Goal: Task Accomplishment & Management: Manage account settings

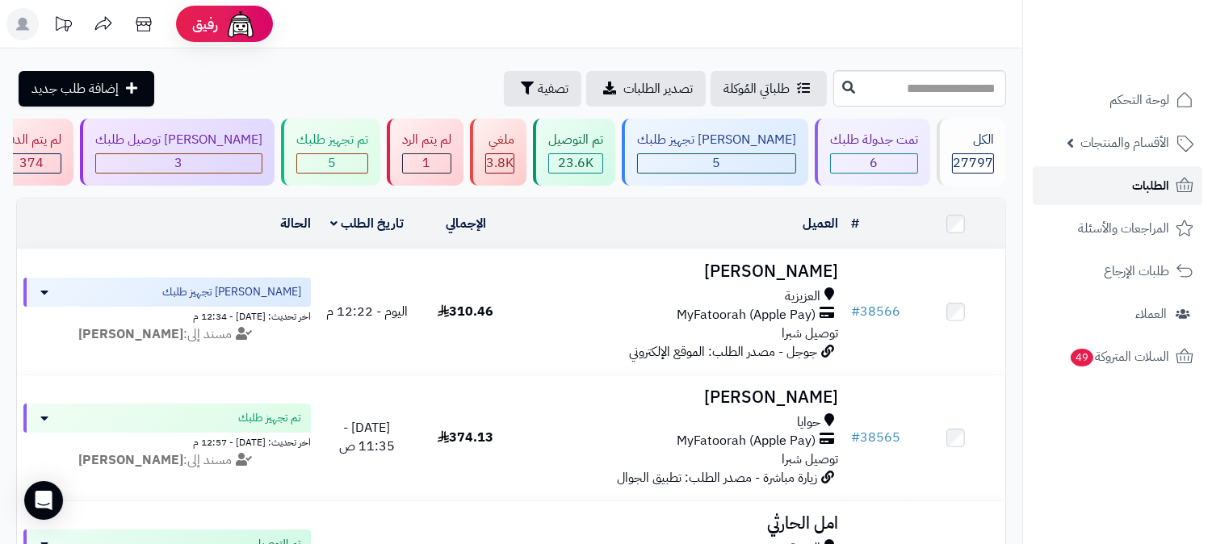
click at [1116, 176] on link "الطلبات" at bounding box center [1118, 185] width 170 height 39
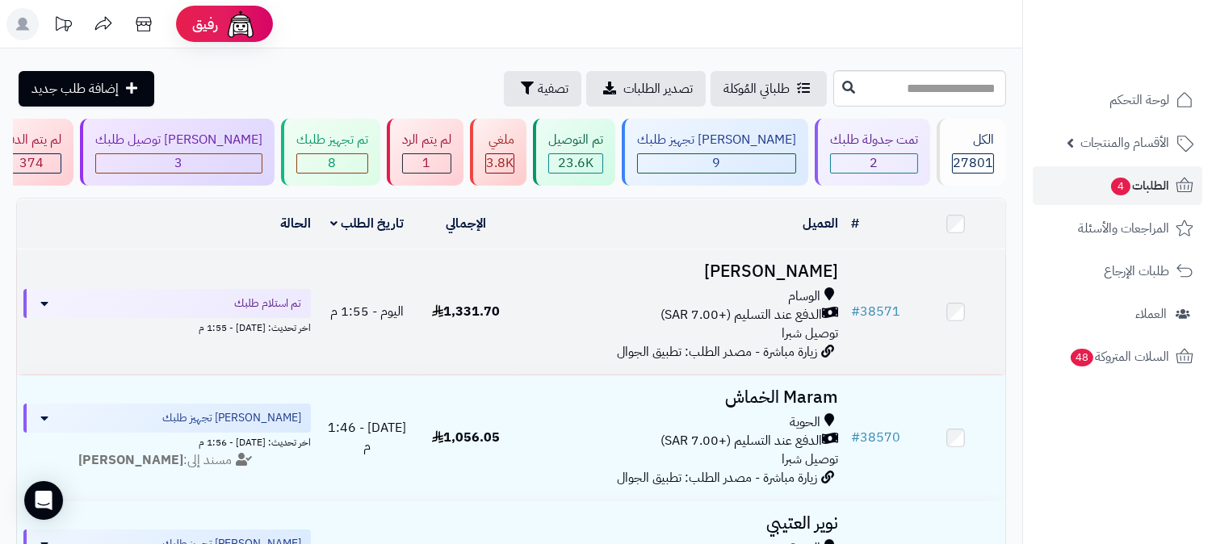
click at [816, 299] on span "الوسام" at bounding box center [804, 296] width 32 height 19
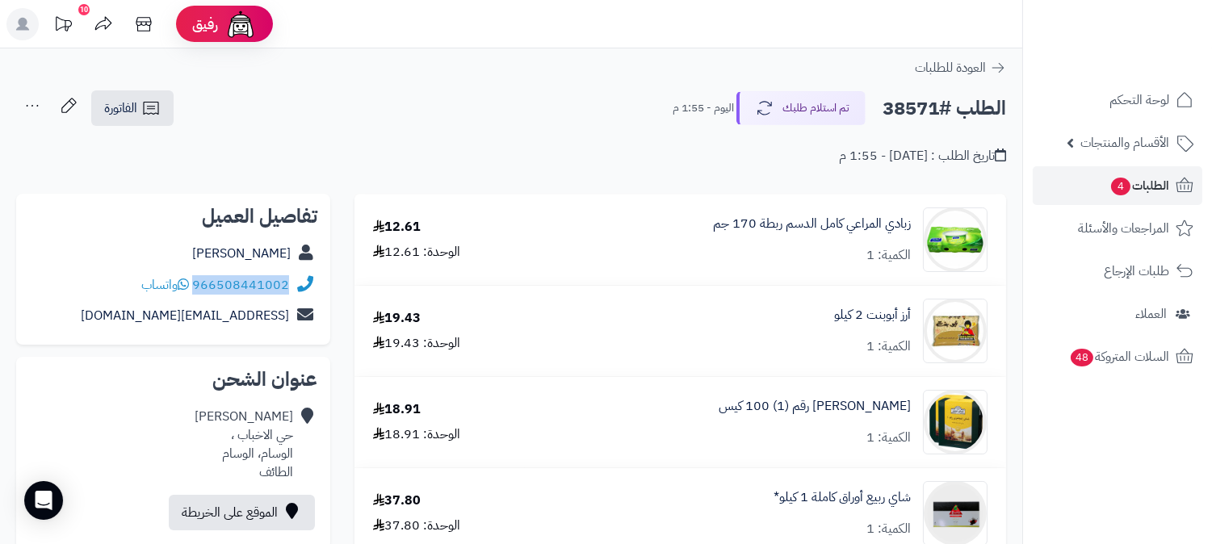
drag, startPoint x: 195, startPoint y: 285, endPoint x: 285, endPoint y: 284, distance: 90.4
click at [289, 286] on div "966508441002 واتساب" at bounding box center [173, 285] width 288 height 31
drag, startPoint x: 281, startPoint y: 283, endPoint x: 1143, endPoint y: 190, distance: 866.7
click at [1143, 190] on span "الطلبات 4" at bounding box center [1139, 185] width 60 height 23
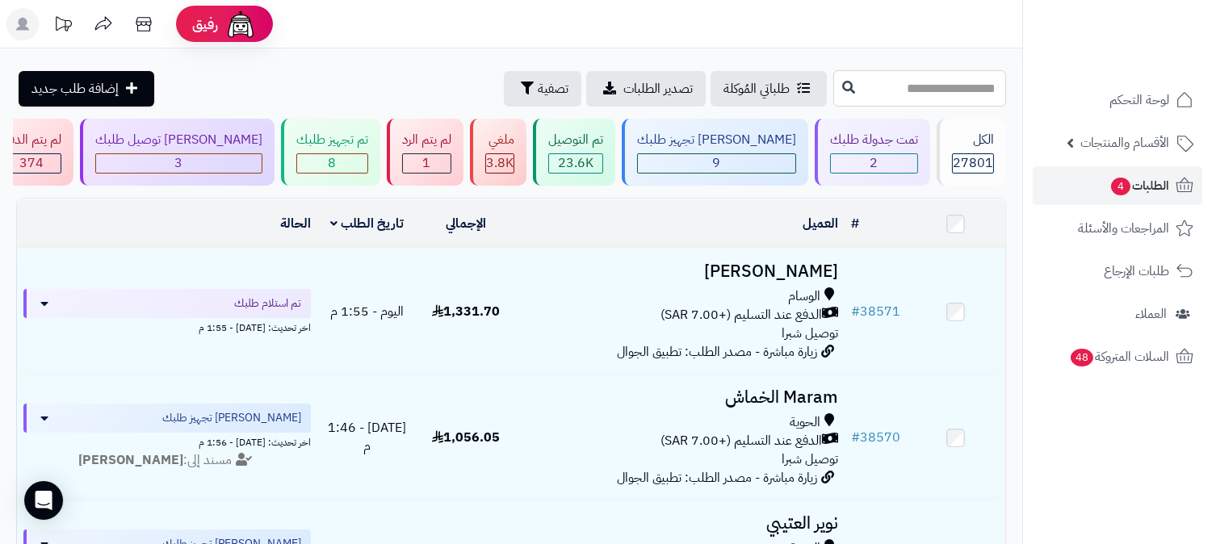
click at [833, 82] on input "text" at bounding box center [919, 88] width 173 height 36
type input "*****"
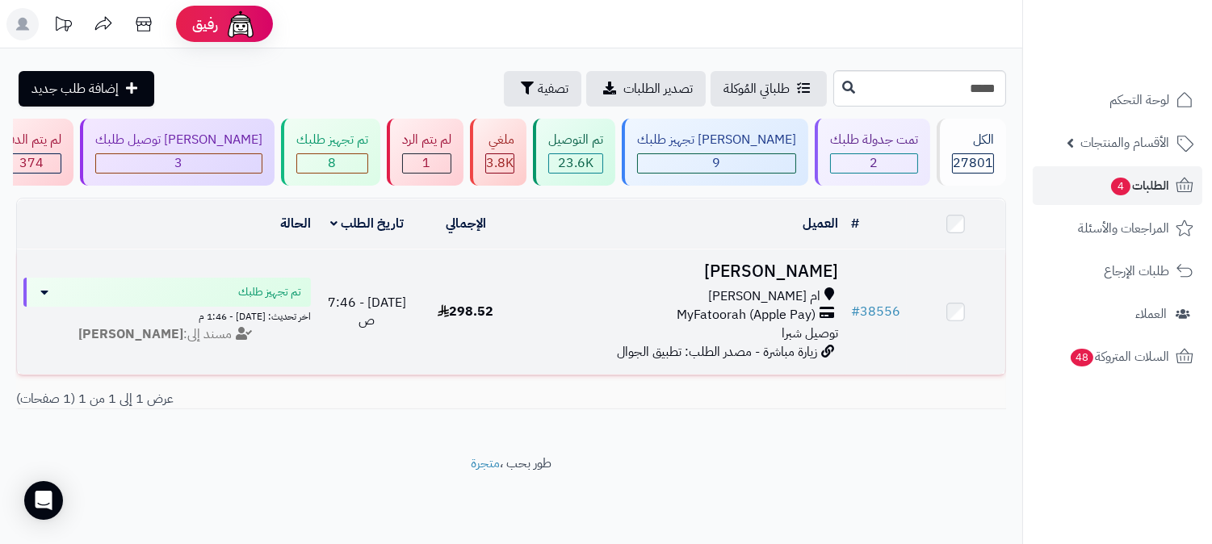
click at [798, 325] on span "توصيل شبرا" at bounding box center [810, 333] width 57 height 19
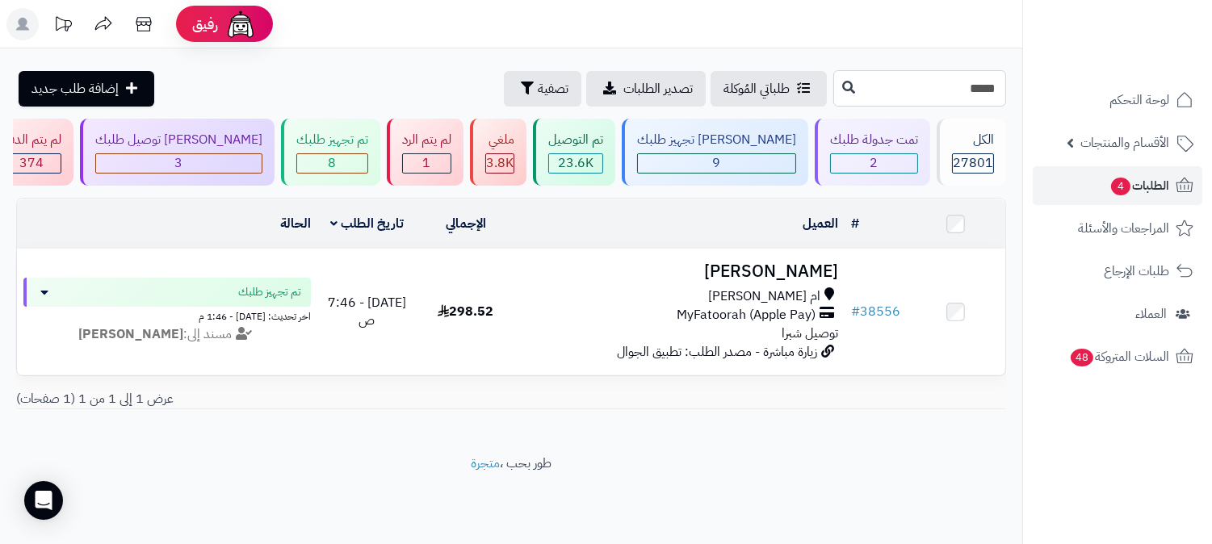
click at [930, 92] on input "*****" at bounding box center [919, 88] width 173 height 36
type input "*****"
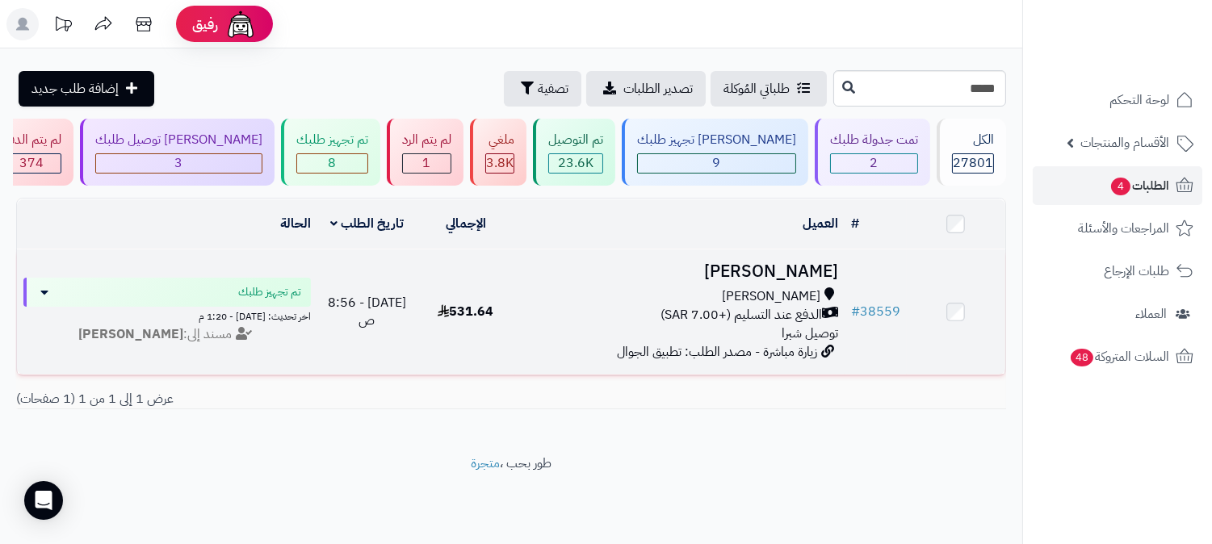
click at [812, 312] on span "الدفع عند التسليم (+7.00 SAR)" at bounding box center [741, 315] width 161 height 19
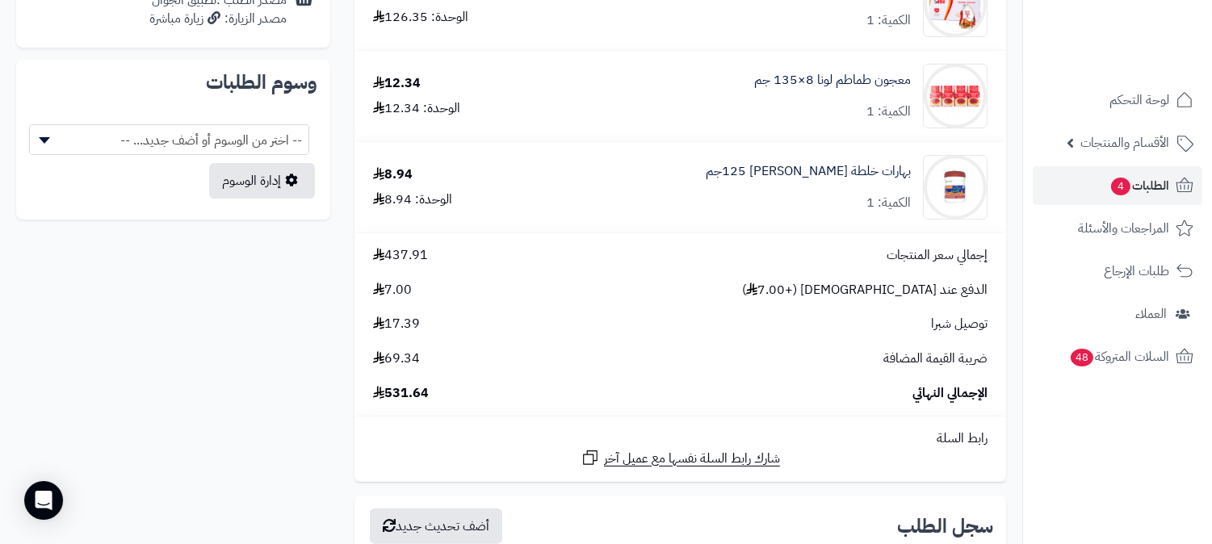
scroll to position [1256, 0]
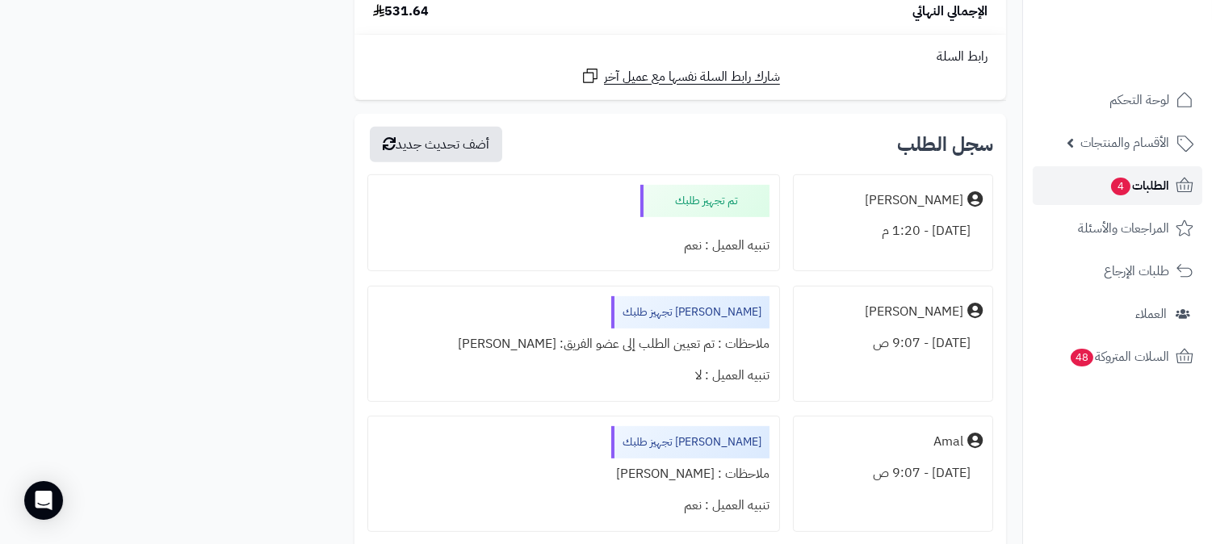
click at [1139, 186] on span "الطلبات 4" at bounding box center [1139, 185] width 60 height 23
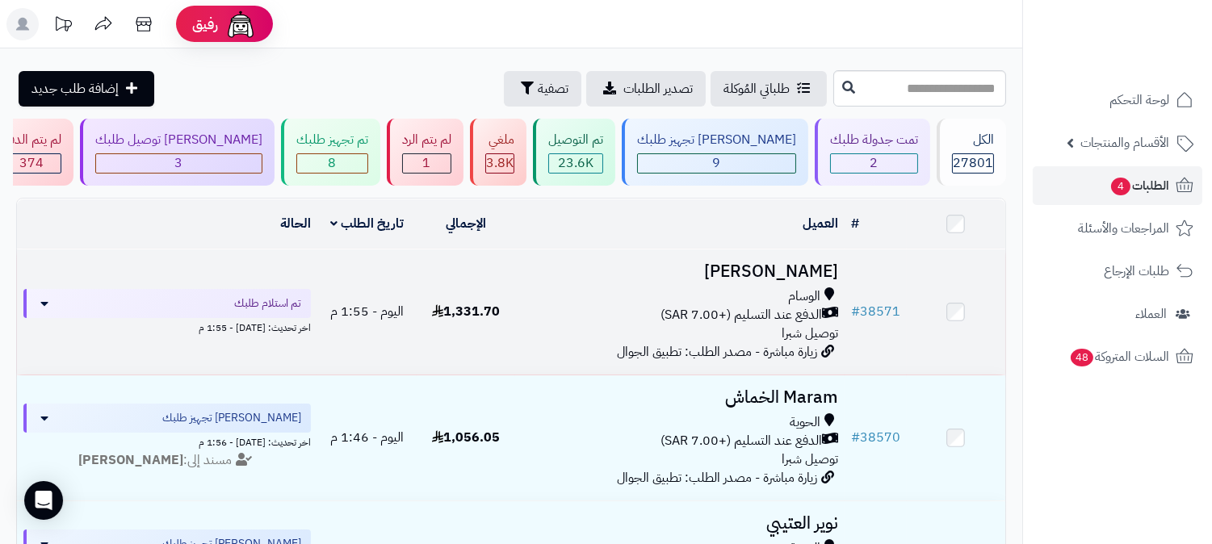
click at [775, 312] on span "الدفع عند التسليم (+7.00 SAR)" at bounding box center [741, 315] width 161 height 19
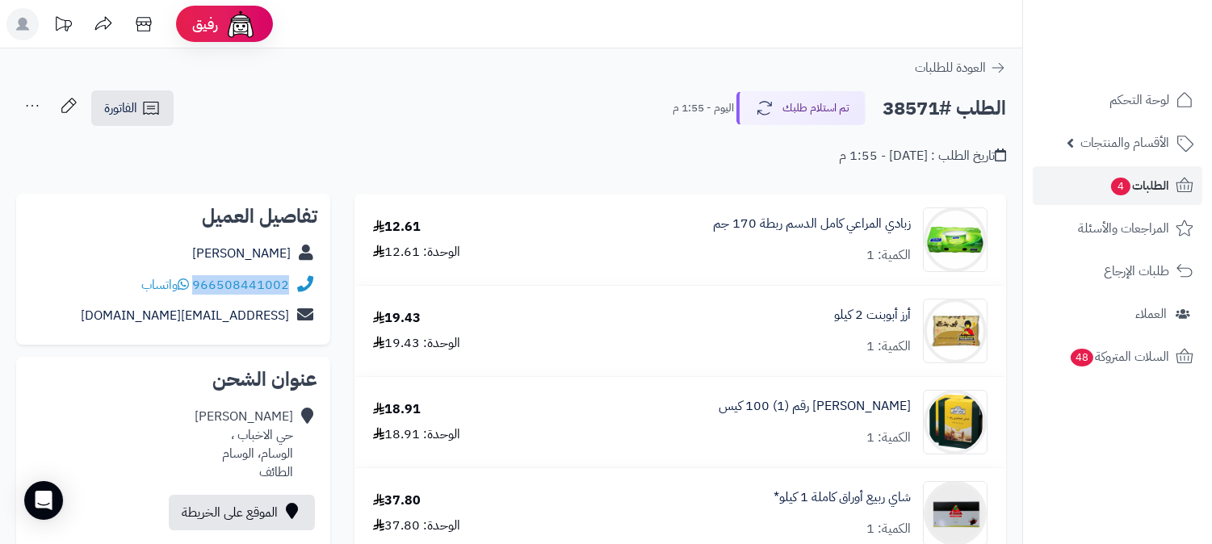
drag, startPoint x: 195, startPoint y: 279, endPoint x: 287, endPoint y: 283, distance: 92.9
click at [287, 283] on div "966508441002 واتساب" at bounding box center [215, 285] width 148 height 19
copy link "966508441002"
click at [1109, 191] on span "الطلبات 4" at bounding box center [1139, 185] width 60 height 23
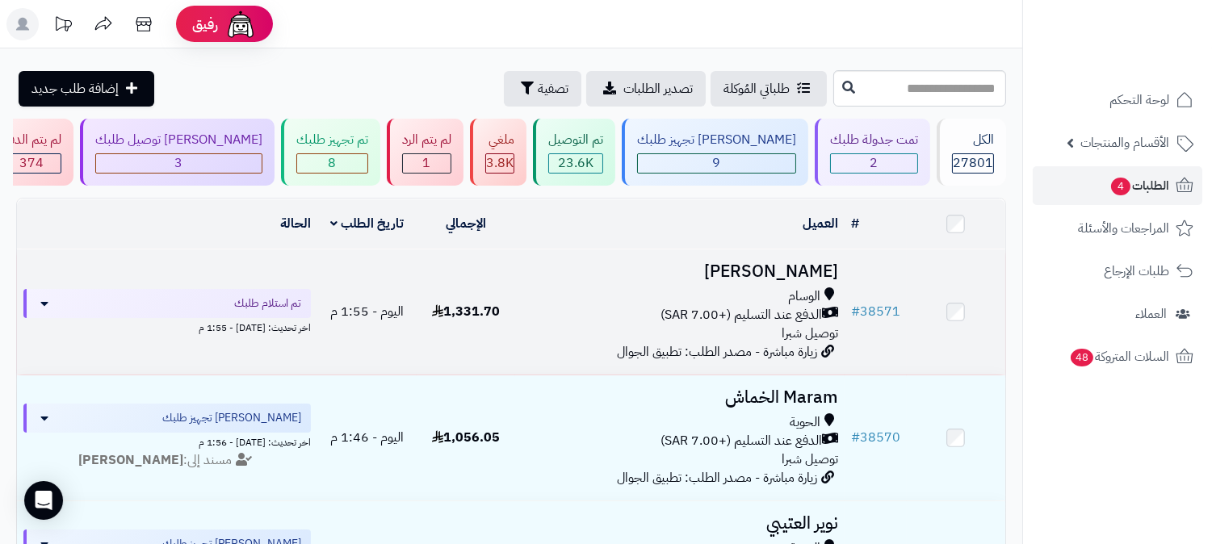
click at [763, 300] on div "الوسام" at bounding box center [680, 296] width 317 height 19
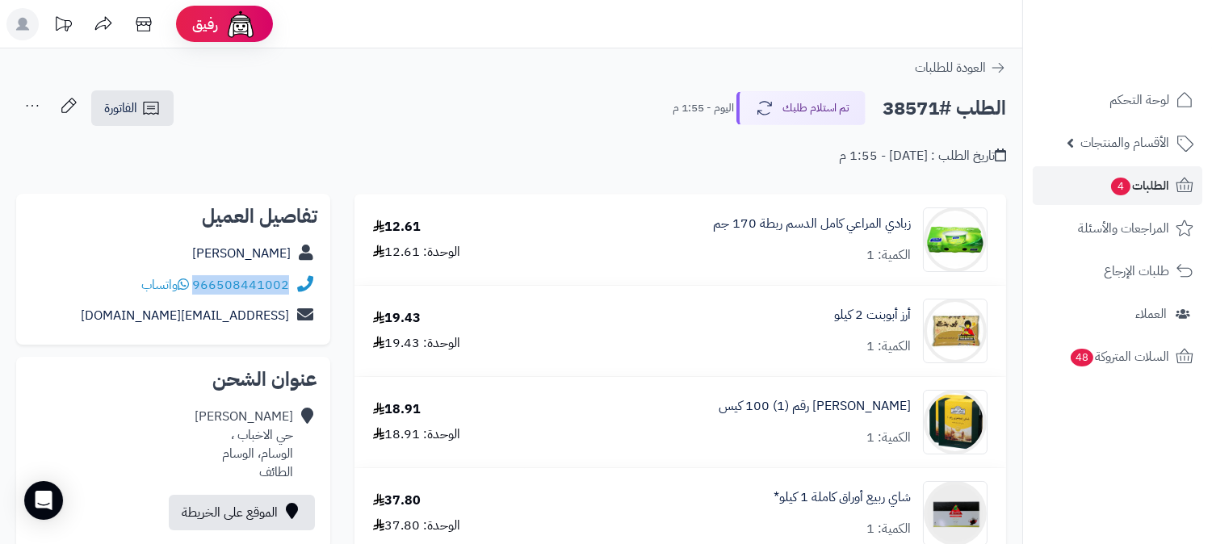
drag, startPoint x: 195, startPoint y: 284, endPoint x: 299, endPoint y: 286, distance: 104.2
click at [299, 286] on div "966508441002 واتساب" at bounding box center [173, 285] width 288 height 31
copy div "966508441002"
click at [1157, 181] on span "الطلبات 4" at bounding box center [1139, 185] width 60 height 23
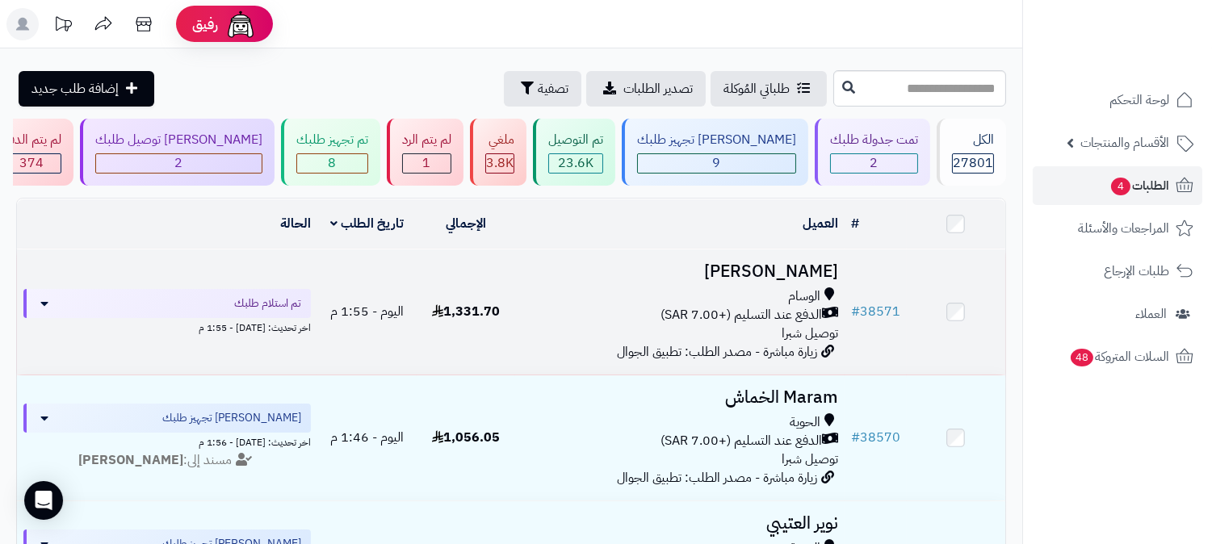
click at [807, 297] on span "الوسام" at bounding box center [804, 296] width 32 height 19
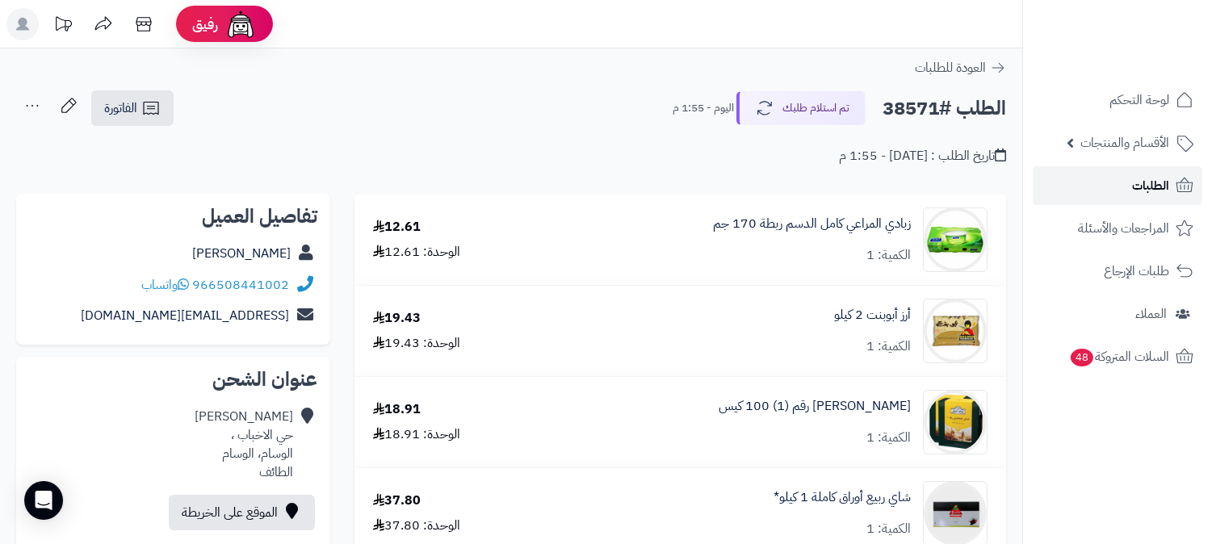
click at [1142, 182] on span "الطلبات" at bounding box center [1150, 185] width 37 height 23
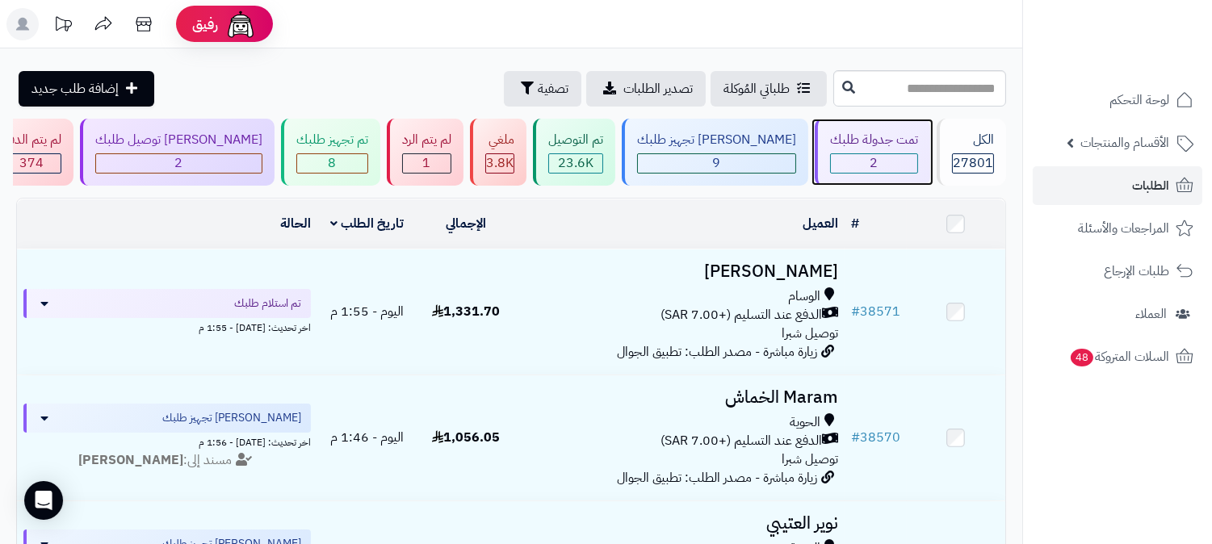
click at [883, 164] on div "2" at bounding box center [874, 163] width 86 height 19
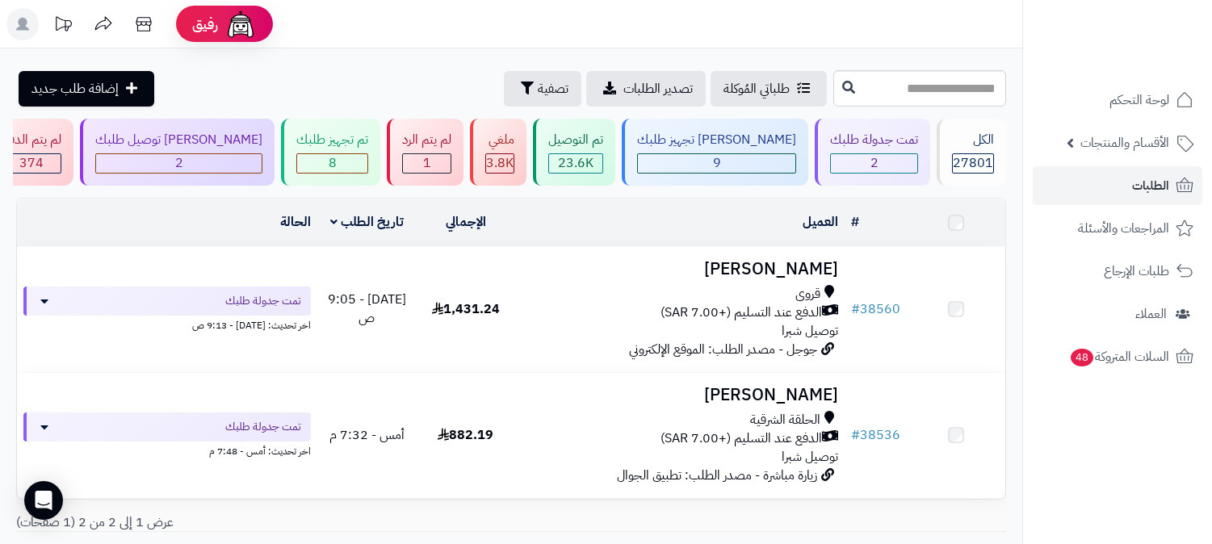
scroll to position [90, 0]
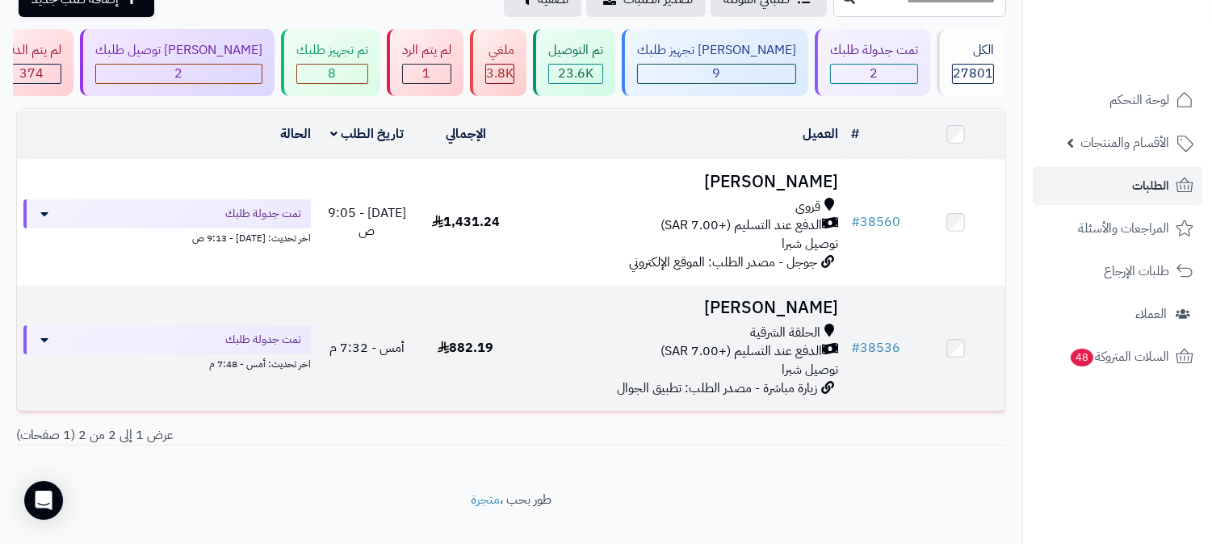
click at [805, 325] on span "الحلقة الشرقية" at bounding box center [785, 333] width 70 height 19
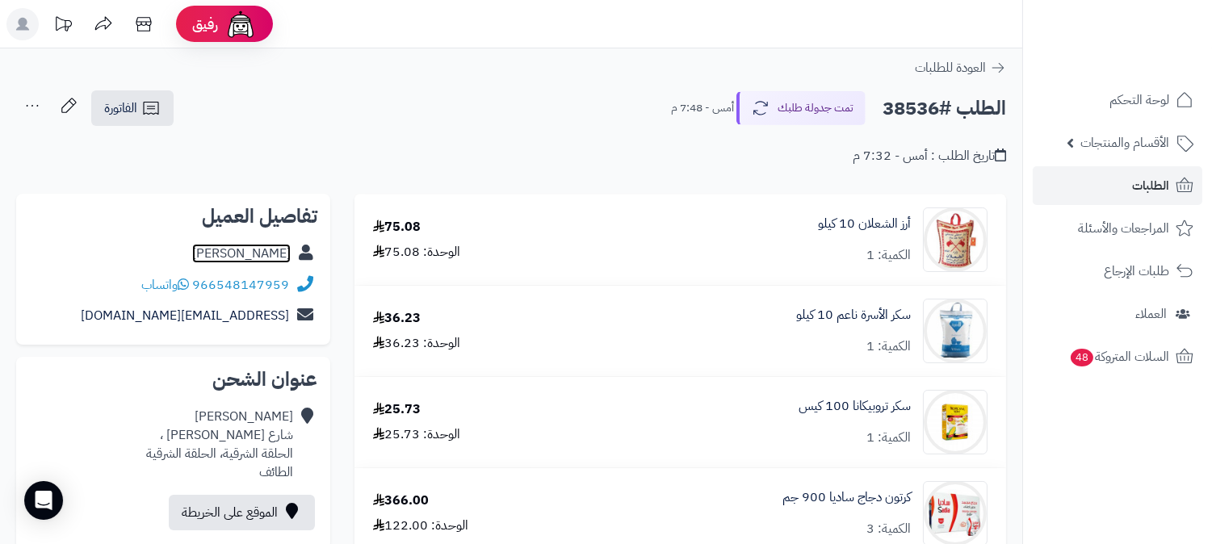
click at [211, 253] on link "Asma ALMUTAIRI" at bounding box center [241, 253] width 99 height 19
click at [1169, 183] on link "الطلبات" at bounding box center [1118, 185] width 170 height 39
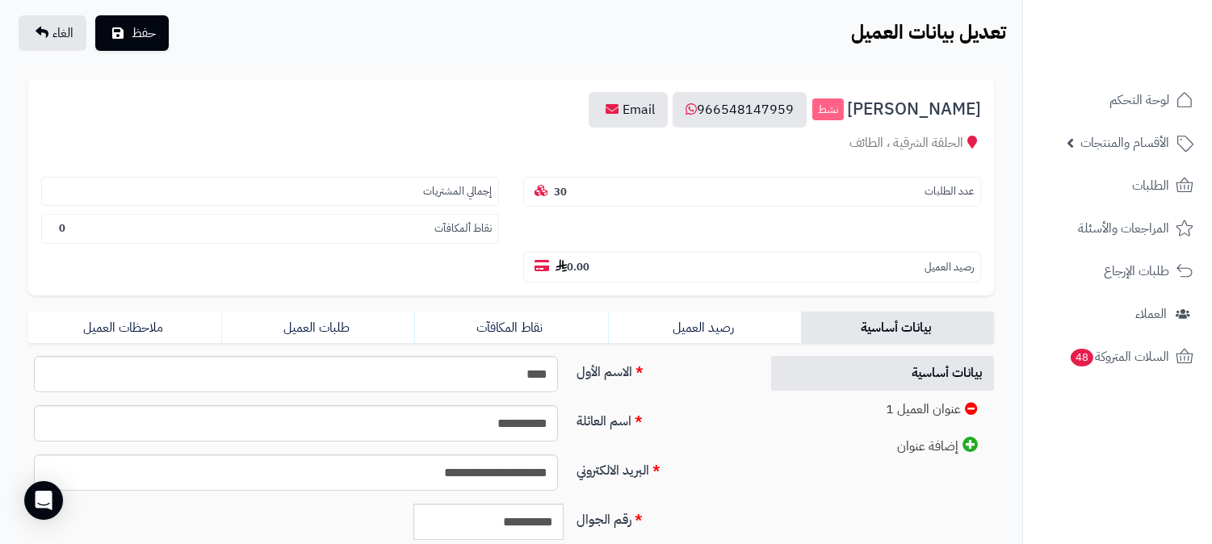
scroll to position [100, 0]
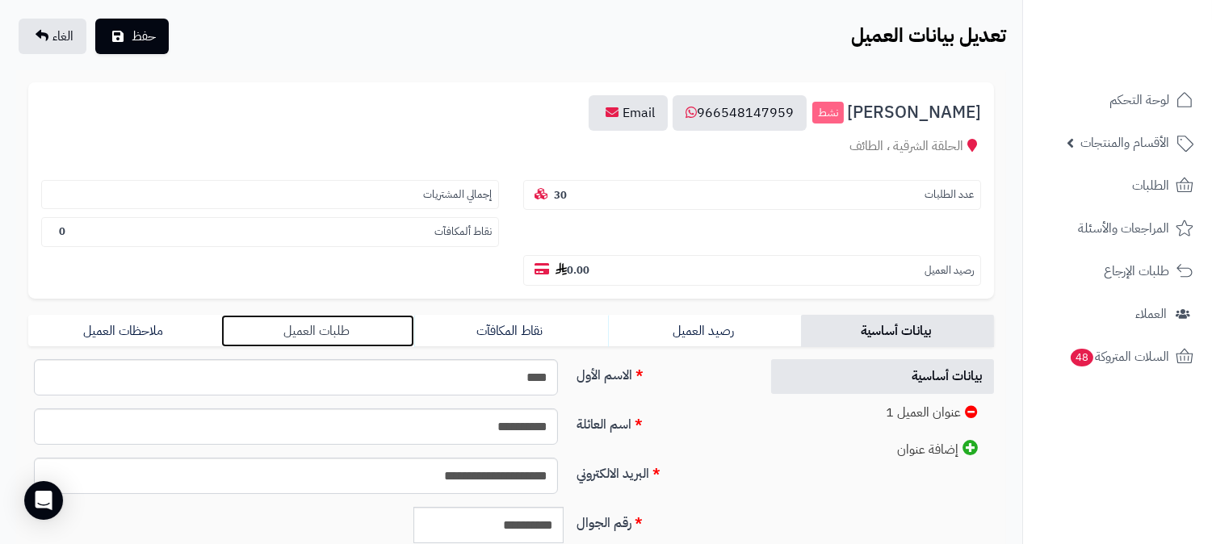
click at [316, 315] on link "طلبات العميل" at bounding box center [317, 331] width 193 height 32
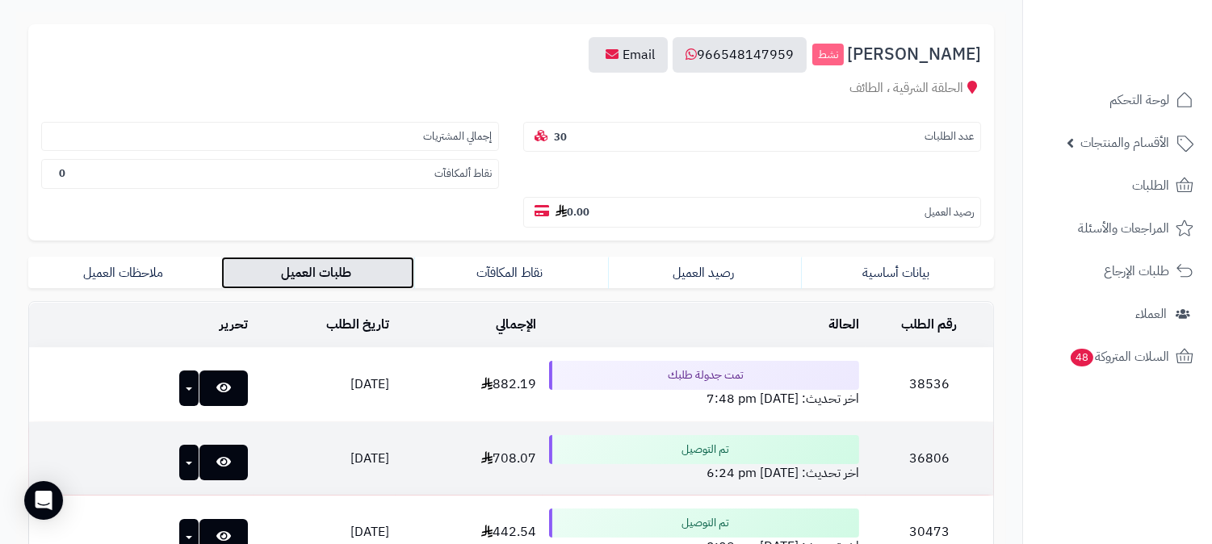
scroll to position [190, 0]
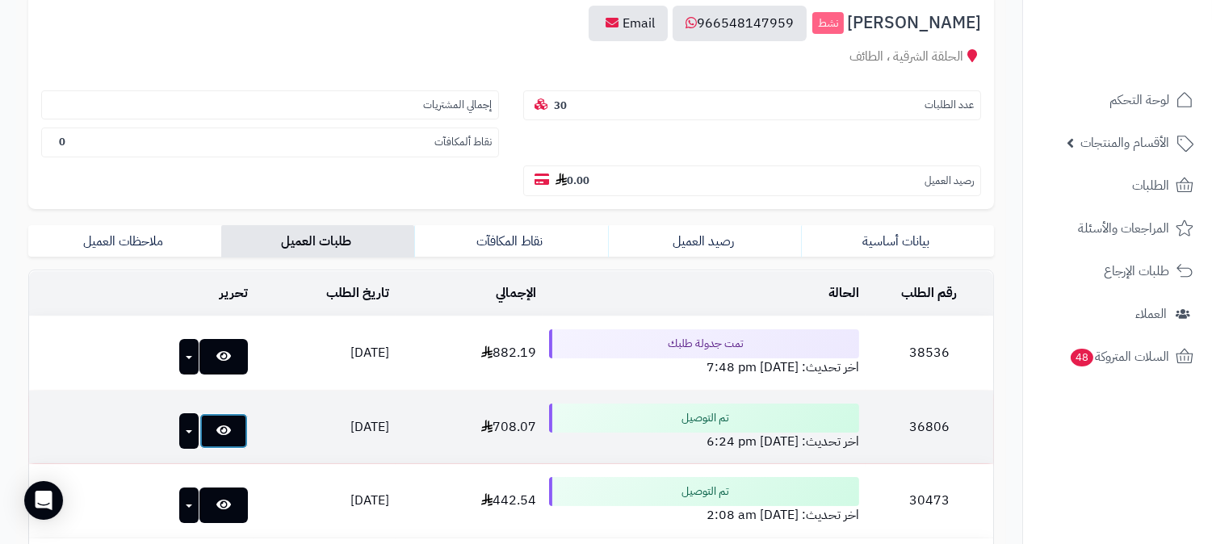
click at [216, 424] on icon at bounding box center [223, 430] width 15 height 13
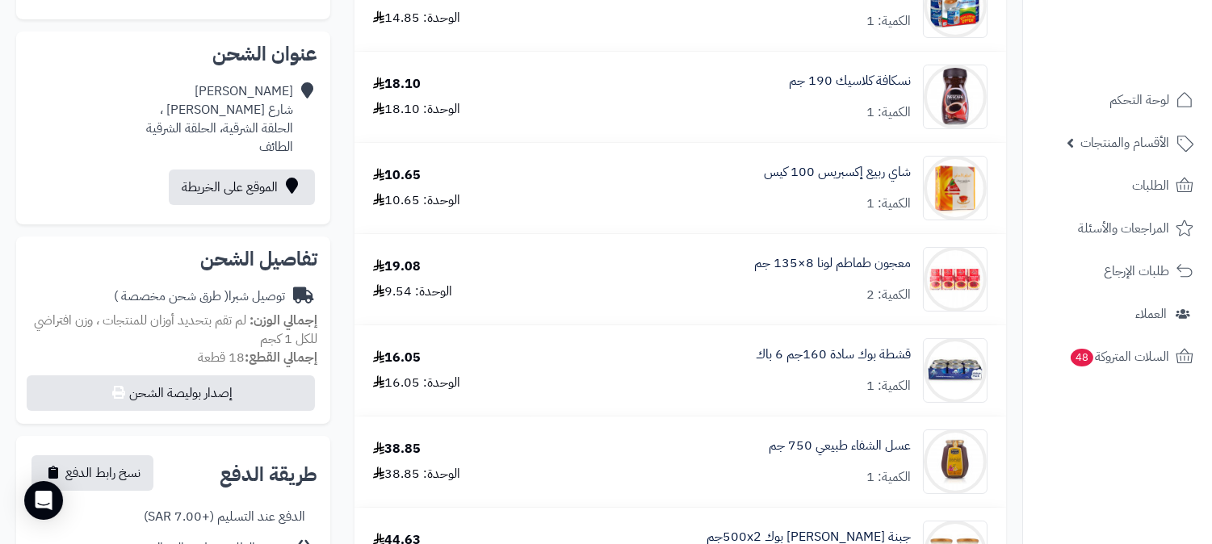
scroll to position [90, 0]
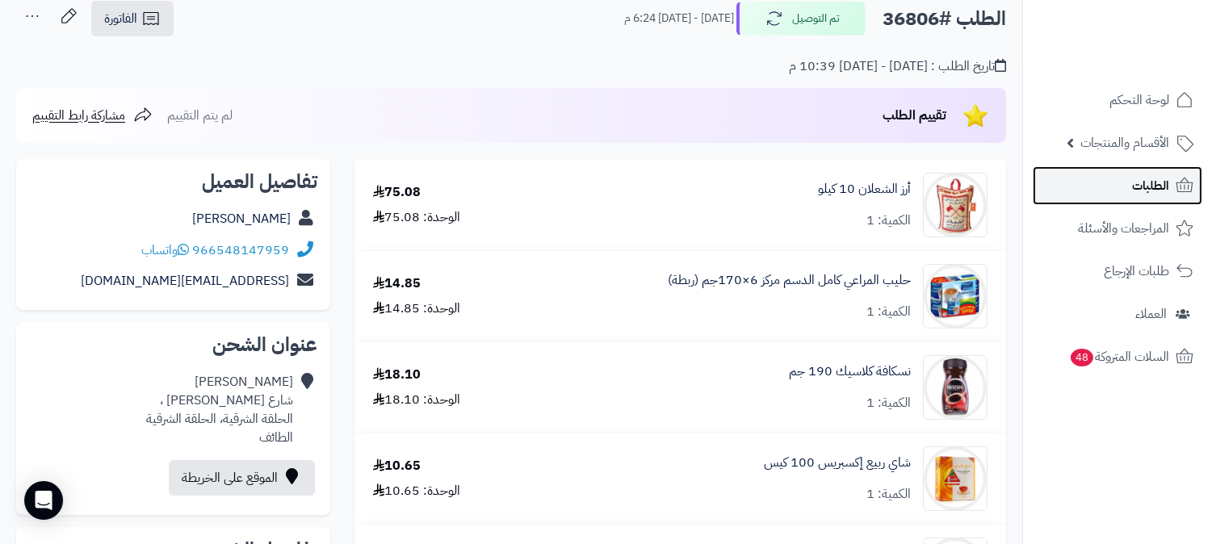
click at [1119, 183] on link "الطلبات" at bounding box center [1118, 185] width 170 height 39
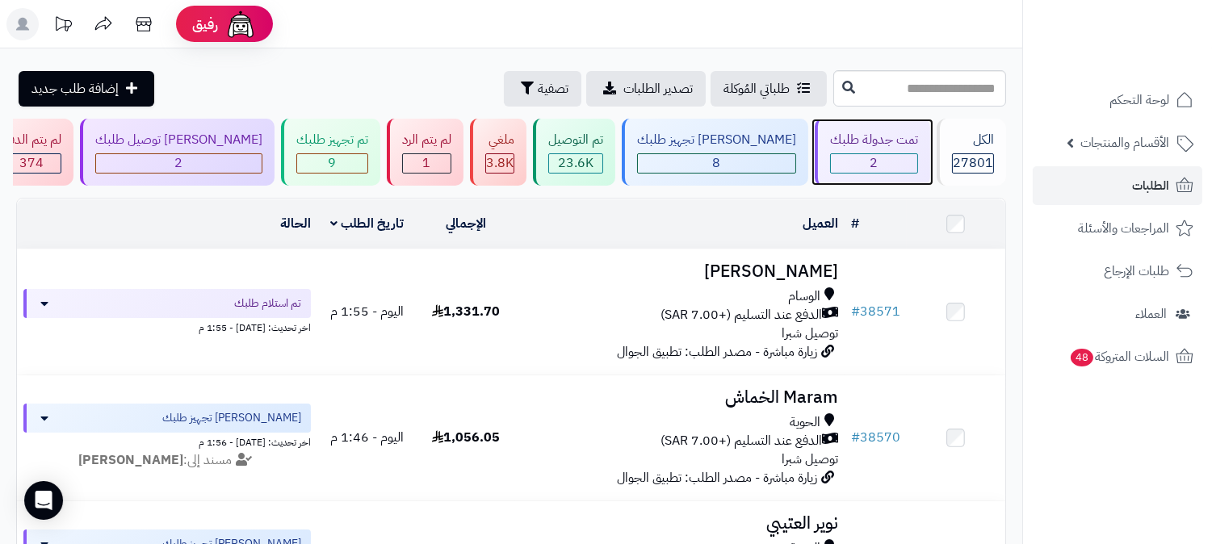
click at [868, 163] on div "2" at bounding box center [874, 163] width 86 height 19
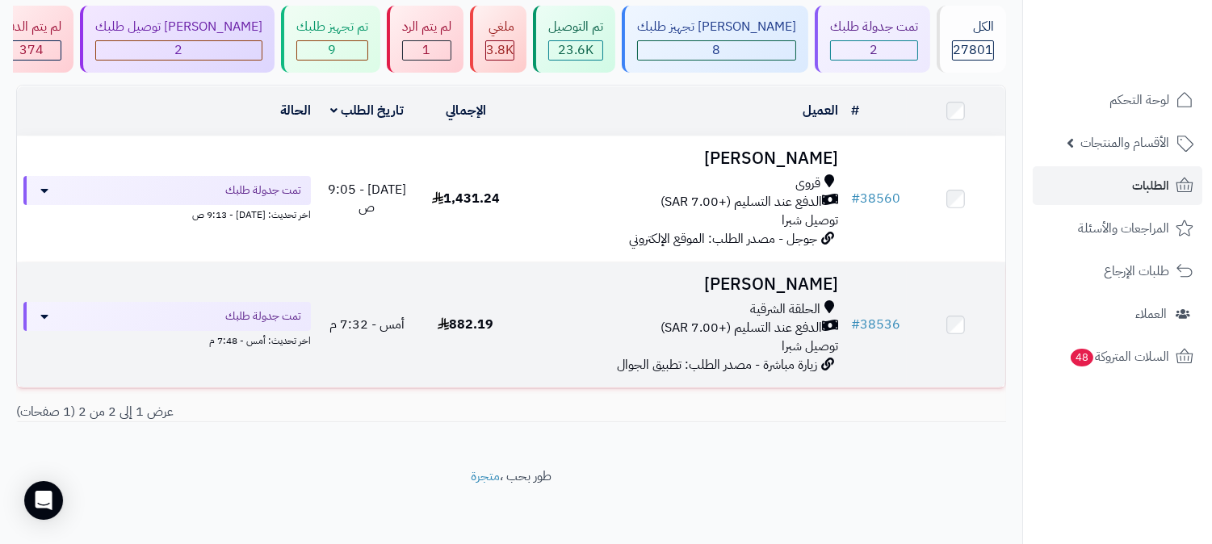
scroll to position [115, 0]
click at [770, 324] on span "الدفع عند التسليم (+7.00 SAR)" at bounding box center [741, 326] width 161 height 19
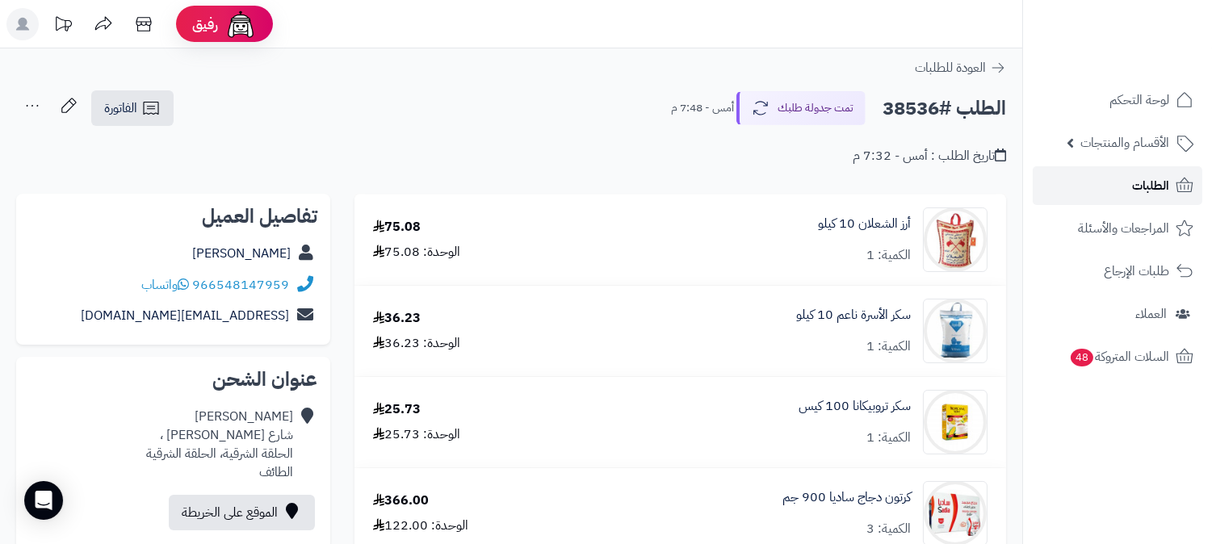
click at [1136, 188] on span "الطلبات" at bounding box center [1150, 185] width 37 height 23
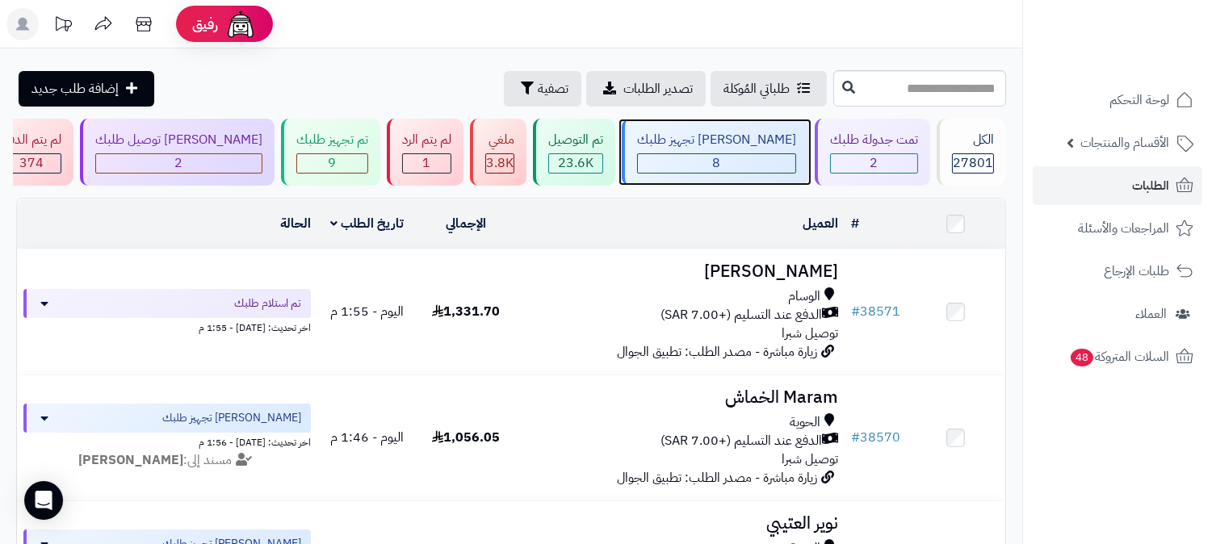
click at [776, 166] on div "8" at bounding box center [716, 163] width 157 height 19
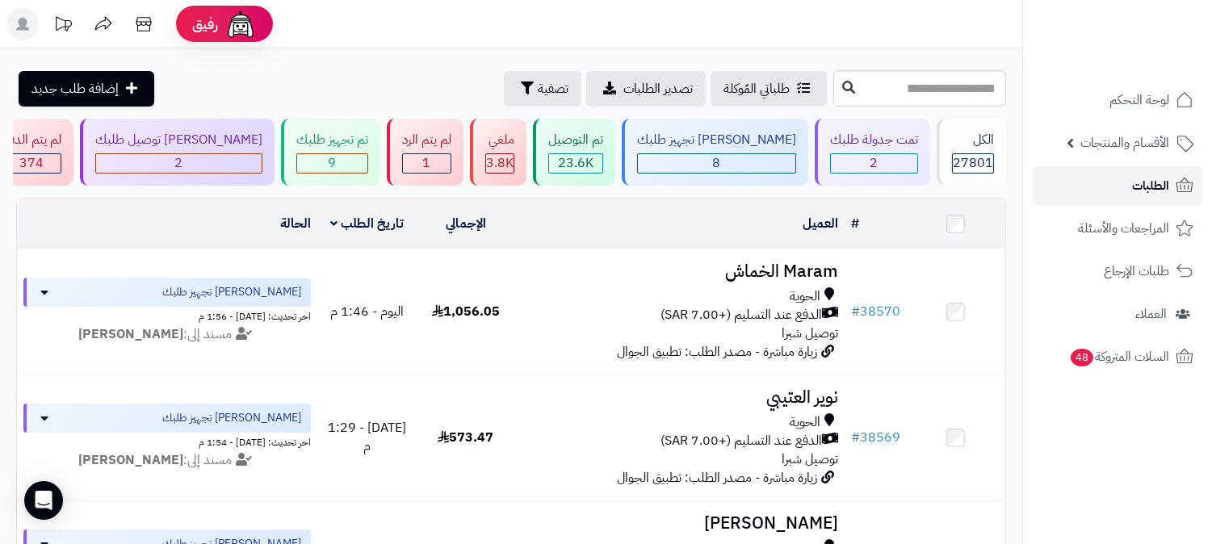
click at [1144, 186] on span "الطلبات" at bounding box center [1150, 185] width 37 height 23
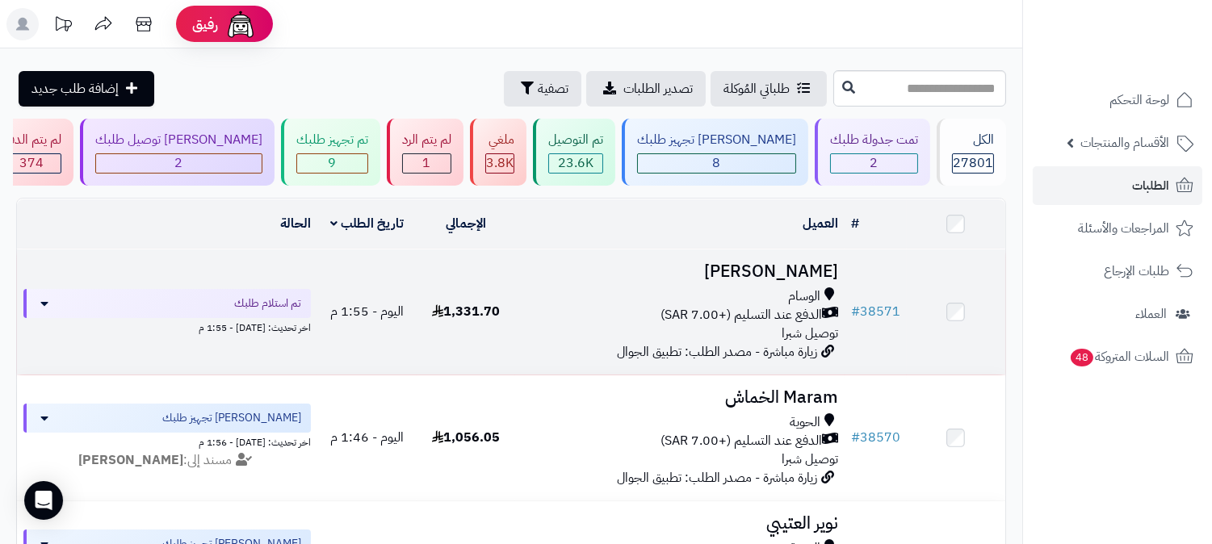
click at [804, 317] on span "الدفع عند التسليم (+7.00 SAR)" at bounding box center [741, 315] width 161 height 19
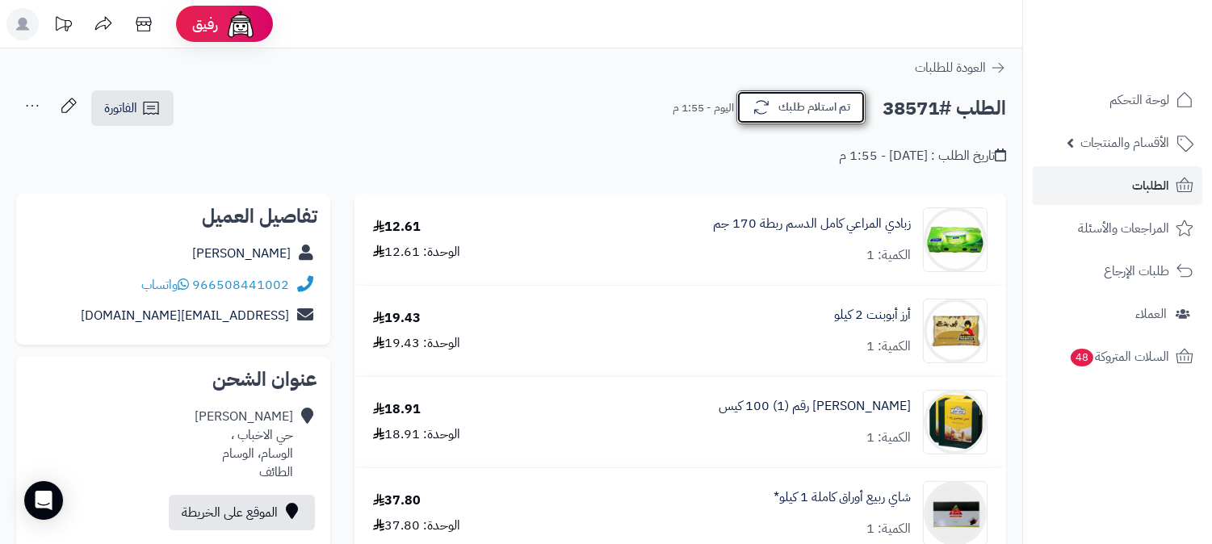
click at [824, 107] on button "تم استلام طلبك" at bounding box center [800, 107] width 129 height 34
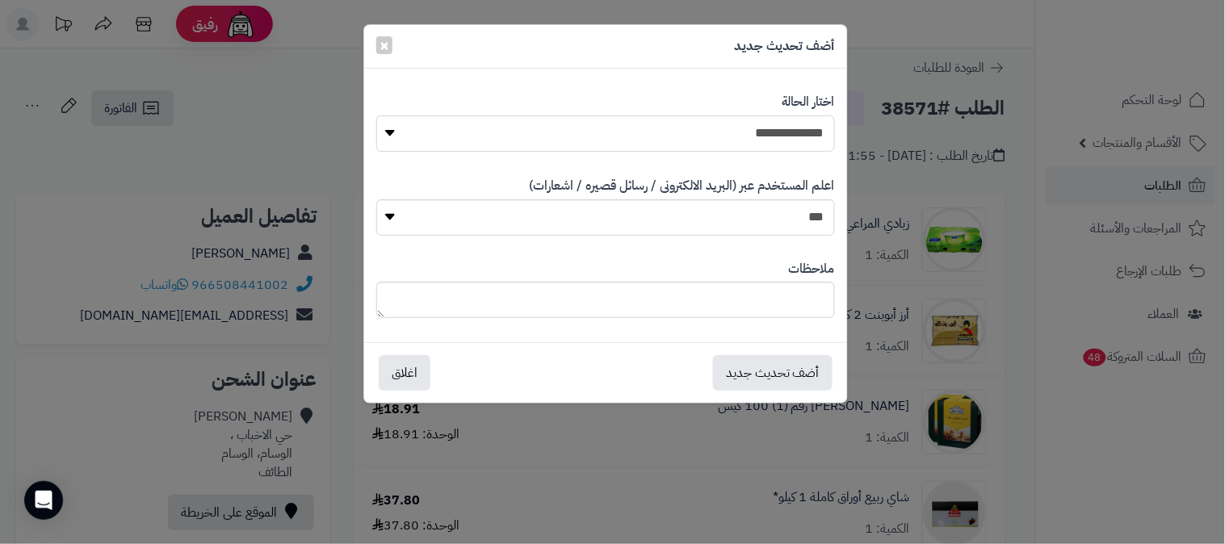
click at [803, 140] on select "**********" at bounding box center [605, 133] width 459 height 36
select select "*"
click at [376, 115] on select "**********" at bounding box center [605, 133] width 459 height 36
click at [749, 296] on textarea at bounding box center [605, 300] width 459 height 36
type textarea "****"
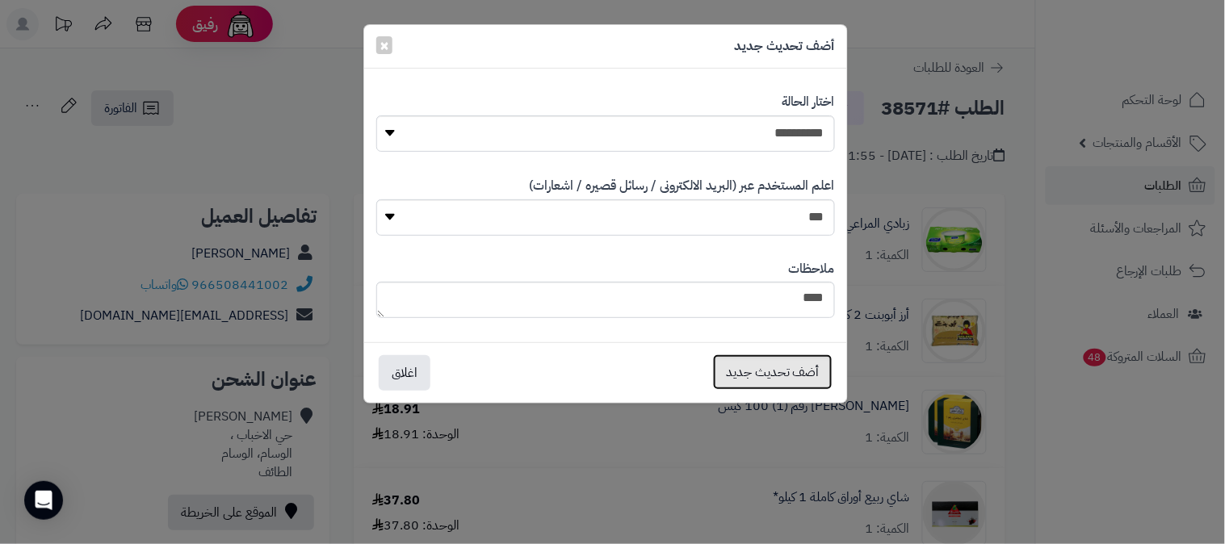
click at [762, 375] on button "أضف تحديث جديد" at bounding box center [773, 372] width 120 height 36
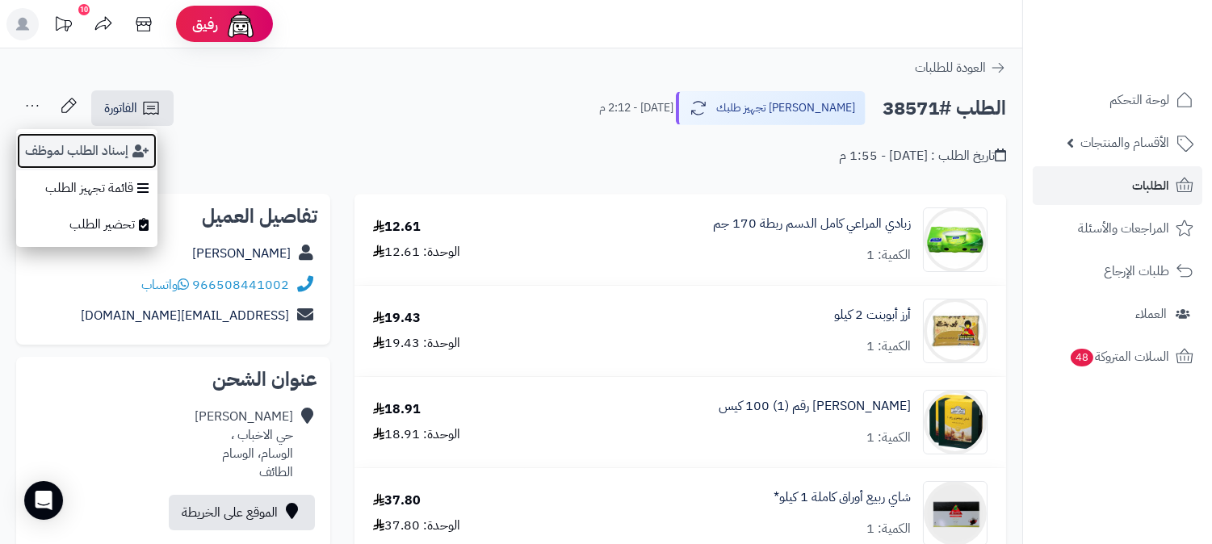
click at [87, 140] on button "إسناد الطلب لموظف" at bounding box center [86, 150] width 141 height 37
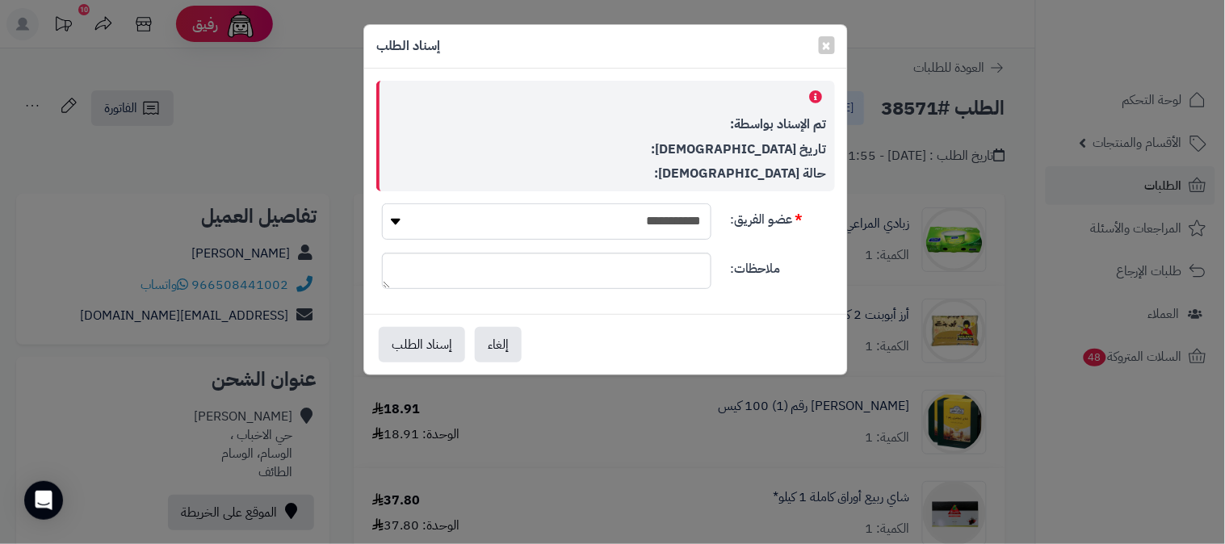
click at [656, 222] on select "**********" at bounding box center [546, 221] width 329 height 36
select select "**"
click at [382, 203] on select "**********" at bounding box center [546, 221] width 329 height 36
click at [417, 342] on button "إسناد الطلب" at bounding box center [422, 344] width 86 height 36
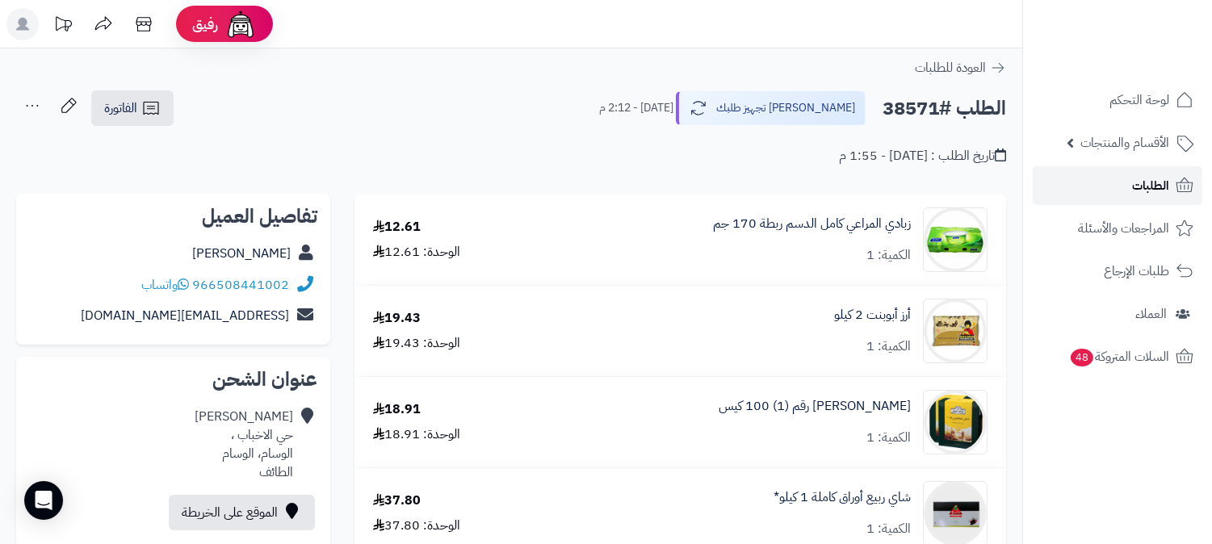
click at [1135, 187] on span "الطلبات" at bounding box center [1150, 185] width 37 height 23
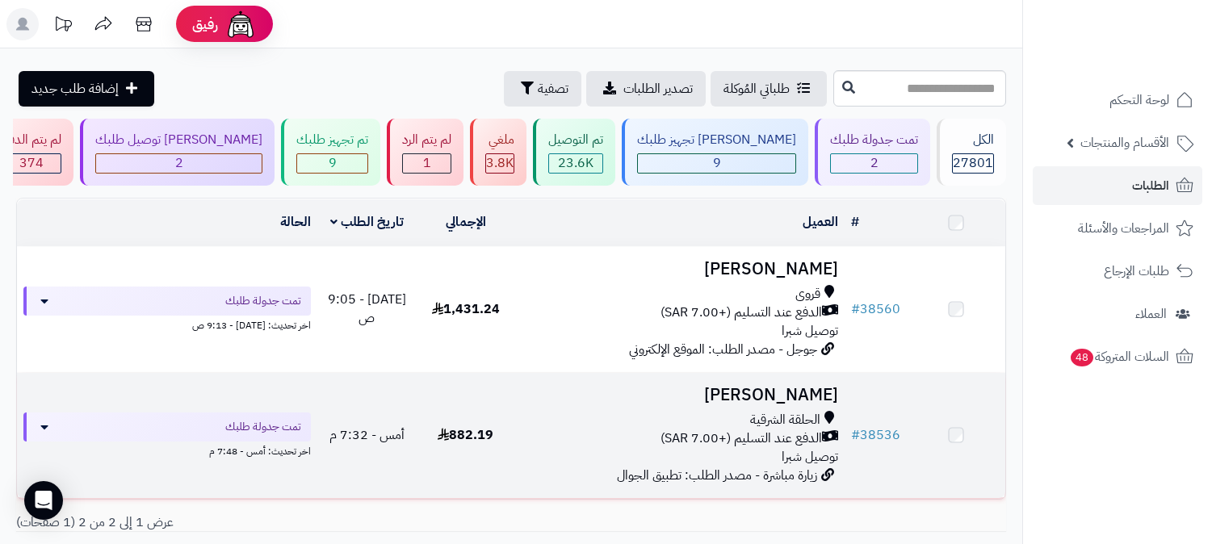
scroll to position [115, 0]
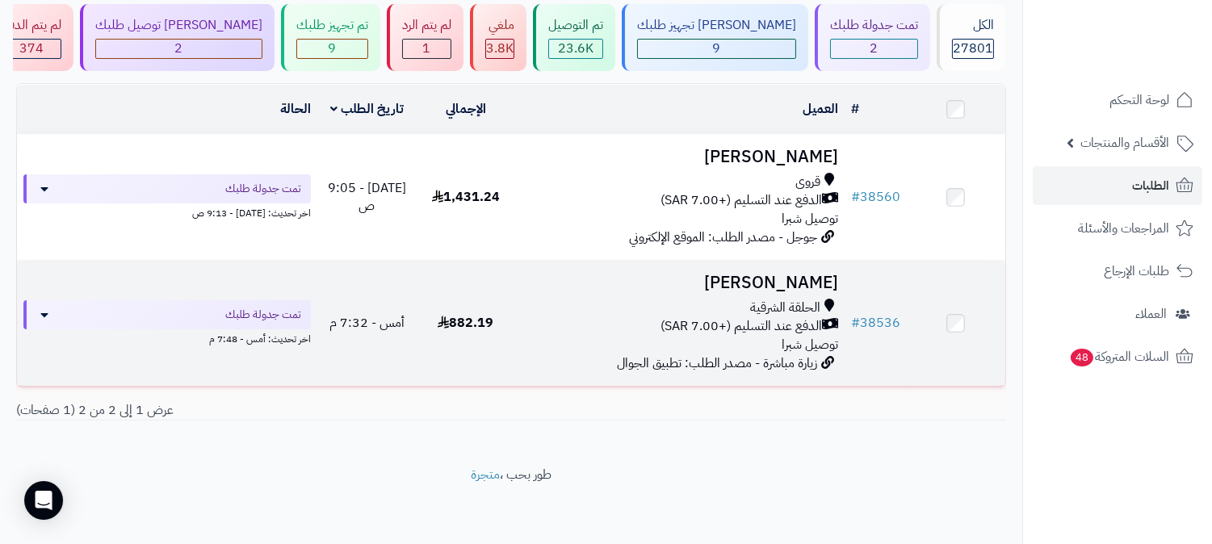
click at [781, 318] on span "الدفع عند التسليم (+7.00 SAR)" at bounding box center [741, 326] width 161 height 19
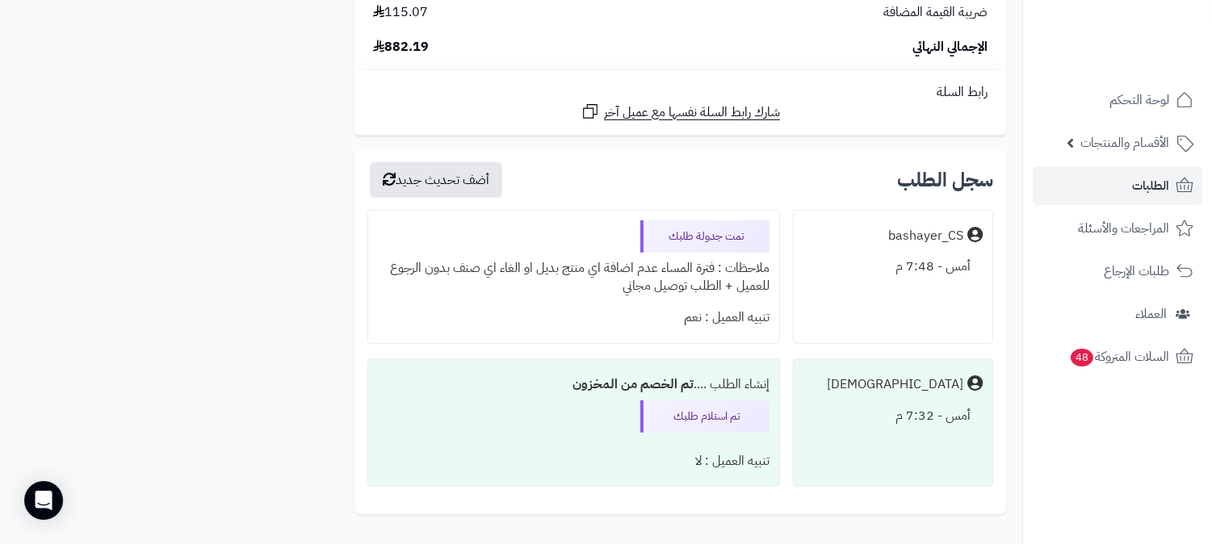
scroll to position [1525, 0]
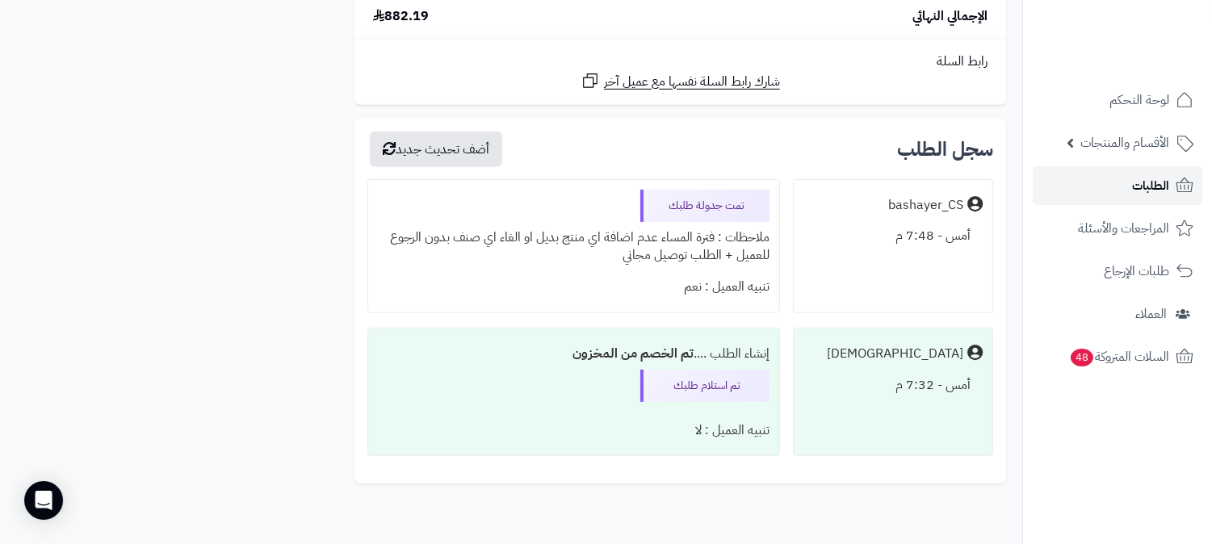
click at [1133, 184] on span "الطلبات" at bounding box center [1150, 185] width 37 height 23
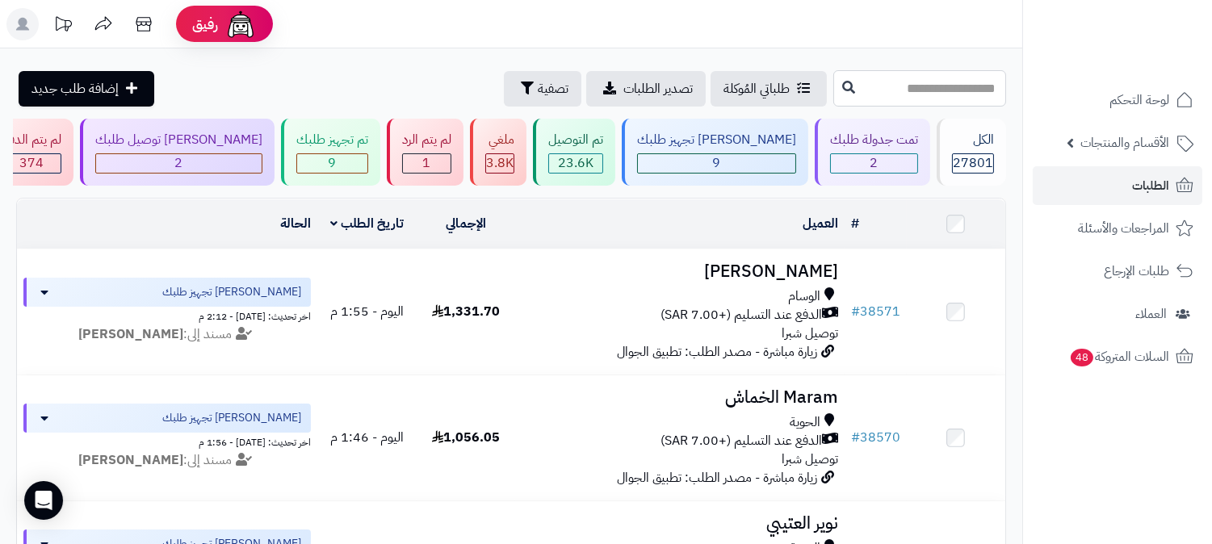
click at [907, 87] on input "text" at bounding box center [919, 88] width 173 height 36
type input "*****"
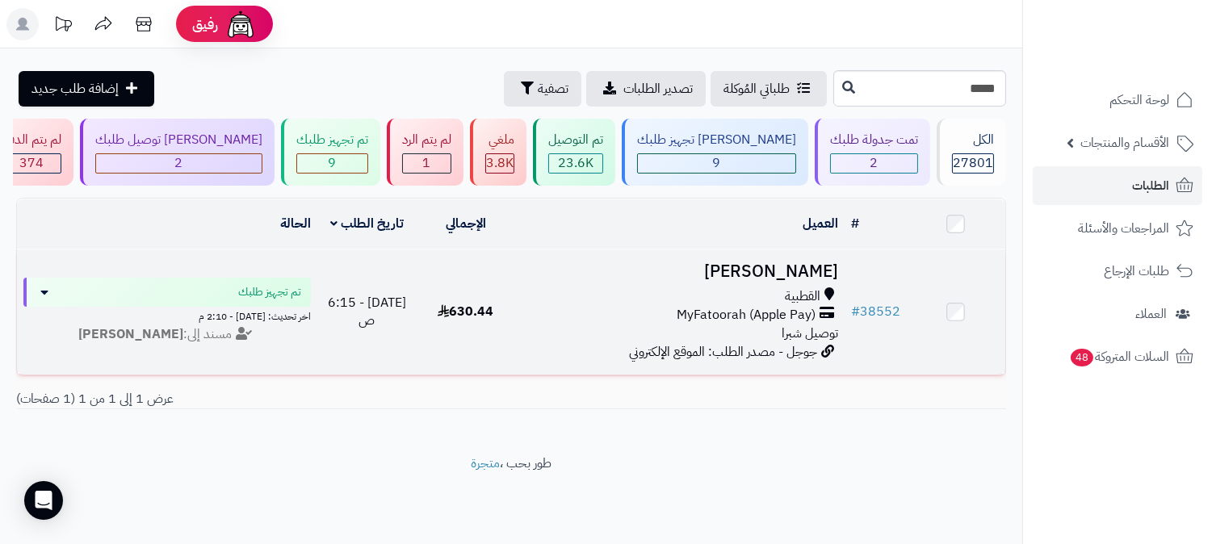
click at [765, 306] on span "MyFatoorah (Apple Pay)" at bounding box center [746, 315] width 139 height 19
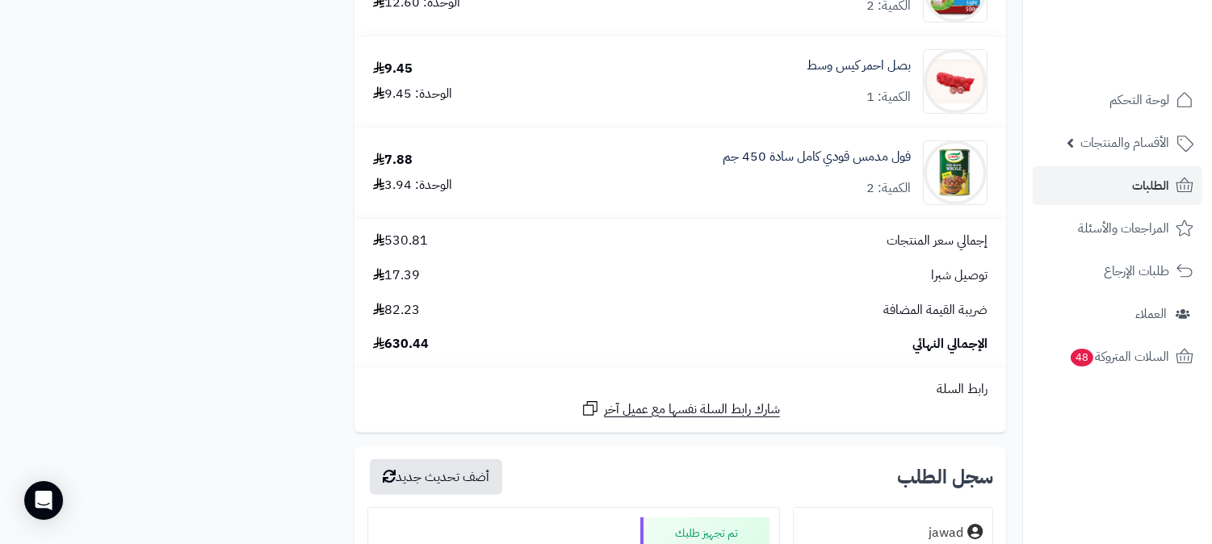
scroll to position [1615, 0]
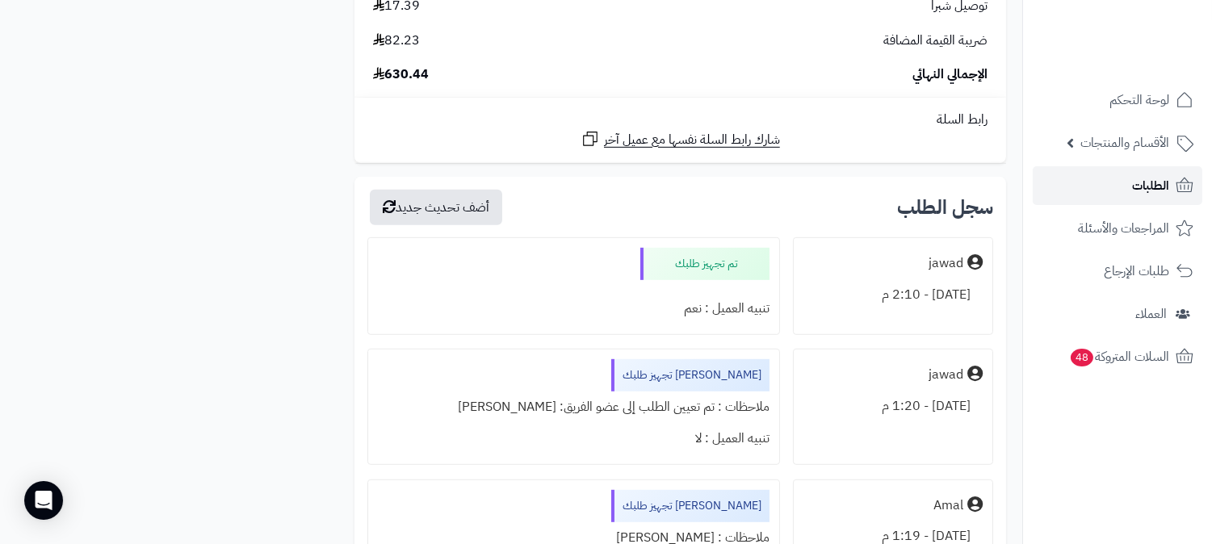
click at [1155, 189] on span "الطلبات" at bounding box center [1150, 185] width 37 height 23
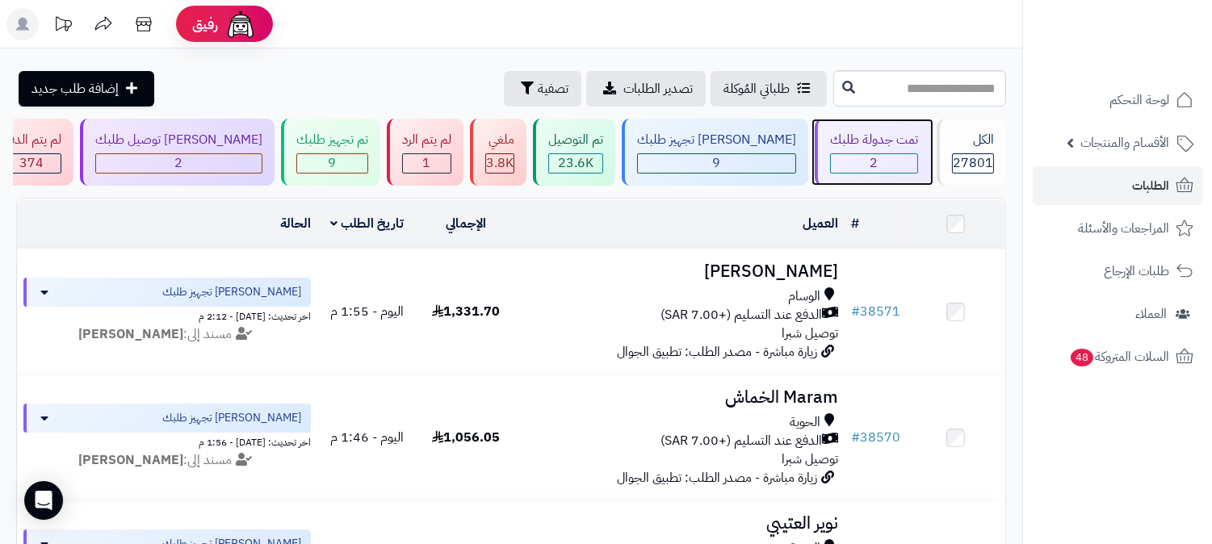
click at [870, 162] on span "2" at bounding box center [874, 162] width 8 height 19
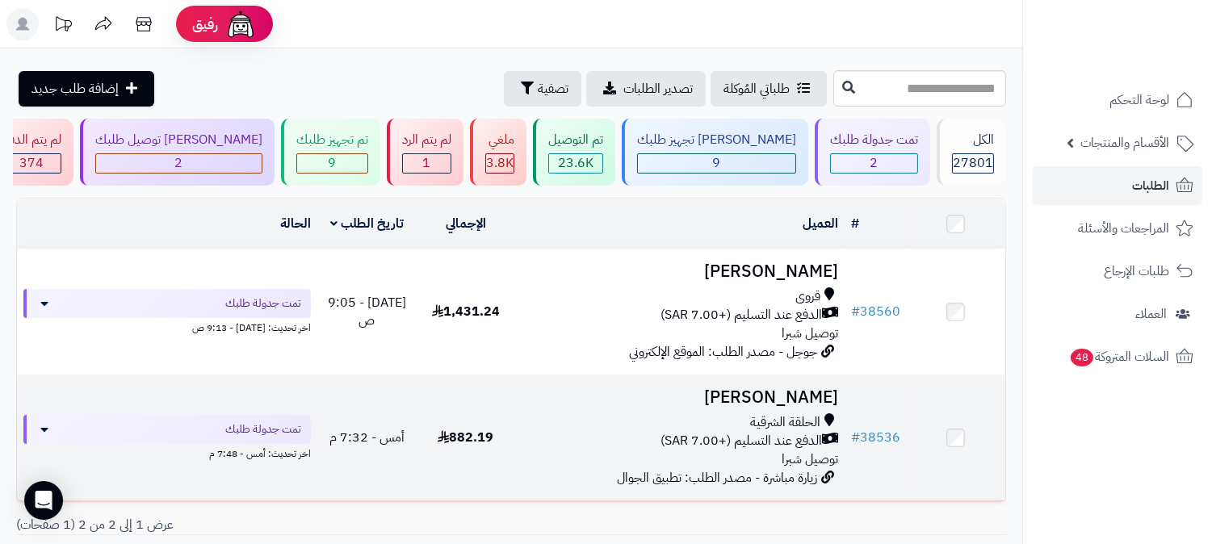
click at [760, 444] on span "الدفع عند التسليم (+7.00 SAR)" at bounding box center [741, 441] width 161 height 19
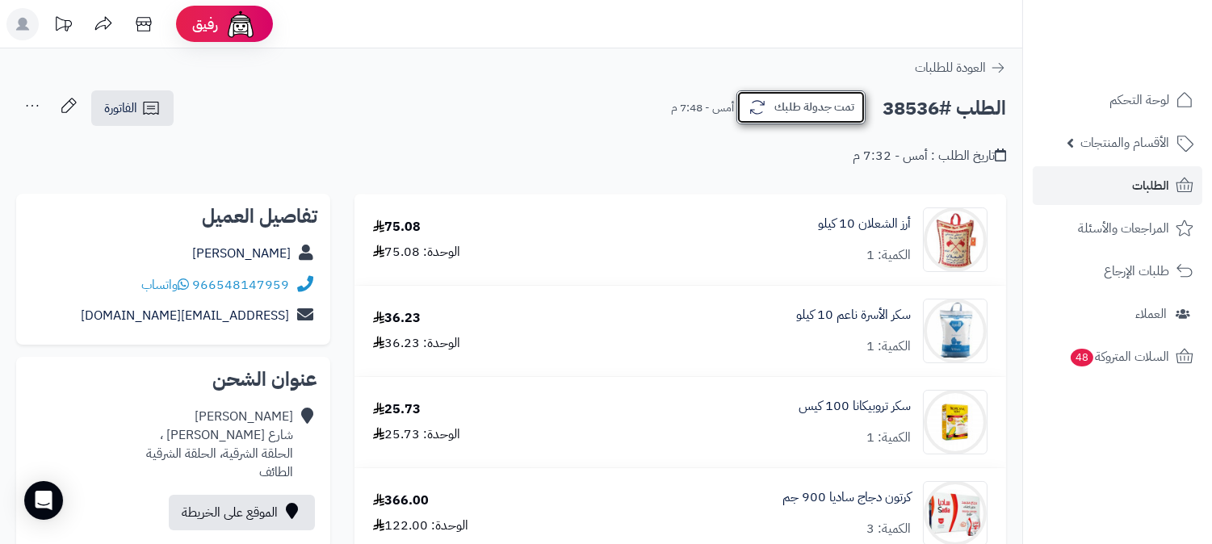
click at [770, 109] on button "تمت جدولة طلبك" at bounding box center [800, 107] width 129 height 34
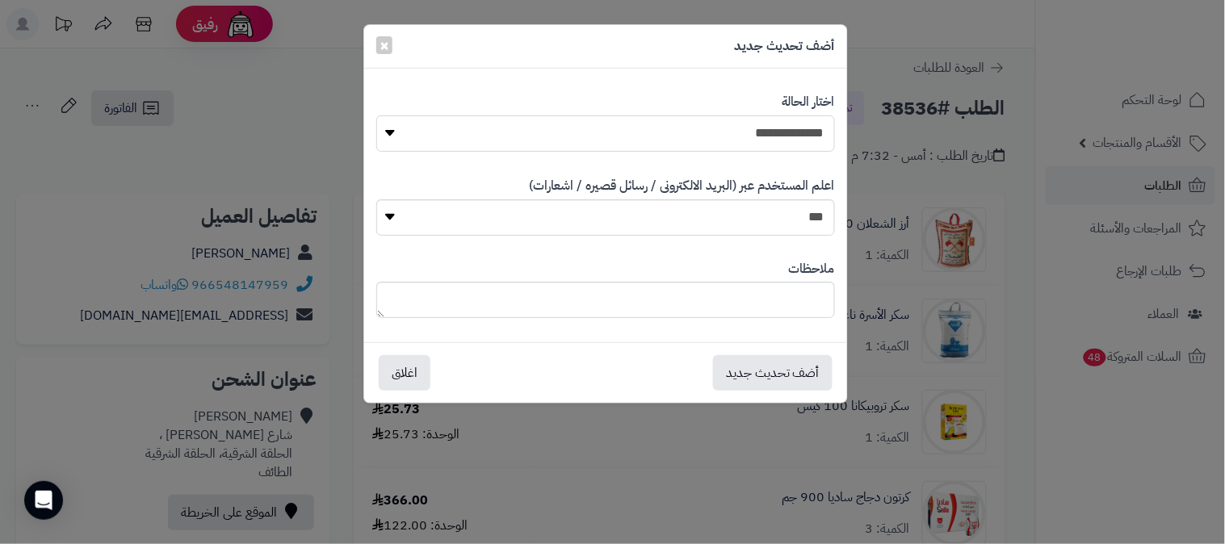
click at [769, 132] on select "**********" at bounding box center [605, 133] width 459 height 36
select select "*"
click at [376, 115] on select "**********" at bounding box center [605, 133] width 459 height 36
click at [767, 289] on textarea at bounding box center [605, 300] width 459 height 36
type textarea "****"
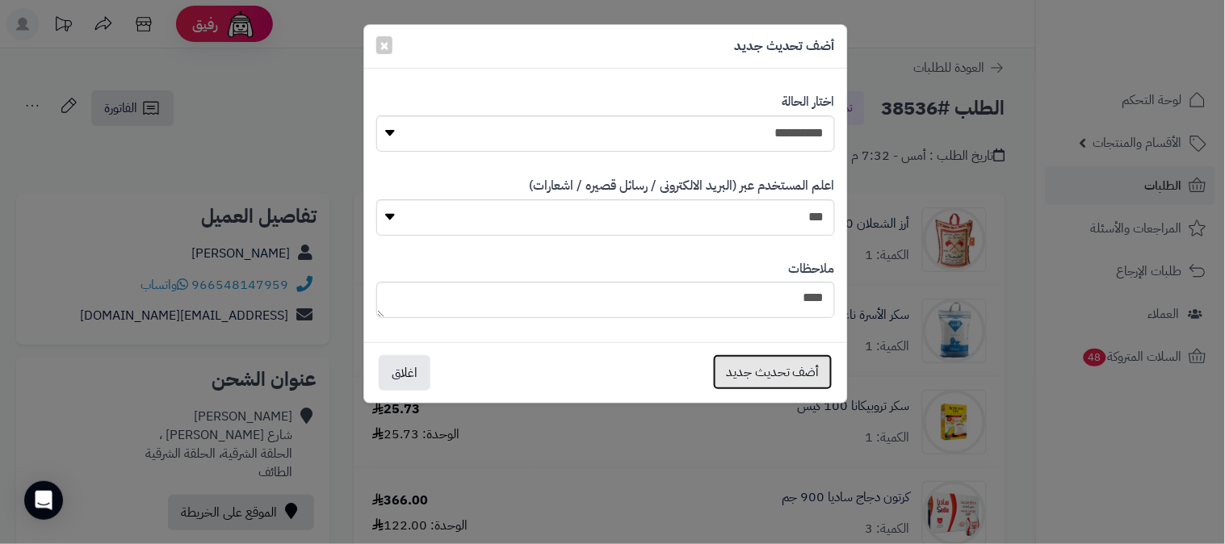
click at [782, 372] on button "أضف تحديث جديد" at bounding box center [773, 372] width 120 height 36
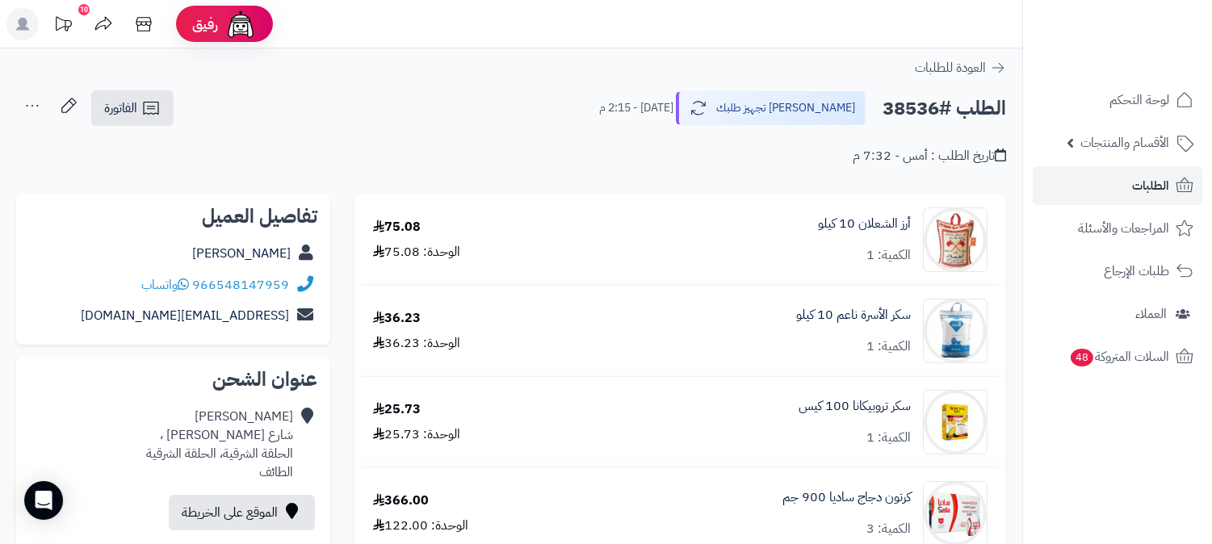
click at [27, 99] on icon at bounding box center [32, 106] width 32 height 32
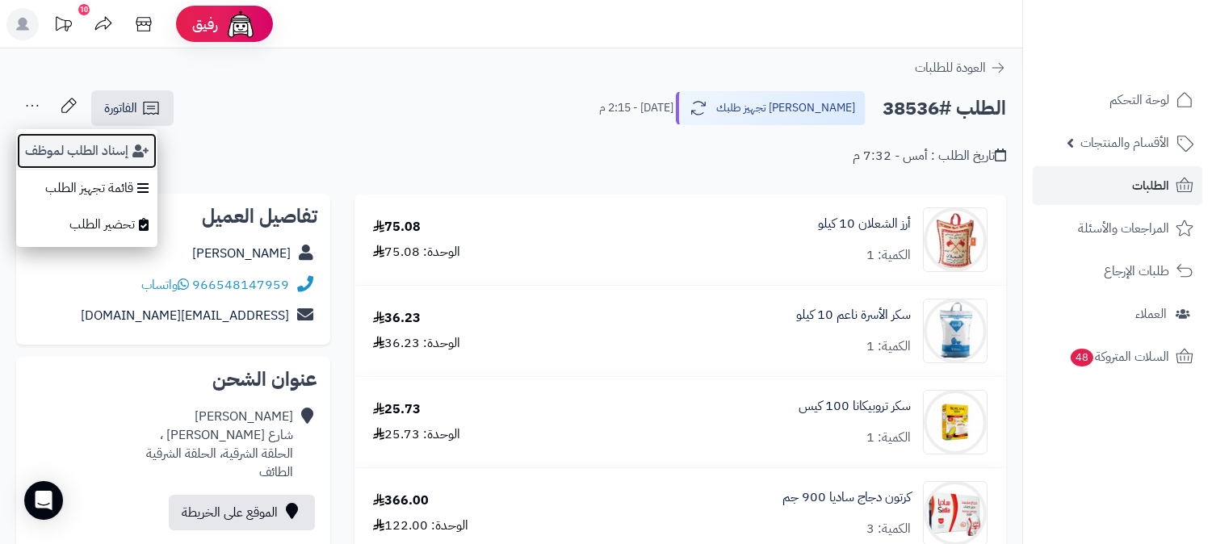
click at [115, 148] on button "إسناد الطلب لموظف" at bounding box center [86, 150] width 141 height 37
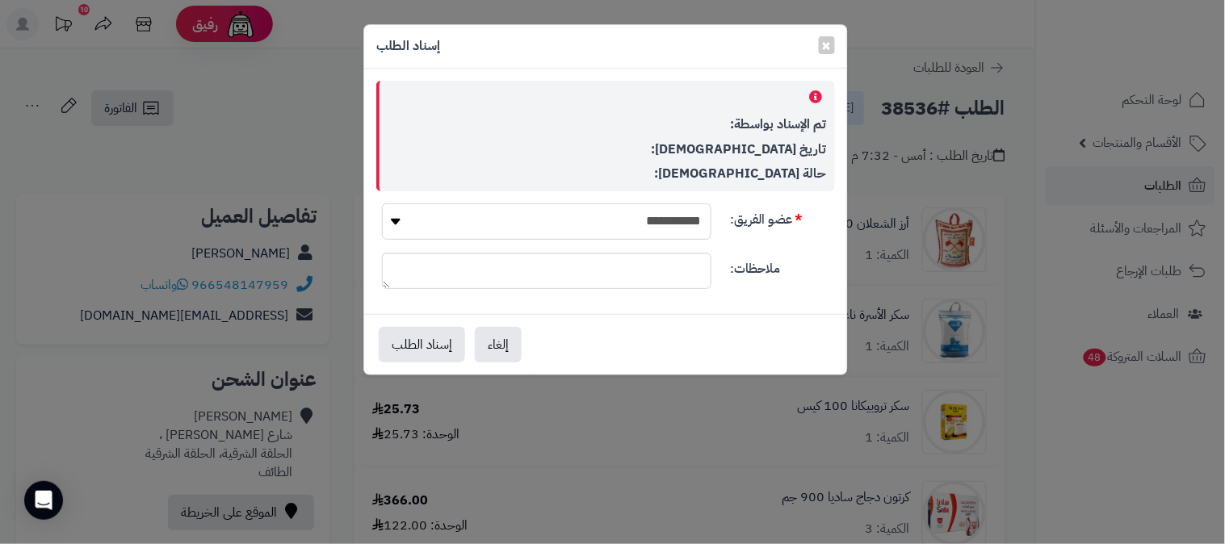
click at [574, 224] on select "**********" at bounding box center [546, 221] width 329 height 36
select select "**"
click at [382, 203] on select "**********" at bounding box center [546, 221] width 329 height 36
click at [420, 343] on button "إسناد الطلب" at bounding box center [422, 344] width 86 height 36
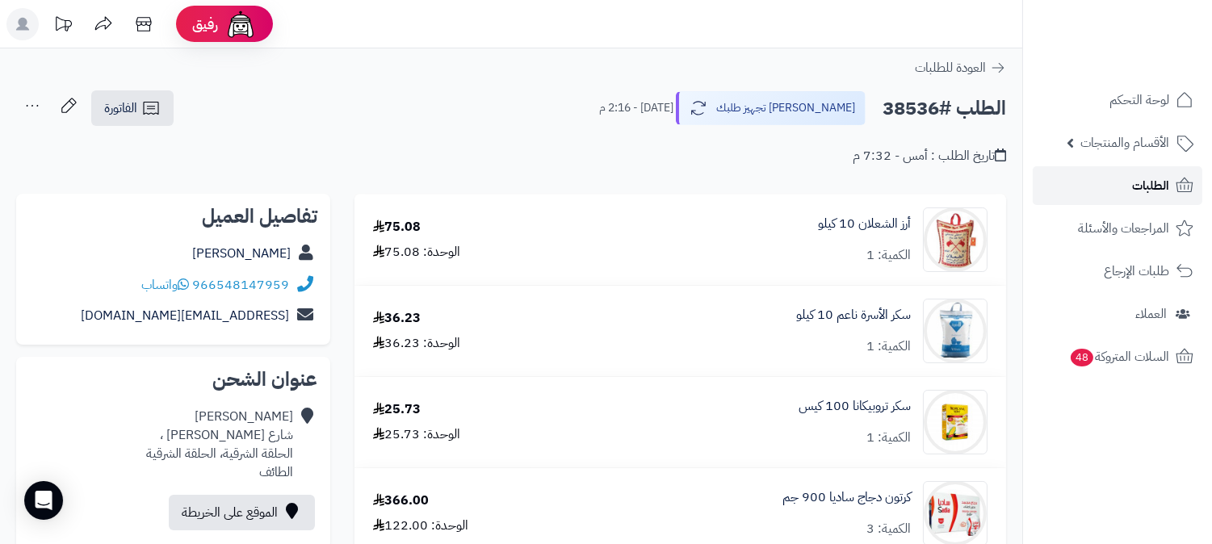
click at [1135, 182] on span "الطلبات" at bounding box center [1150, 185] width 37 height 23
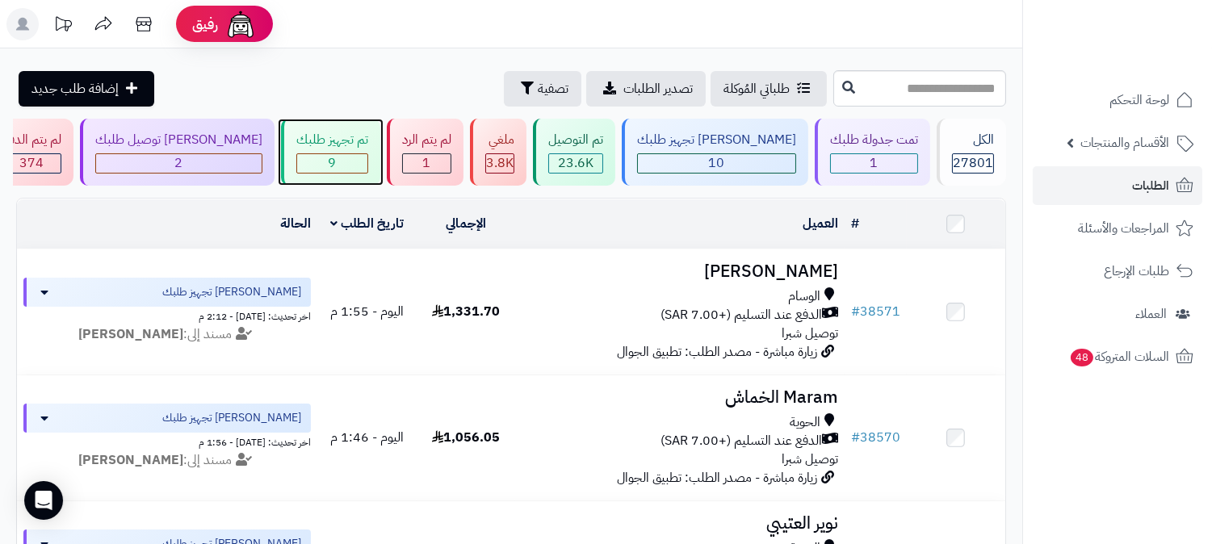
click at [367, 164] on div "9" at bounding box center [332, 163] width 70 height 19
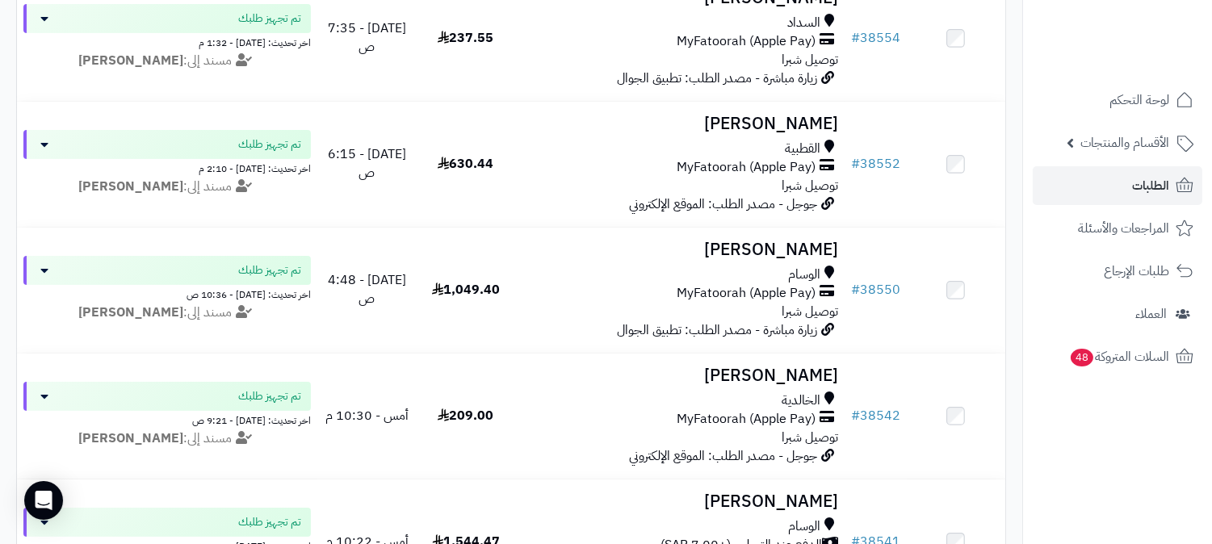
scroll to position [741, 0]
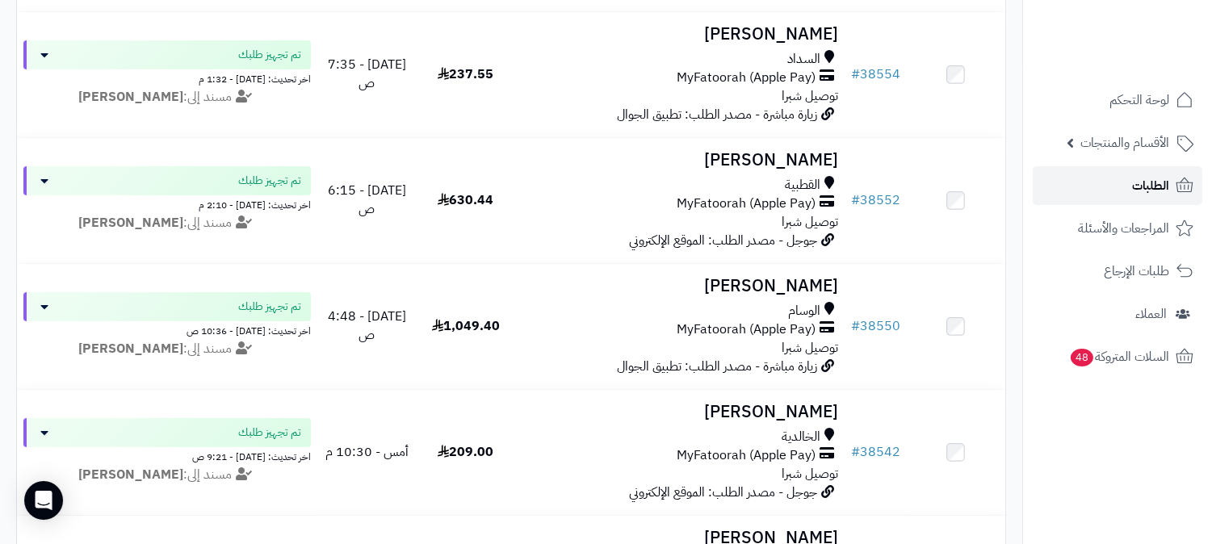
click at [1137, 168] on link "الطلبات" at bounding box center [1118, 185] width 170 height 39
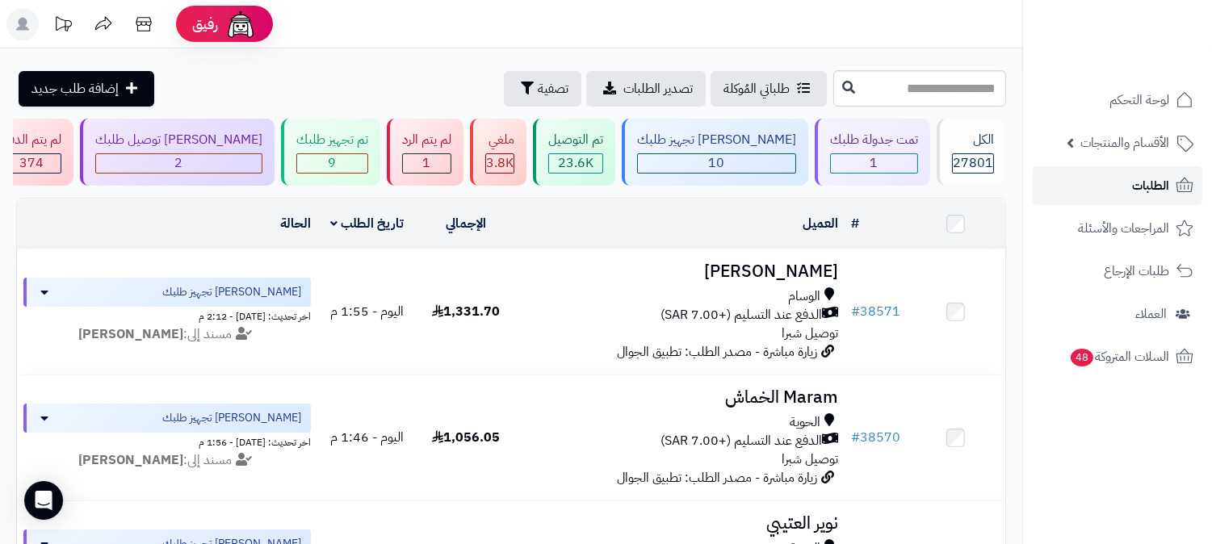
click at [1122, 178] on link "الطلبات" at bounding box center [1118, 185] width 170 height 39
click at [900, 98] on input "text" at bounding box center [919, 88] width 173 height 36
type input "*****"
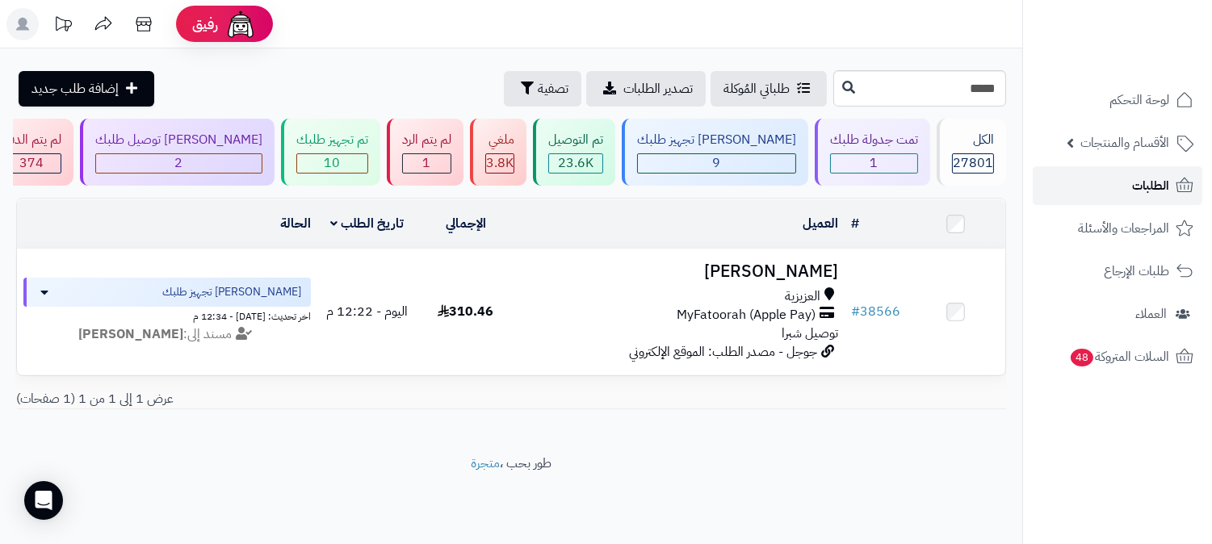
click at [1118, 187] on link "الطلبات" at bounding box center [1118, 185] width 170 height 39
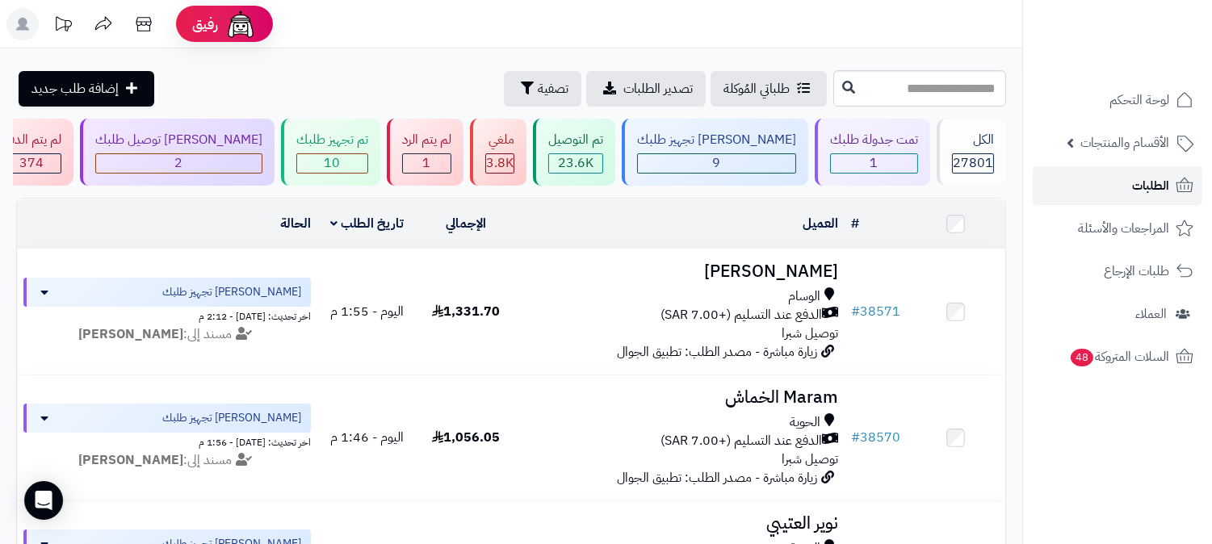
click at [1147, 184] on span "الطلبات" at bounding box center [1150, 185] width 37 height 23
click at [1105, 194] on link "الطلبات" at bounding box center [1118, 185] width 170 height 39
click at [1100, 192] on link "الطلبات" at bounding box center [1118, 185] width 170 height 39
click at [1135, 191] on span "الطلبات" at bounding box center [1150, 185] width 37 height 23
click at [1157, 178] on span "الطلبات" at bounding box center [1150, 185] width 37 height 23
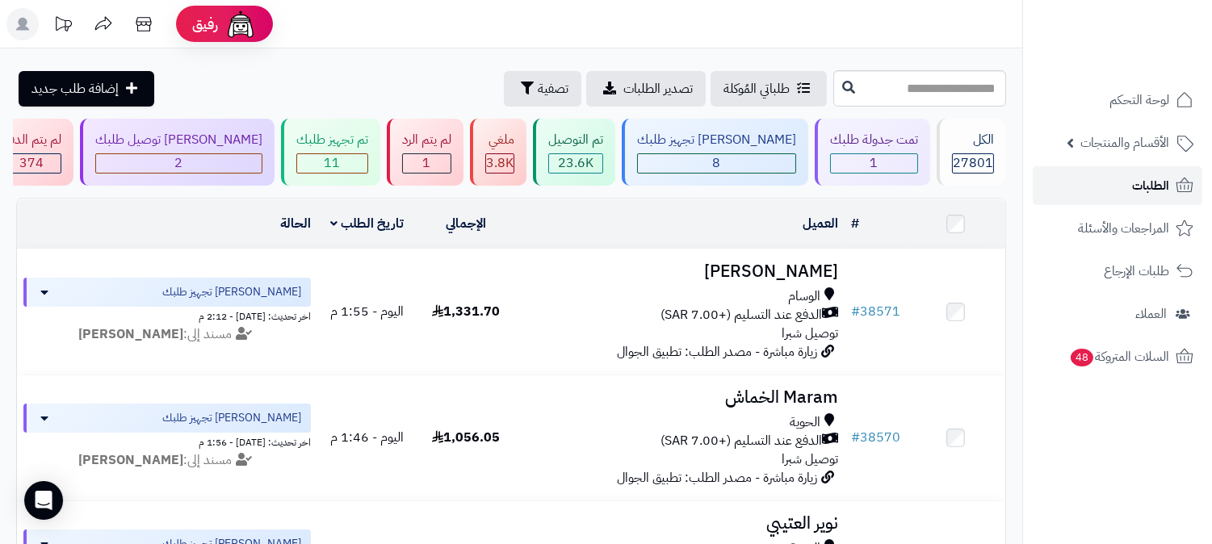
click at [1152, 179] on span "الطلبات" at bounding box center [1150, 185] width 37 height 23
click at [1106, 178] on link "الطلبات" at bounding box center [1118, 185] width 170 height 39
click at [1147, 195] on span "الطلبات" at bounding box center [1150, 185] width 37 height 23
click at [1140, 184] on span "الطلبات" at bounding box center [1150, 185] width 37 height 23
click at [1143, 191] on span "الطلبات" at bounding box center [1150, 185] width 37 height 23
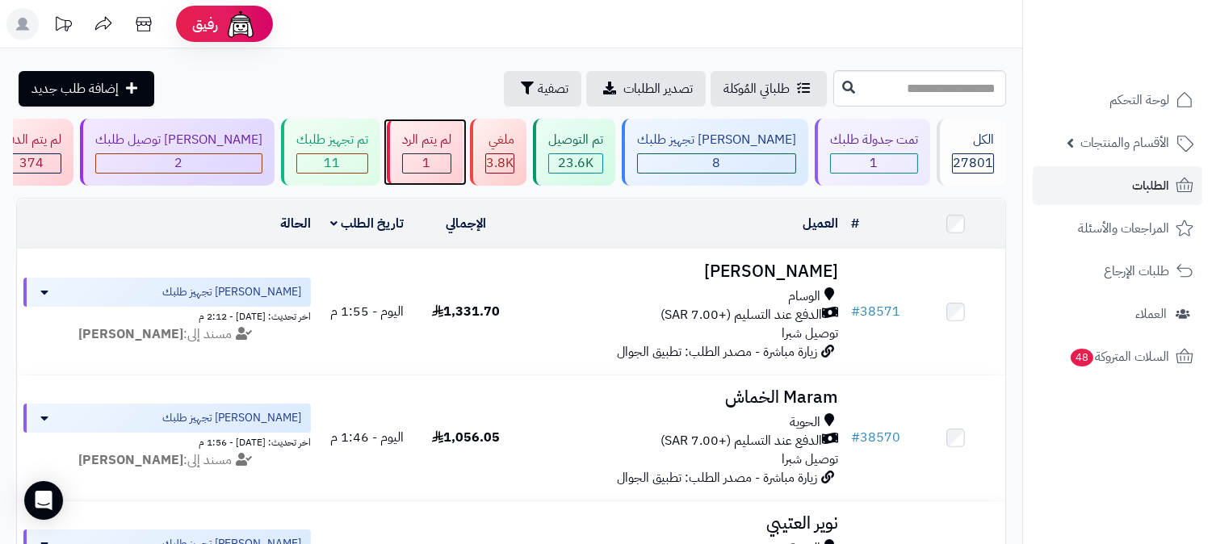
click at [451, 164] on div "1" at bounding box center [427, 163] width 48 height 19
click at [873, 163] on span "1" at bounding box center [874, 162] width 8 height 19
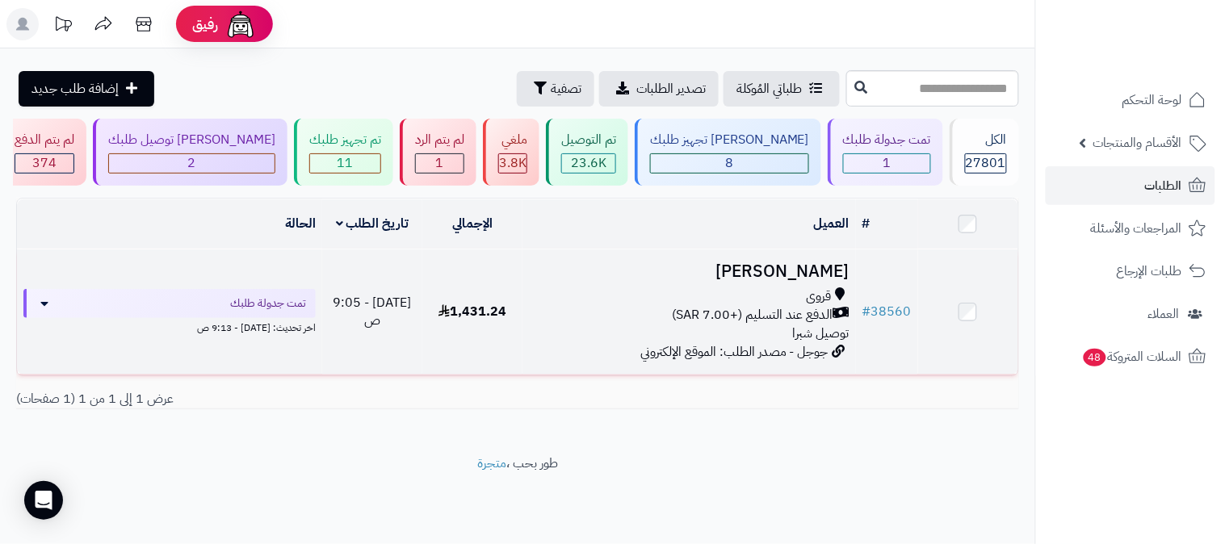
click at [822, 312] on span "الدفع عند التسليم (+7.00 SAR)" at bounding box center [752, 315] width 161 height 19
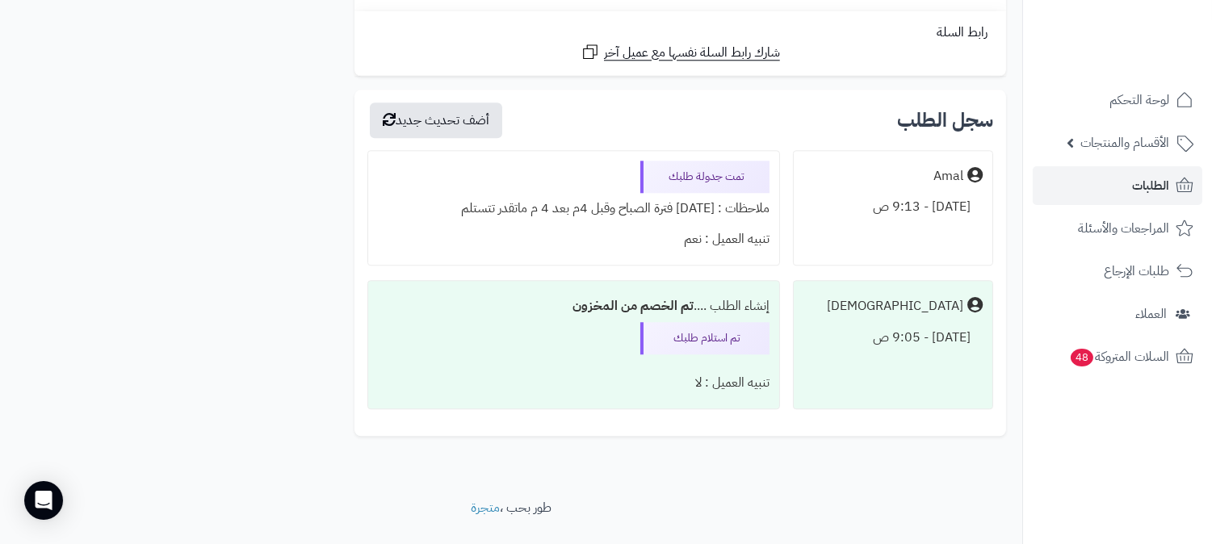
scroll to position [7617, 0]
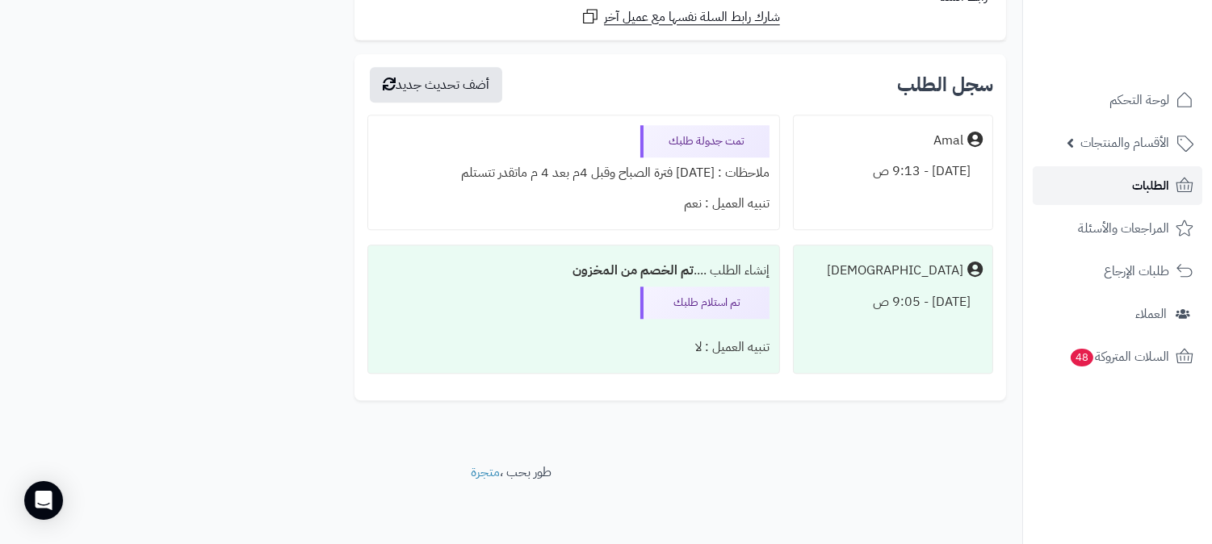
click at [1175, 180] on icon at bounding box center [1184, 185] width 19 height 19
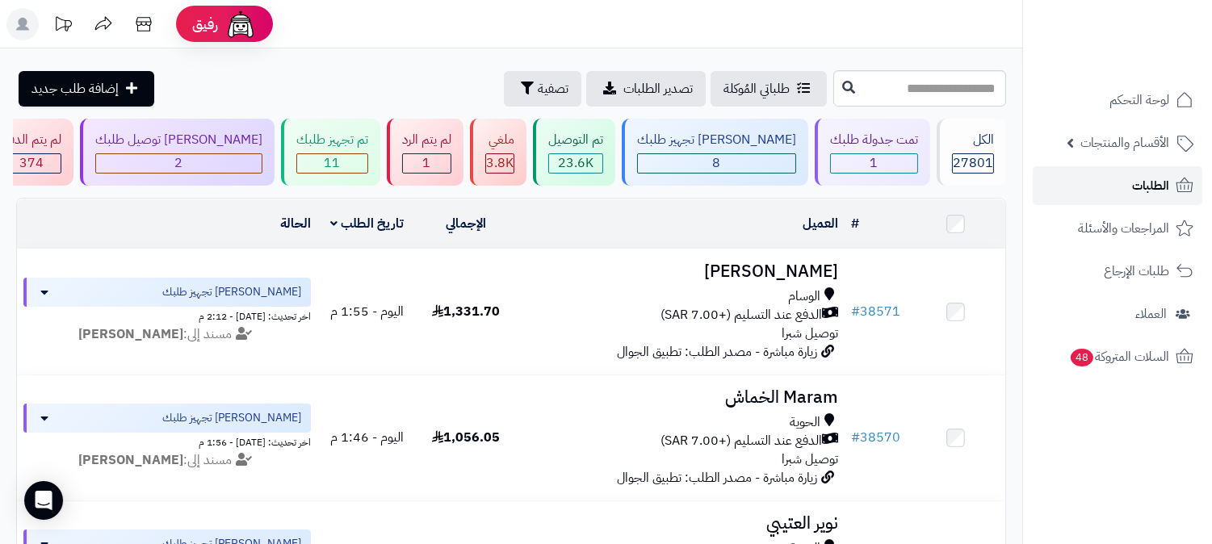
click at [1118, 188] on link "الطلبات" at bounding box center [1118, 185] width 170 height 39
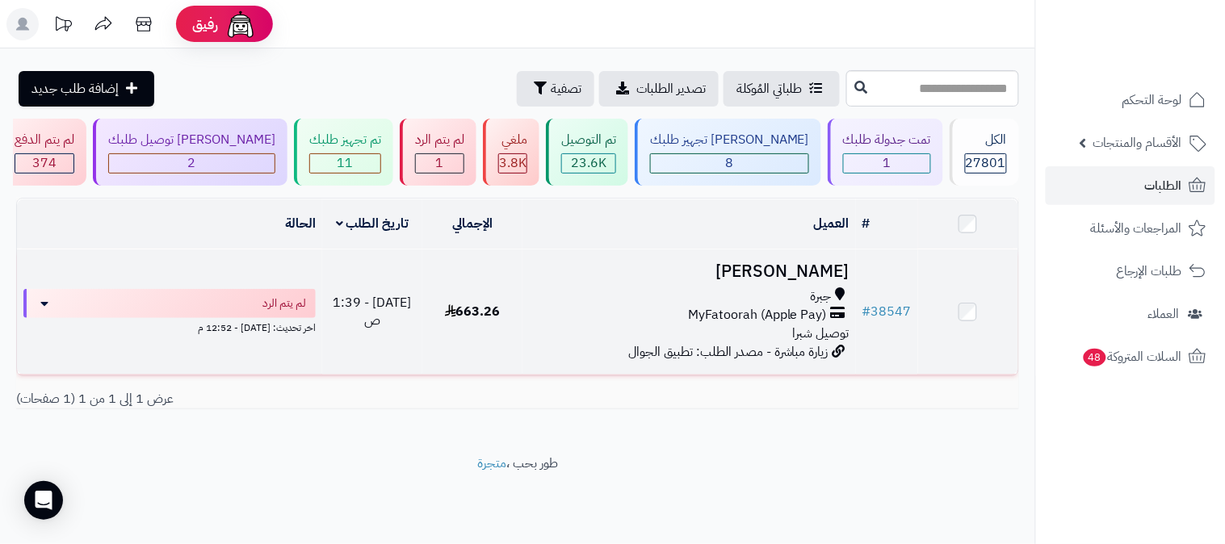
click at [778, 296] on div "جبرة" at bounding box center [689, 296] width 321 height 19
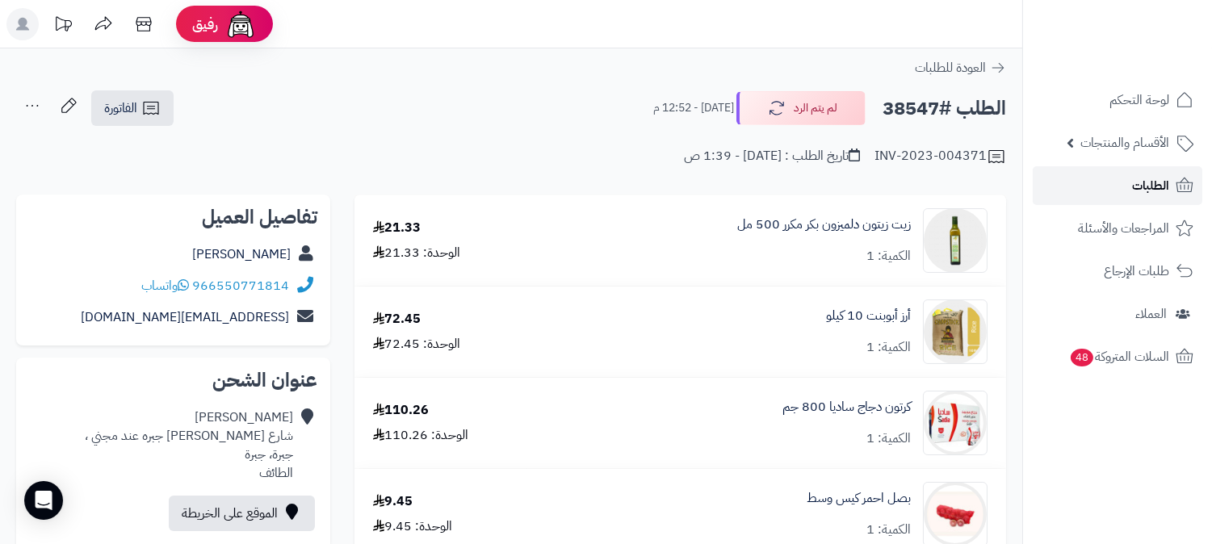
click at [1152, 191] on span "الطلبات" at bounding box center [1150, 185] width 37 height 23
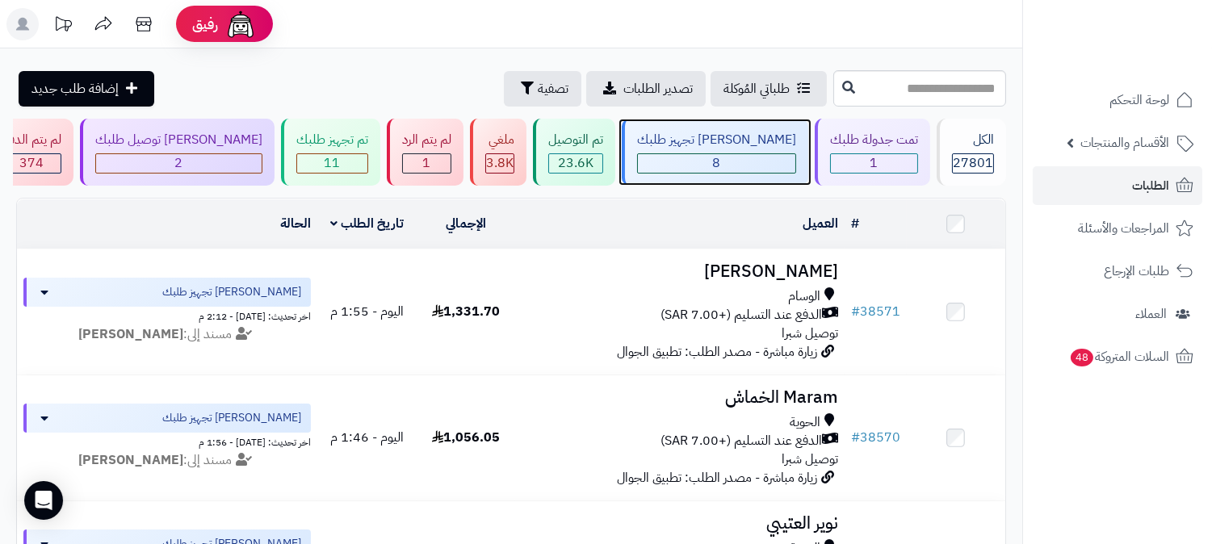
click at [781, 158] on div "8" at bounding box center [716, 163] width 157 height 19
click at [1109, 188] on link "الطلبات" at bounding box center [1118, 185] width 170 height 39
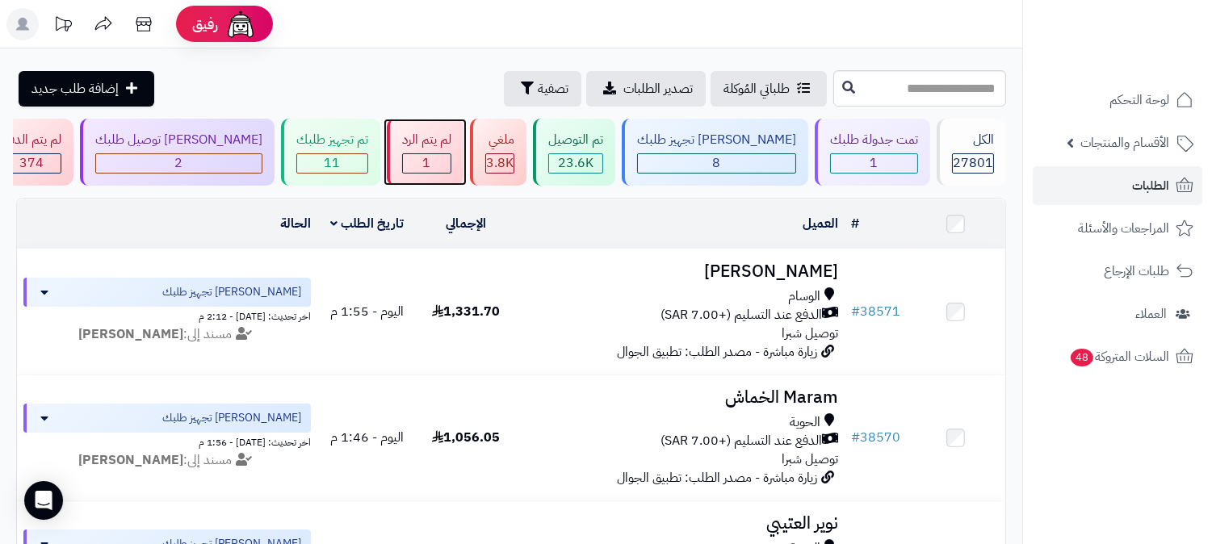
click at [451, 164] on div "1" at bounding box center [427, 163] width 48 height 19
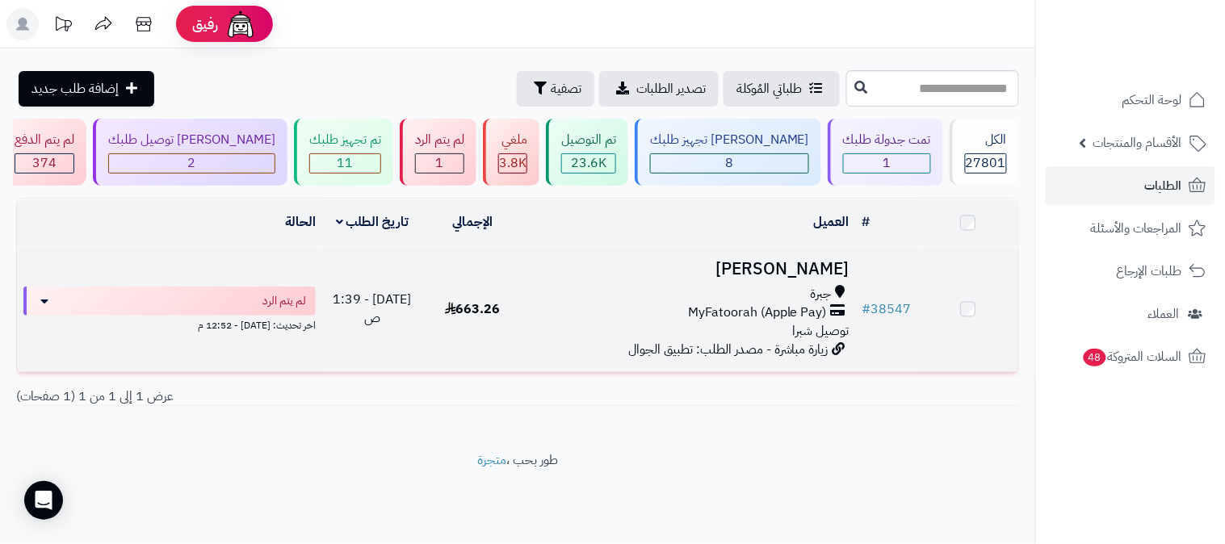
click at [802, 304] on span "MyFatoorah (Apple Pay)" at bounding box center [757, 313] width 139 height 19
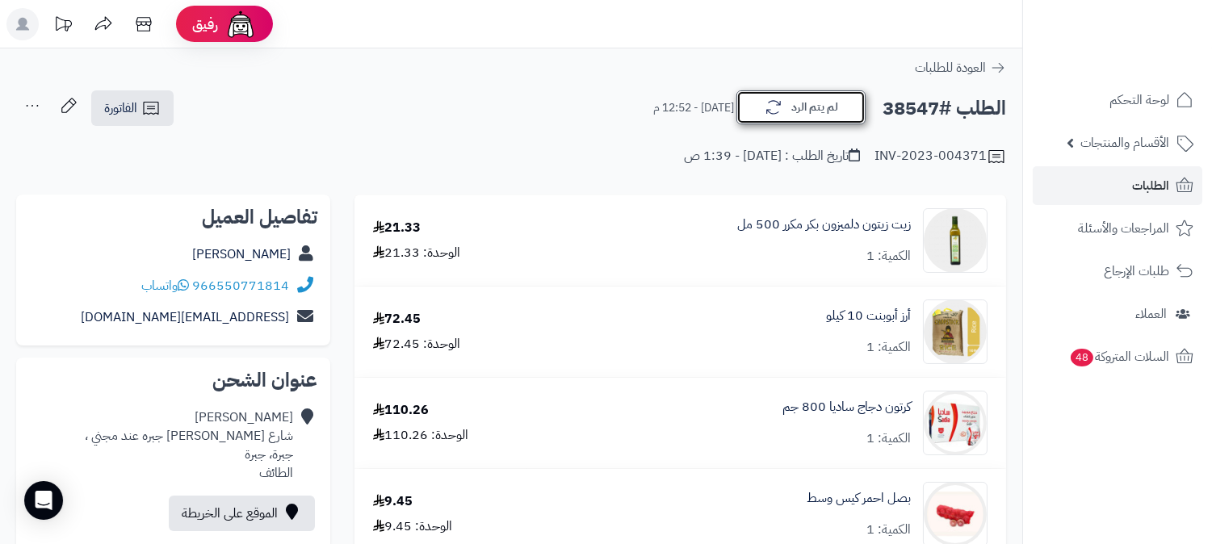
click at [803, 109] on button "لم يتم الرد" at bounding box center [800, 107] width 129 height 34
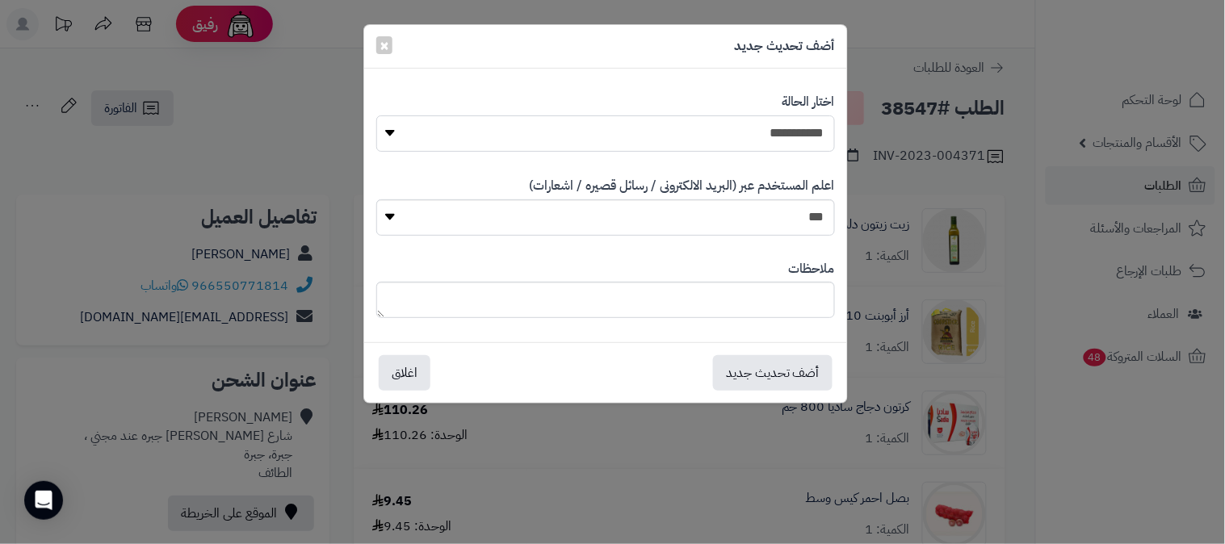
click at [765, 137] on select "**********" at bounding box center [605, 133] width 459 height 36
select select "*"
click at [376, 115] on select "**********" at bounding box center [605, 133] width 459 height 36
click at [723, 301] on textarea at bounding box center [605, 300] width 459 height 36
type textarea "****"
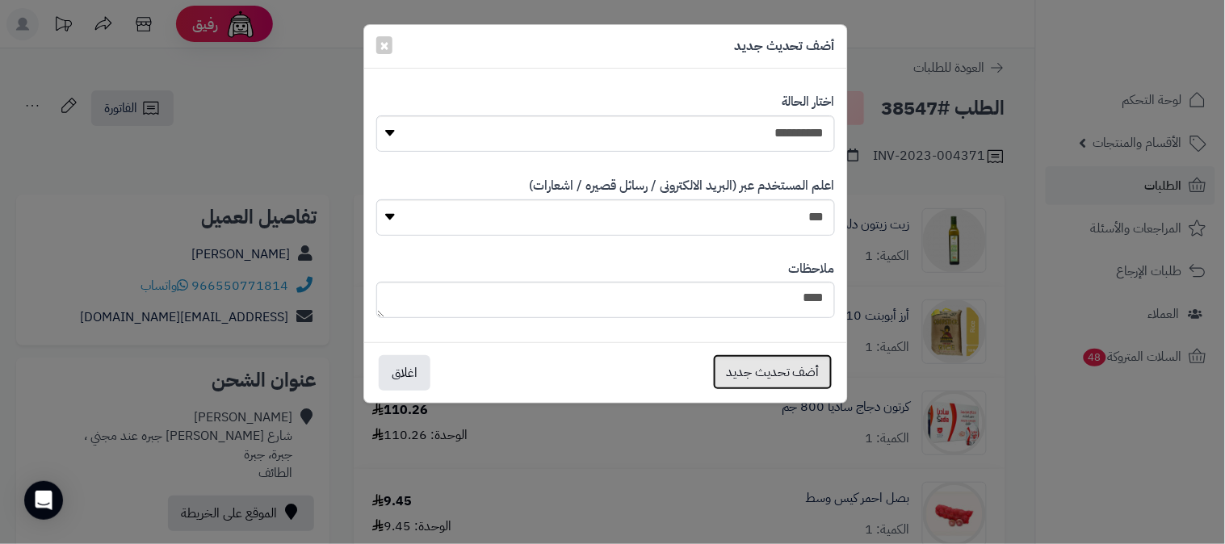
click at [767, 376] on button "أضف تحديث جديد" at bounding box center [773, 372] width 120 height 36
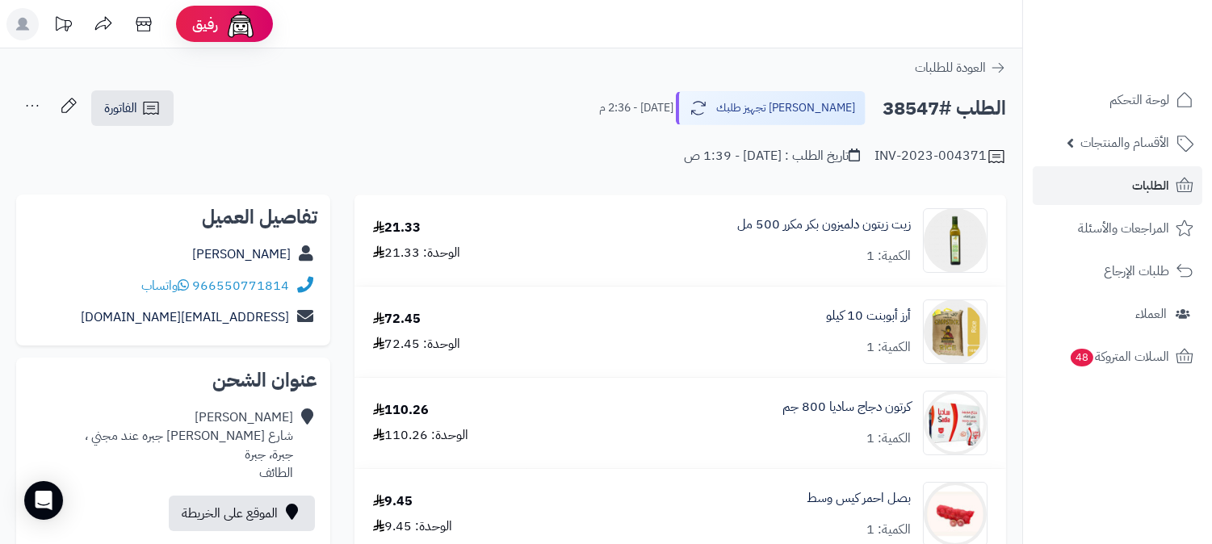
click at [35, 103] on icon at bounding box center [32, 106] width 32 height 32
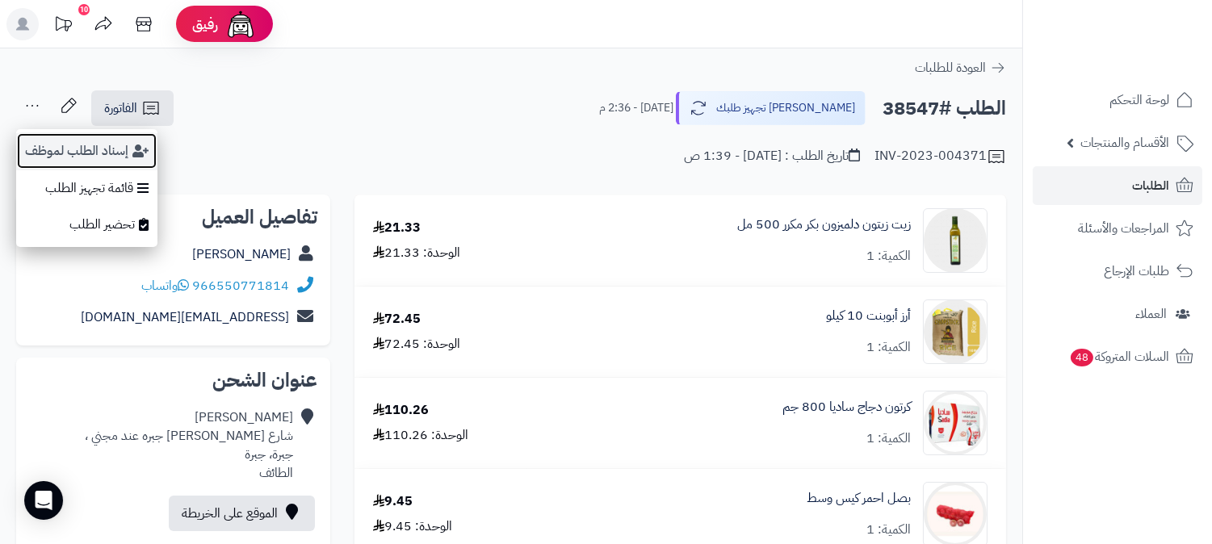
click at [66, 140] on button "إسناد الطلب لموظف" at bounding box center [86, 150] width 141 height 37
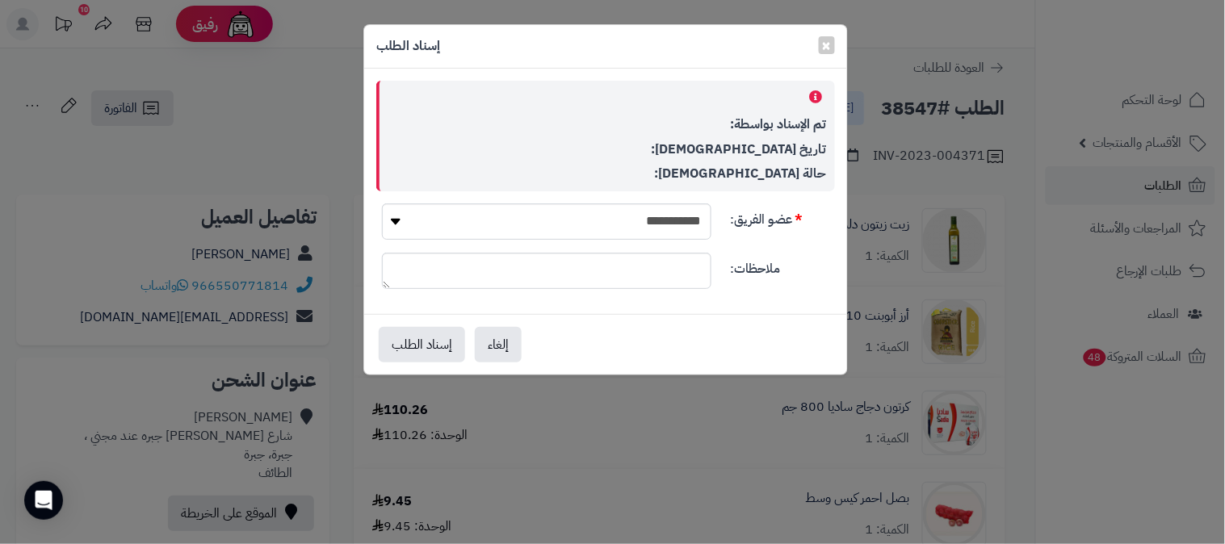
click at [558, 202] on div "**********" at bounding box center [605, 191] width 483 height 245
click at [559, 220] on select "**********" at bounding box center [546, 221] width 329 height 36
select select "**"
click at [382, 203] on select "**********" at bounding box center [546, 221] width 329 height 36
click at [440, 340] on button "إسناد الطلب" at bounding box center [422, 344] width 86 height 36
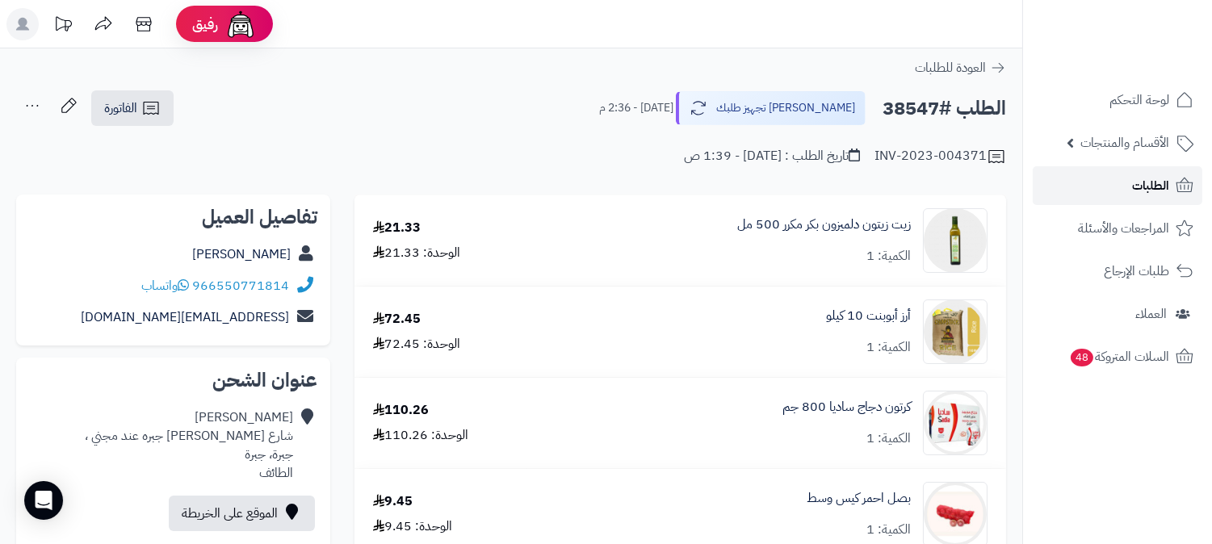
click at [1139, 187] on span "الطلبات" at bounding box center [1150, 185] width 37 height 23
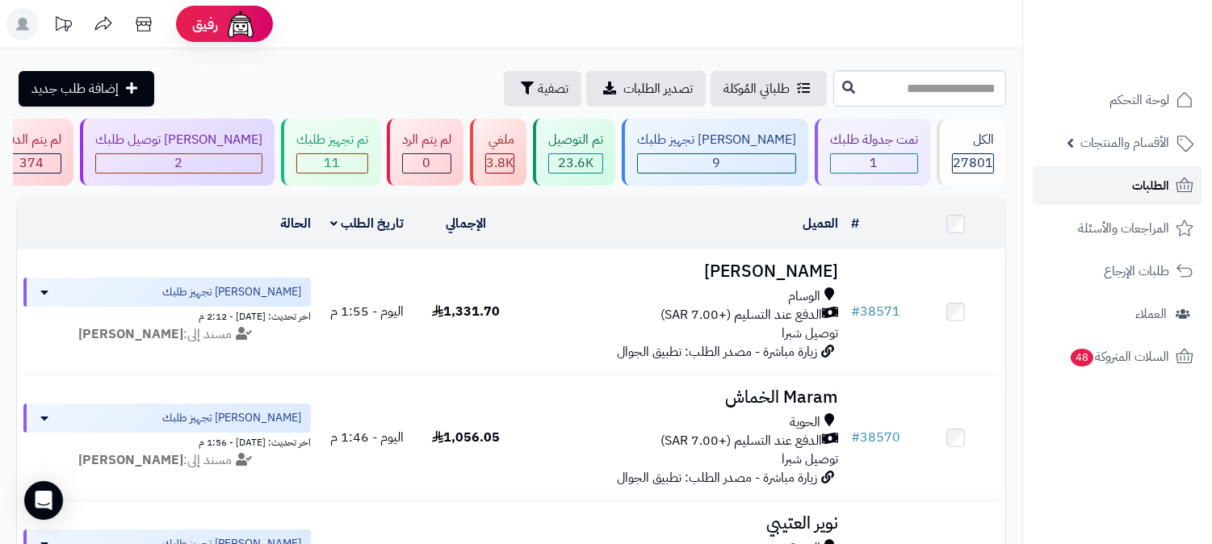
click at [1147, 190] on span "الطلبات" at bounding box center [1150, 185] width 37 height 23
click at [721, 160] on span "9" at bounding box center [717, 162] width 8 height 19
click at [1127, 187] on link "الطلبات" at bounding box center [1118, 185] width 170 height 39
click at [1149, 184] on span "الطلبات" at bounding box center [1150, 185] width 37 height 23
click at [1139, 187] on span "الطلبات" at bounding box center [1150, 185] width 37 height 23
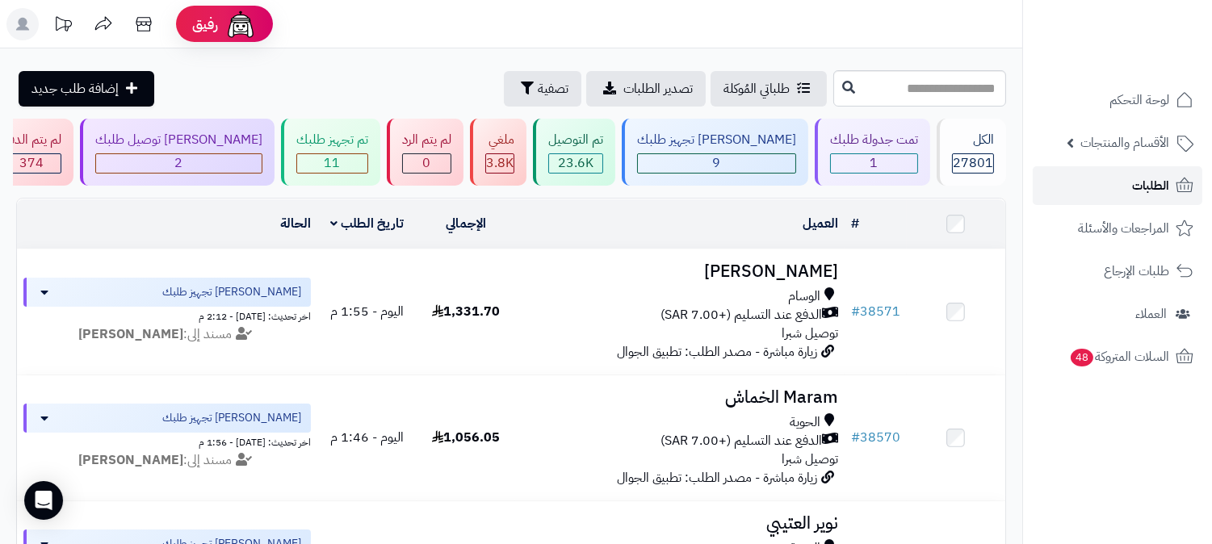
click at [1128, 179] on link "الطلبات" at bounding box center [1118, 185] width 170 height 39
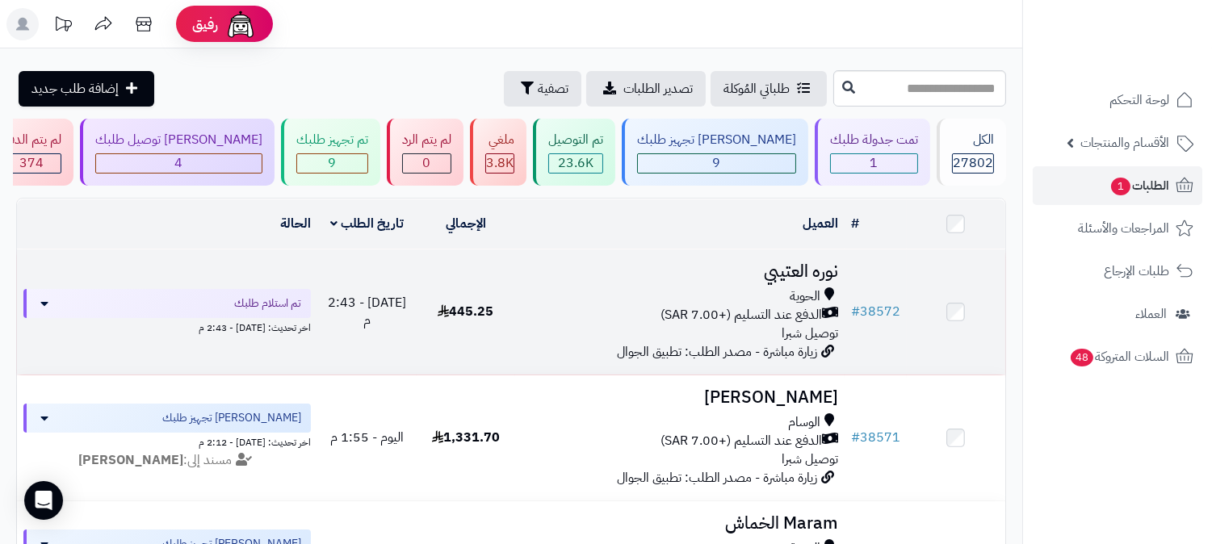
click at [803, 308] on span "الدفع عند التسليم (+7.00 SAR)" at bounding box center [741, 315] width 161 height 19
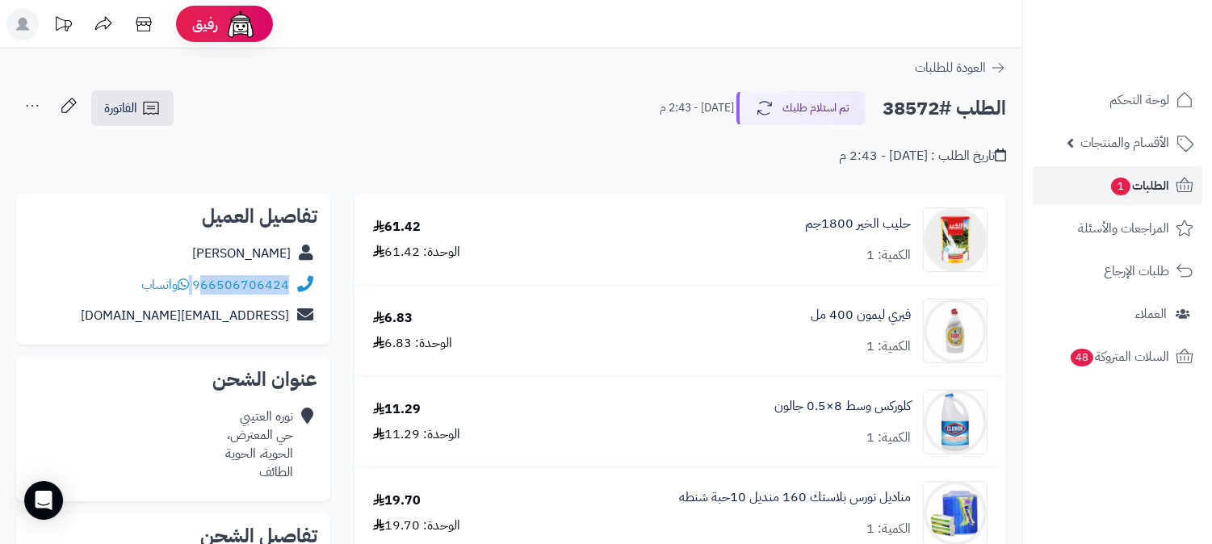
drag, startPoint x: 194, startPoint y: 285, endPoint x: 203, endPoint y: 286, distance: 9.7
click at [203, 286] on div "966506706424 واتساب" at bounding box center [215, 285] width 148 height 19
copy div "66506706424"
click at [1113, 183] on span "1" at bounding box center [1120, 186] width 20 height 19
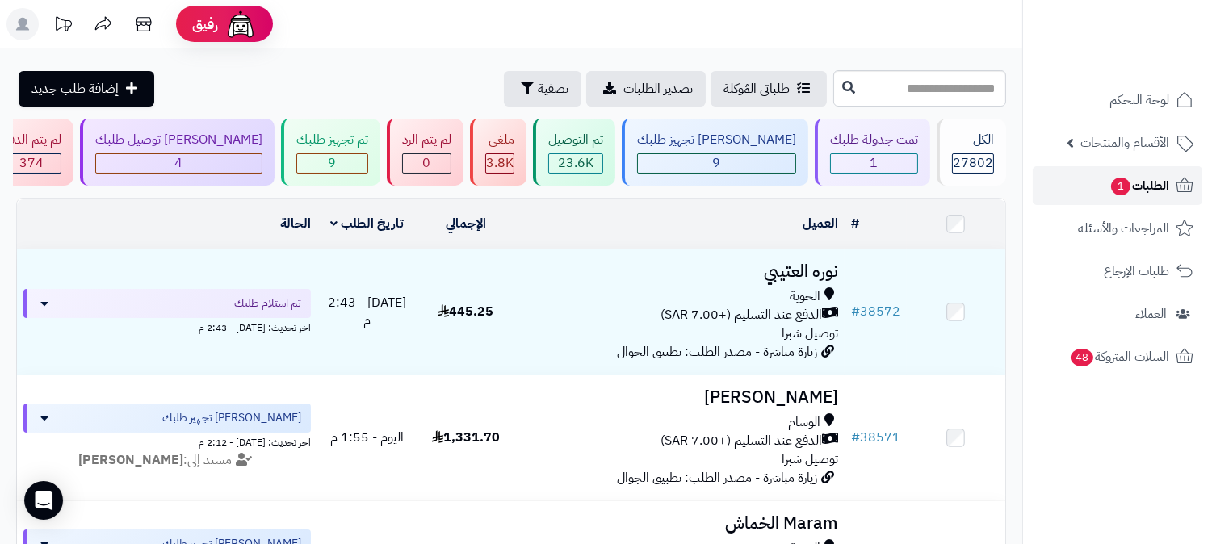
click at [1142, 188] on span "الطلبات 1" at bounding box center [1139, 185] width 60 height 23
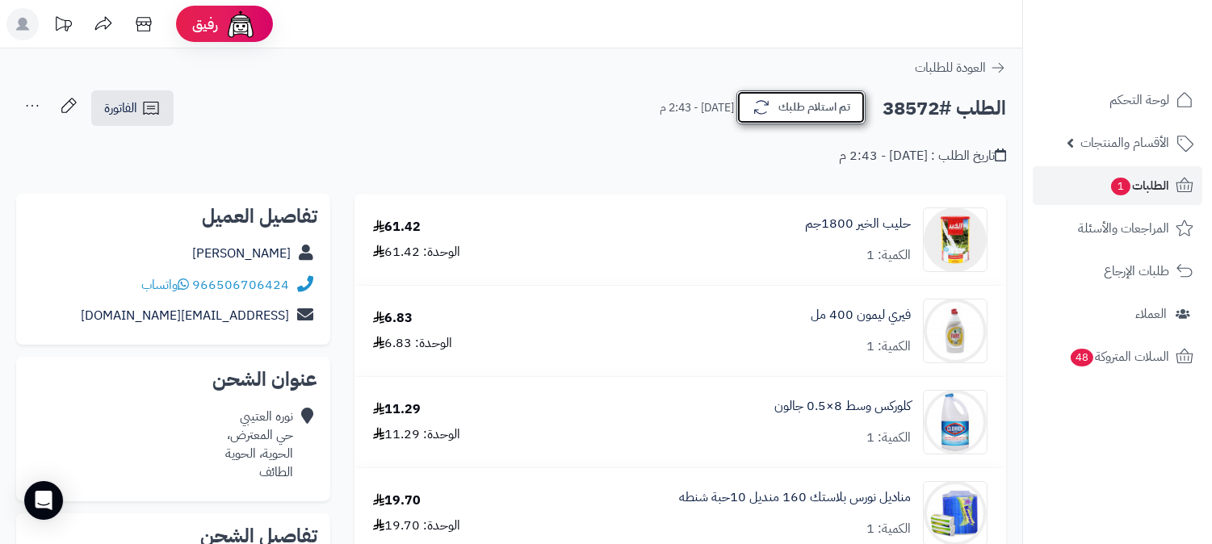
click at [803, 115] on button "تم استلام طلبك" at bounding box center [800, 107] width 129 height 34
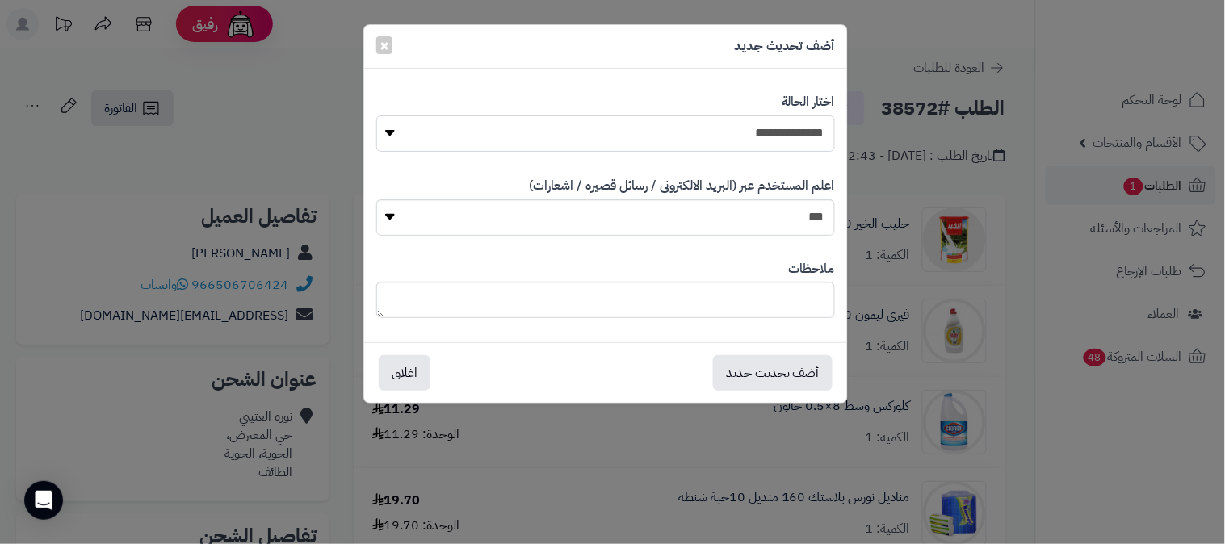
click at [743, 129] on select "**********" at bounding box center [605, 133] width 459 height 36
select select "*"
click at [376, 115] on select "**********" at bounding box center [605, 133] width 459 height 36
click at [740, 284] on textarea at bounding box center [605, 300] width 459 height 36
type textarea "****"
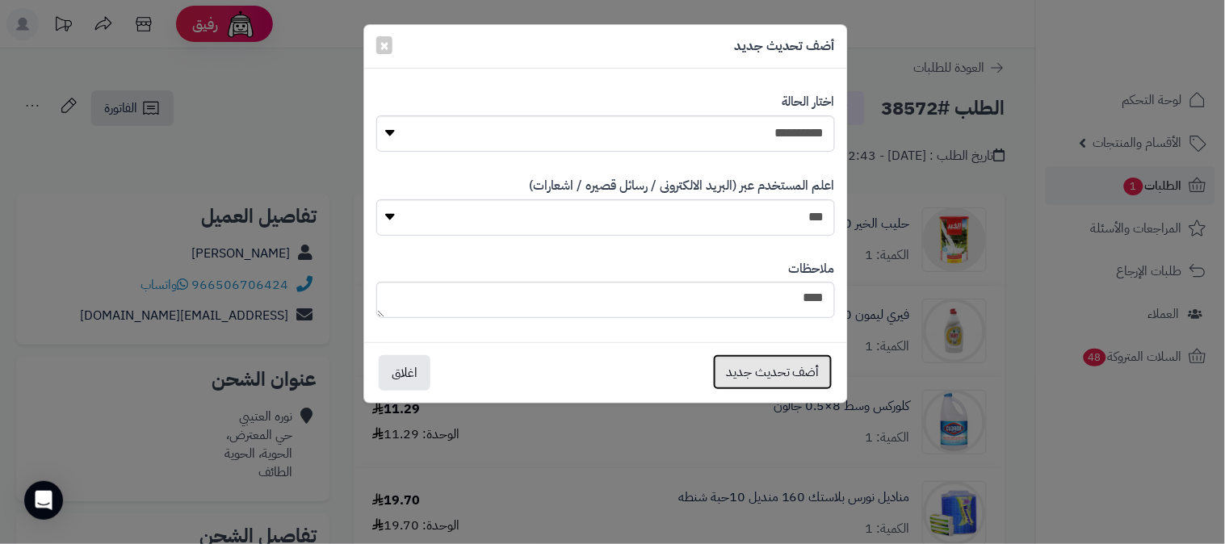
click at [747, 373] on button "أضف تحديث جديد" at bounding box center [773, 372] width 120 height 36
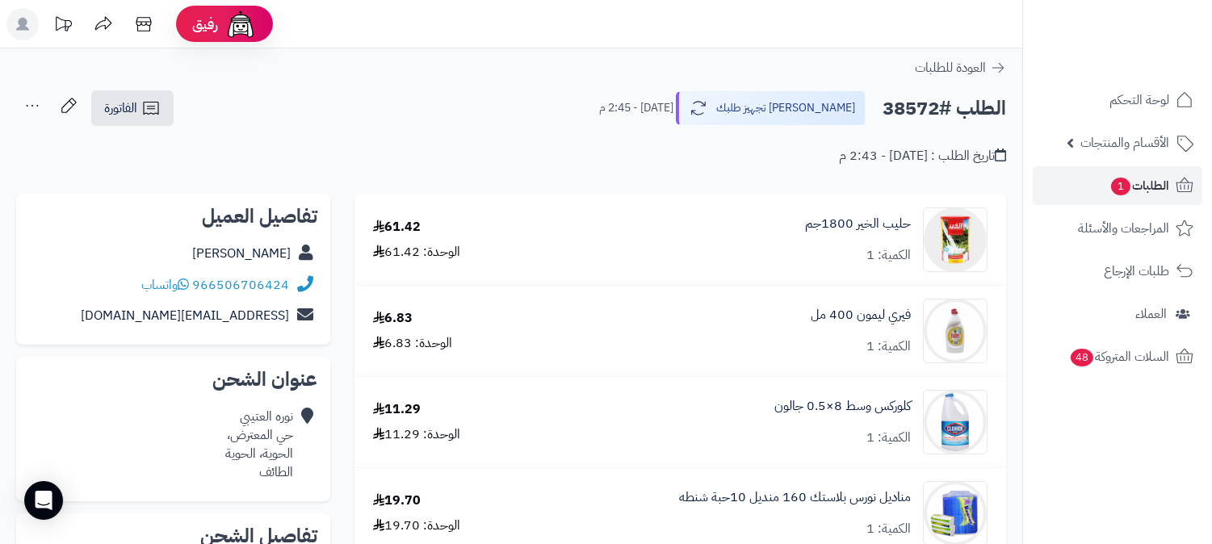
click at [26, 106] on icon at bounding box center [32, 106] width 32 height 32
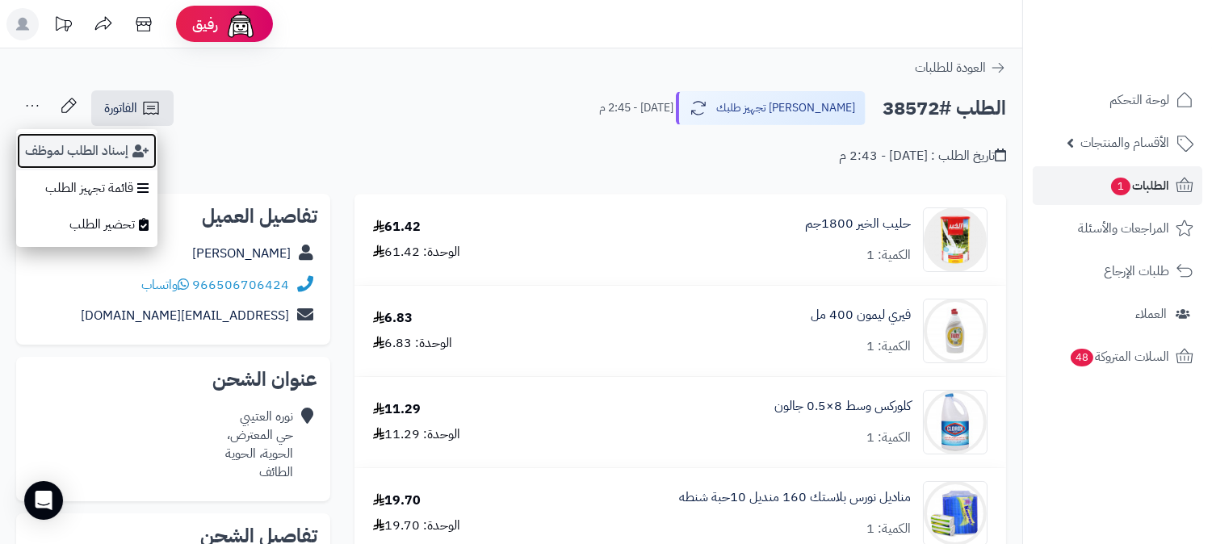
click at [125, 155] on button "إسناد الطلب لموظف" at bounding box center [86, 150] width 141 height 37
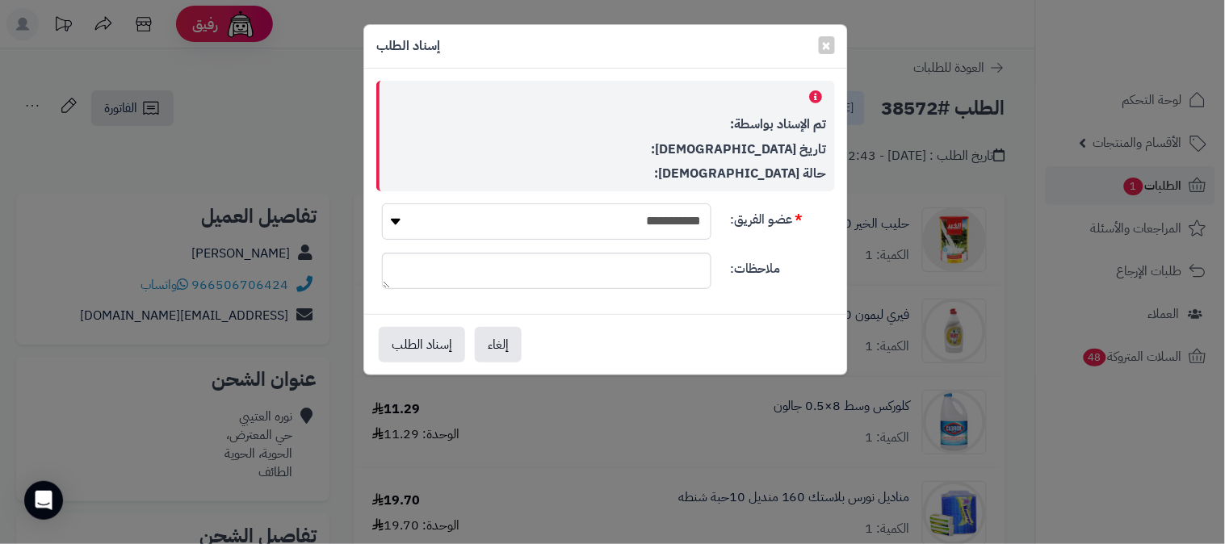
click at [559, 222] on select "**********" at bounding box center [546, 221] width 329 height 36
click at [394, 216] on select "**********" at bounding box center [546, 221] width 329 height 36
select select "**"
click at [382, 203] on select "**********" at bounding box center [546, 221] width 329 height 36
click at [437, 335] on button "إسناد الطلب" at bounding box center [422, 344] width 86 height 36
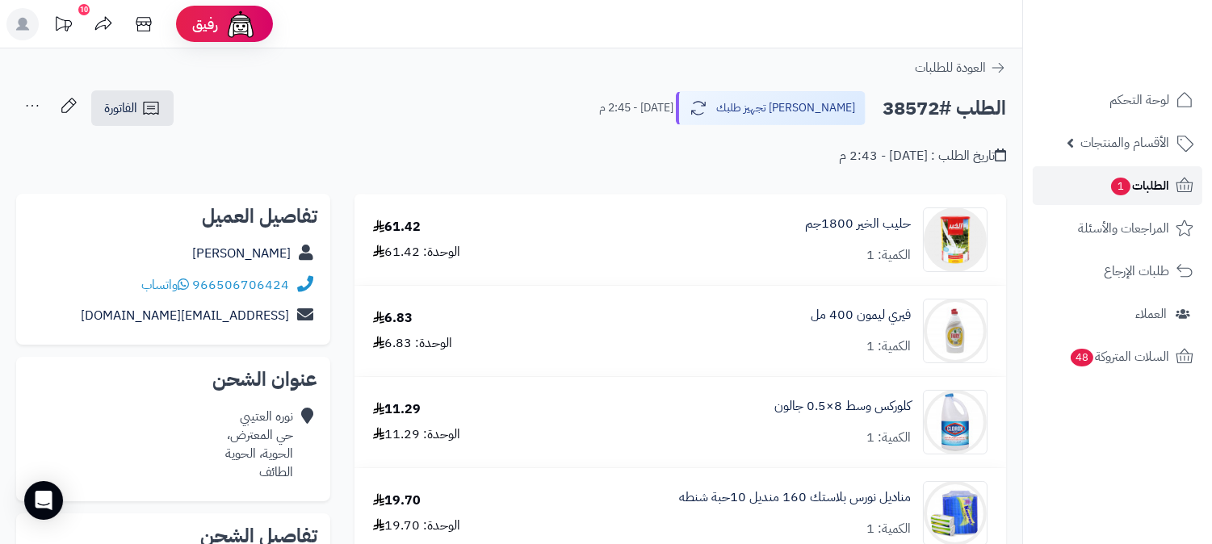
click at [1101, 187] on link "الطلبات 1" at bounding box center [1118, 185] width 170 height 39
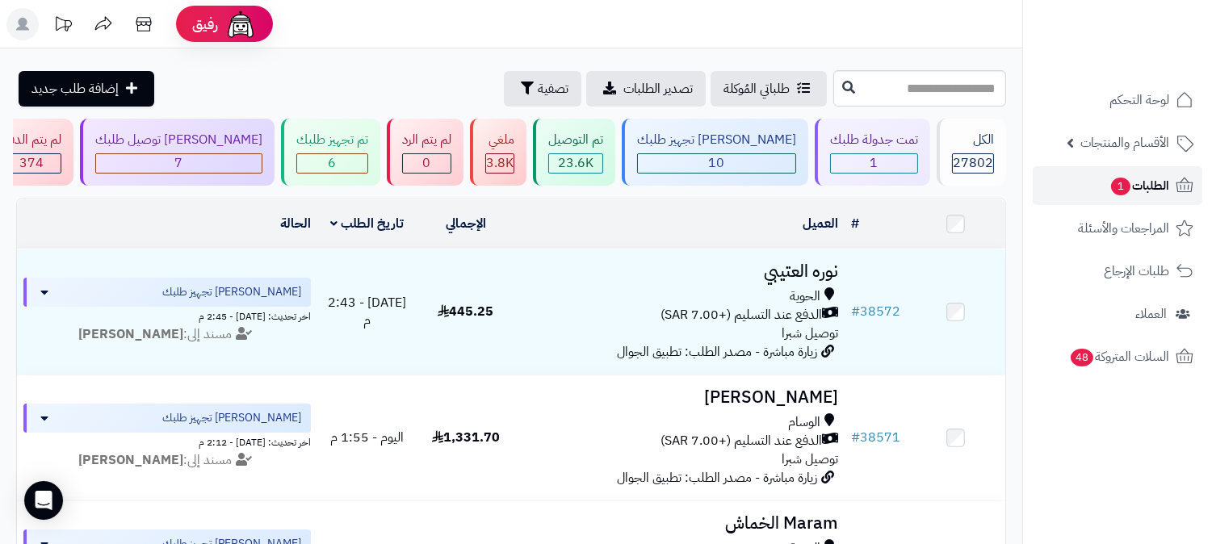
click at [1132, 183] on span "الطلبات 1" at bounding box center [1139, 185] width 60 height 23
click at [183, 161] on span "7" at bounding box center [179, 162] width 8 height 19
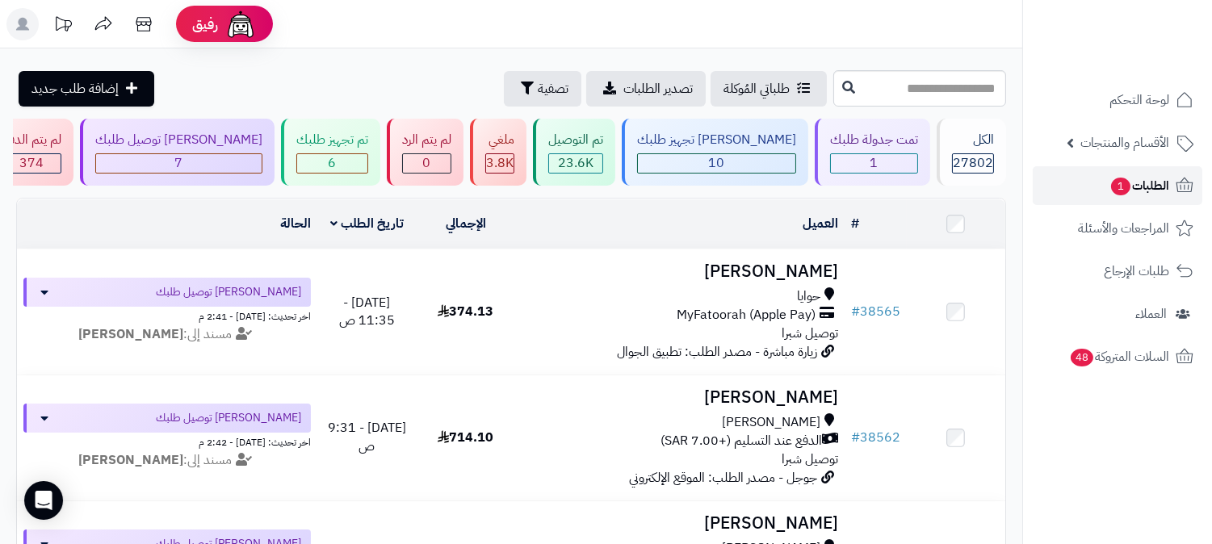
click at [1091, 191] on link "الطلبات 1" at bounding box center [1118, 185] width 170 height 39
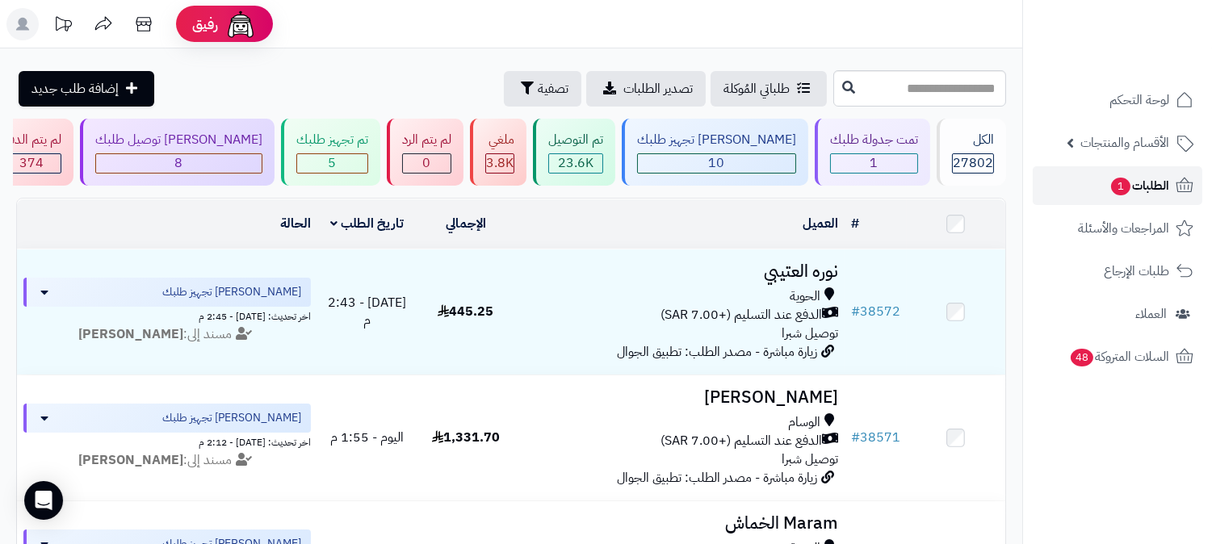
click at [1093, 190] on link "الطلبات 1" at bounding box center [1118, 185] width 170 height 39
click at [1122, 184] on span "1" at bounding box center [1120, 187] width 19 height 18
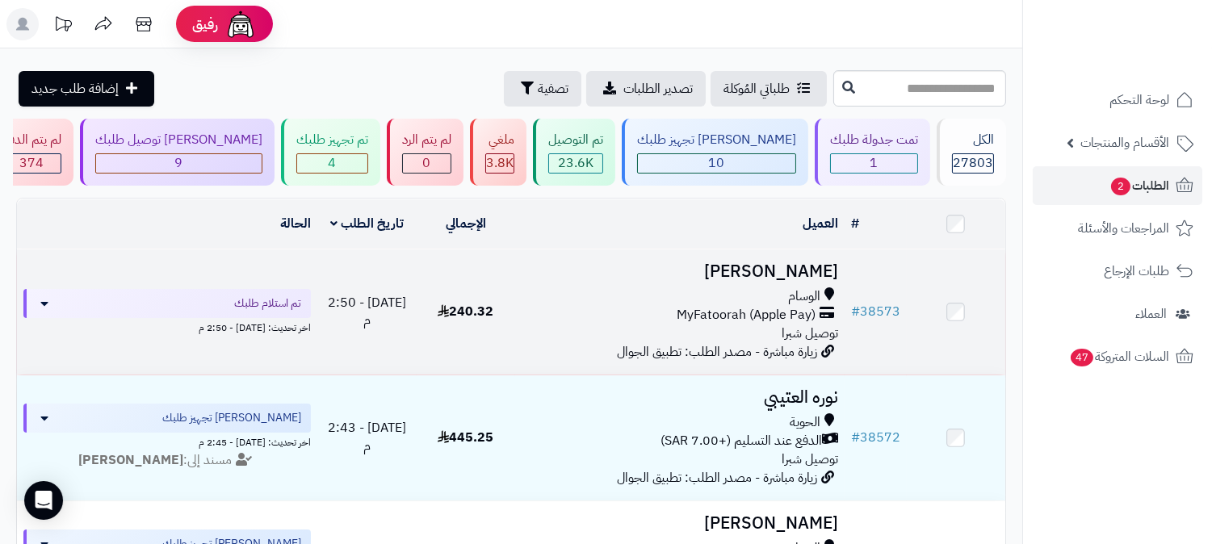
click at [784, 311] on span "MyFatoorah (Apple Pay)" at bounding box center [746, 315] width 139 height 19
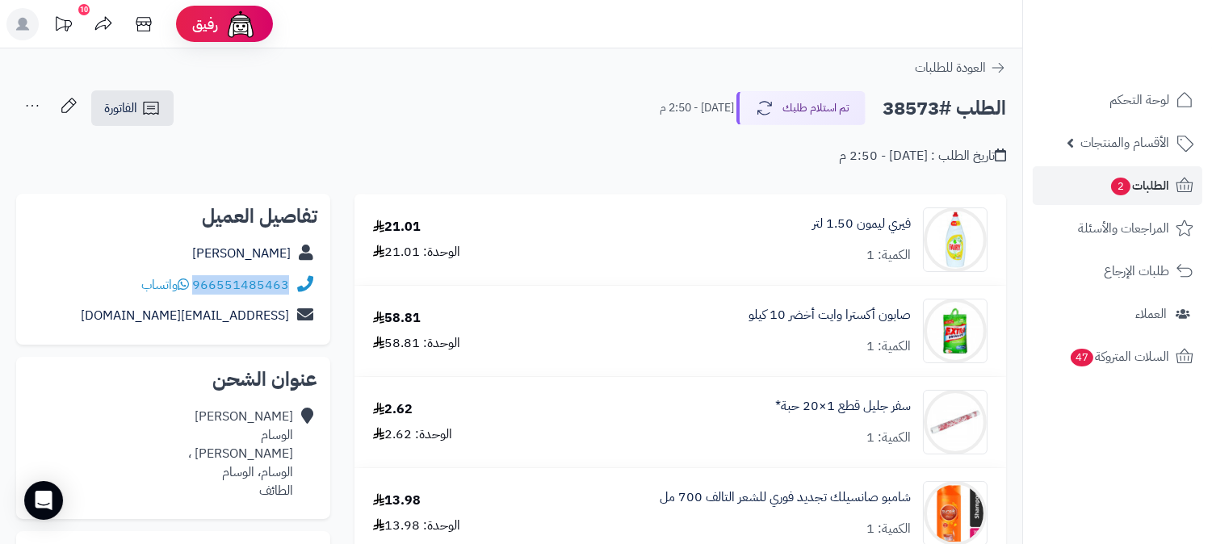
drag, startPoint x: 195, startPoint y: 284, endPoint x: 297, endPoint y: 271, distance: 103.4
click at [297, 271] on div "966551485463 واتساب" at bounding box center [173, 285] width 288 height 31
copy div "966551485463"
click at [1123, 179] on span "2" at bounding box center [1120, 187] width 19 height 18
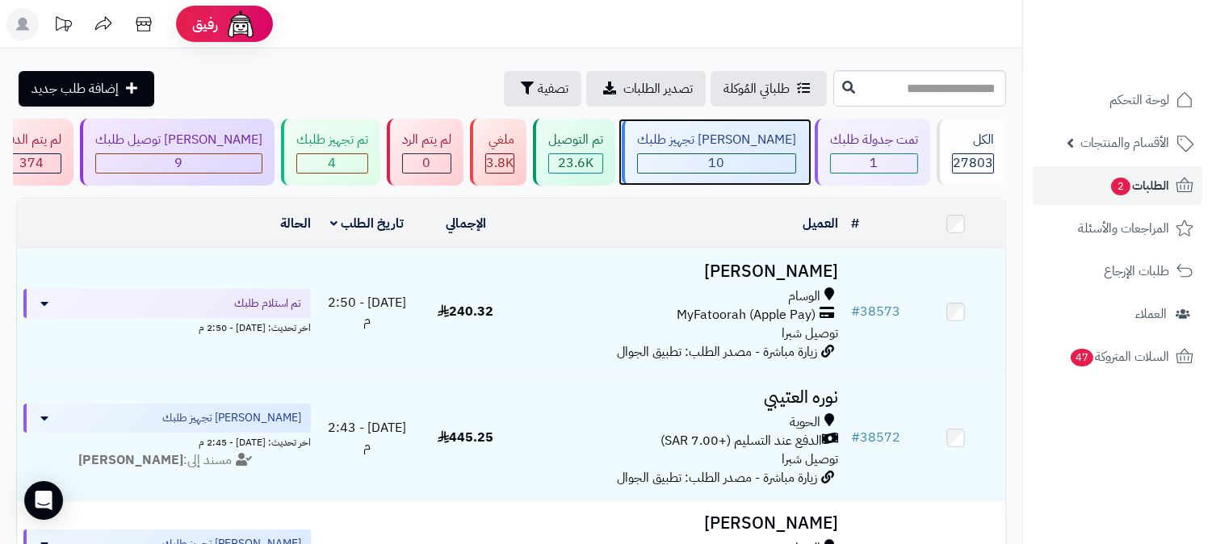
click at [725, 164] on span "10" at bounding box center [717, 162] width 16 height 19
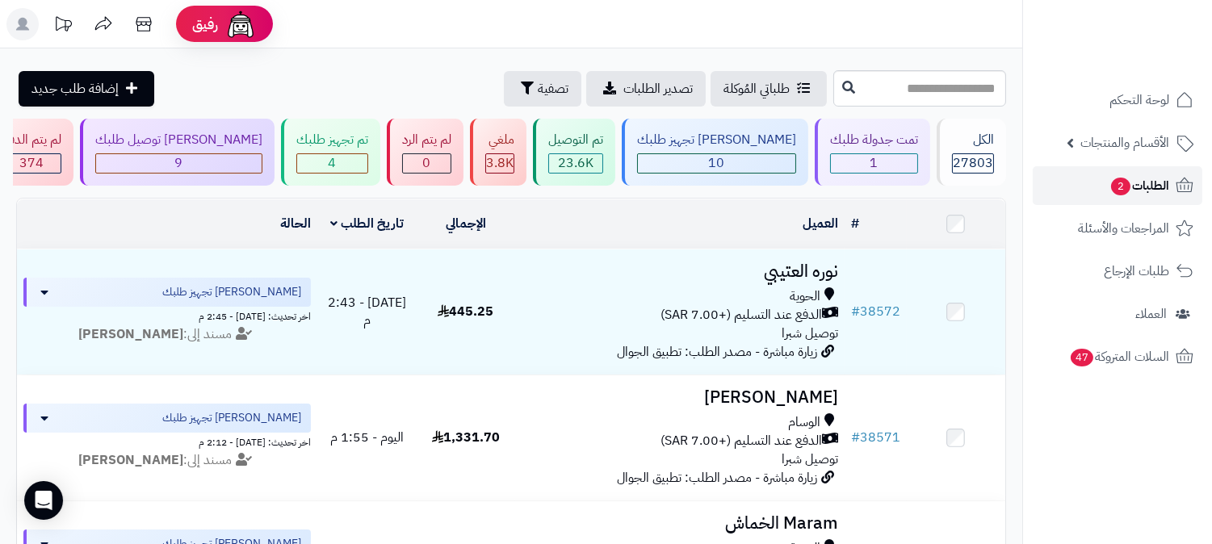
click at [1118, 178] on span "2" at bounding box center [1120, 187] width 19 height 18
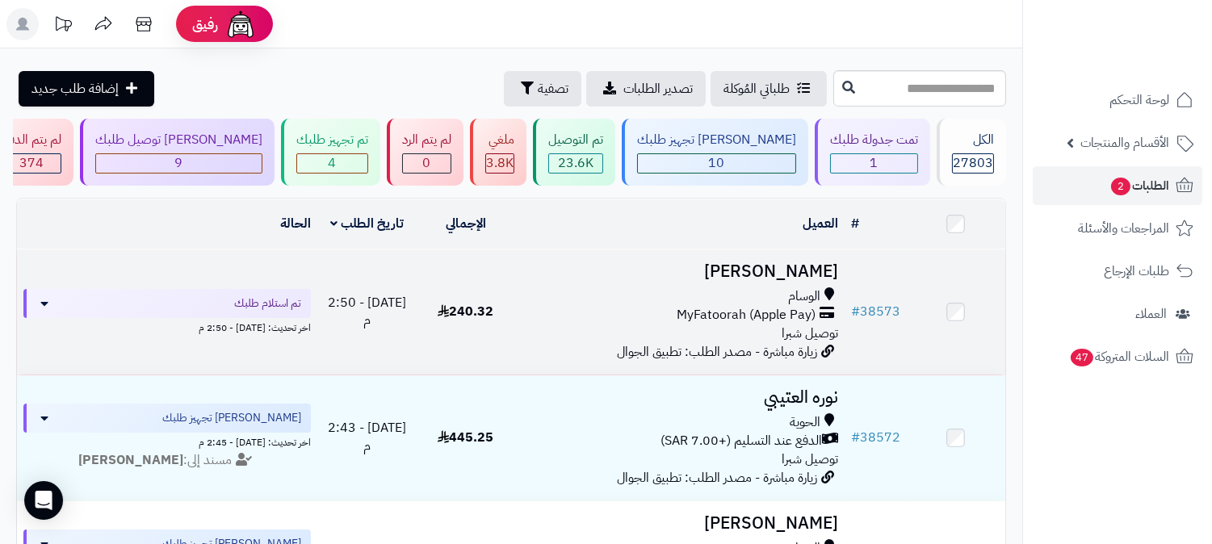
click at [715, 306] on span "MyFatoorah (Apple Pay)" at bounding box center [746, 315] width 139 height 19
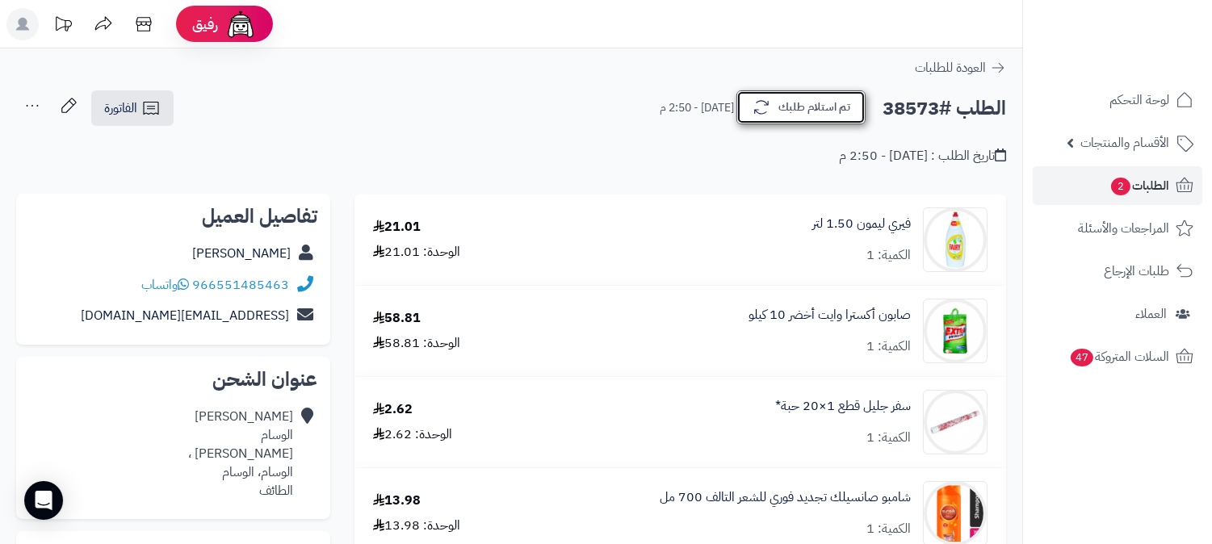
click at [803, 99] on button "تم استلام طلبك" at bounding box center [800, 107] width 129 height 34
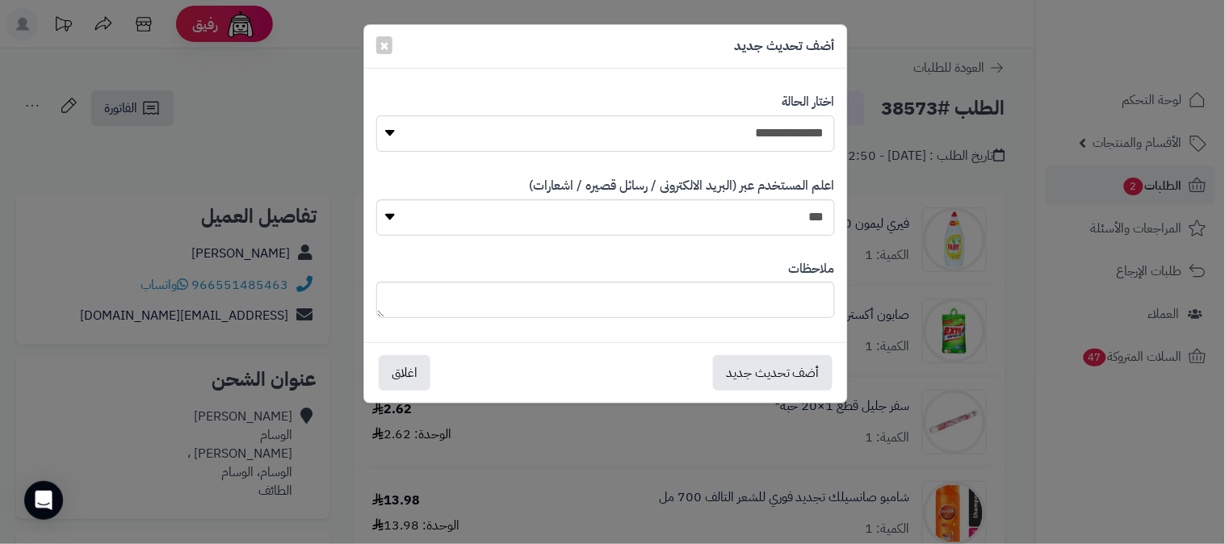
click at [772, 127] on select "**********" at bounding box center [605, 133] width 459 height 36
select select "*"
click at [376, 115] on select "**********" at bounding box center [605, 133] width 459 height 36
click at [743, 301] on textarea at bounding box center [605, 300] width 459 height 36
type textarea "***"
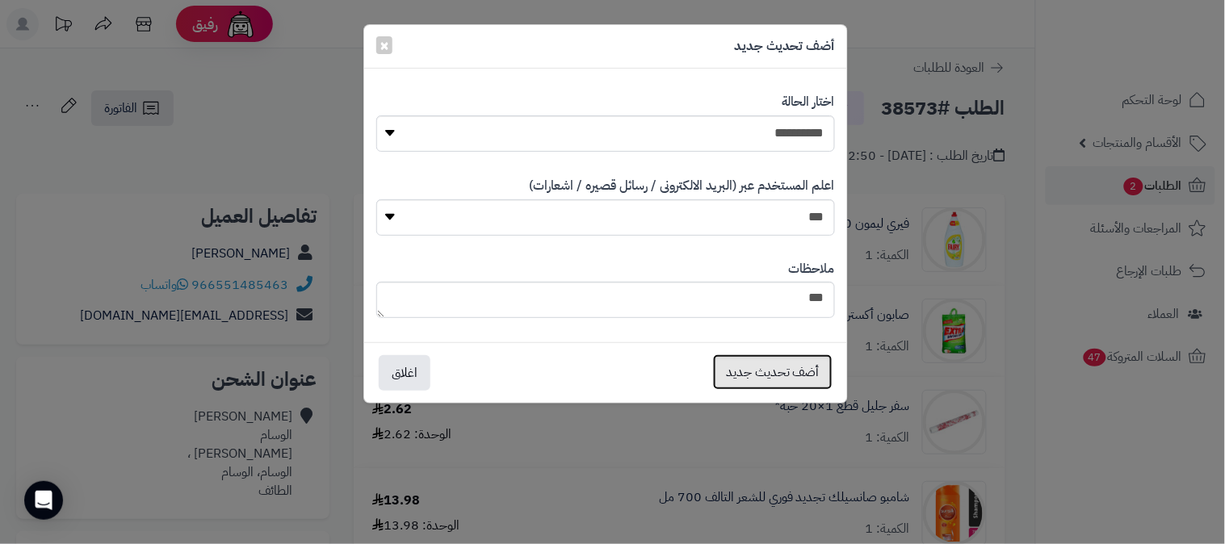
click at [778, 378] on button "أضف تحديث جديد" at bounding box center [773, 372] width 120 height 36
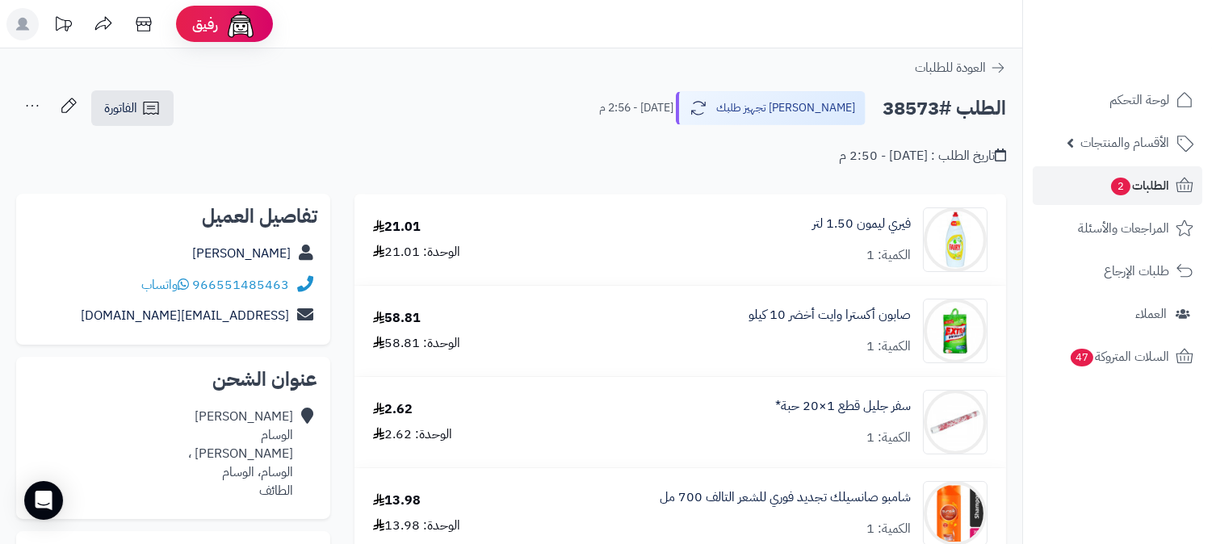
click at [35, 106] on icon at bounding box center [32, 106] width 32 height 32
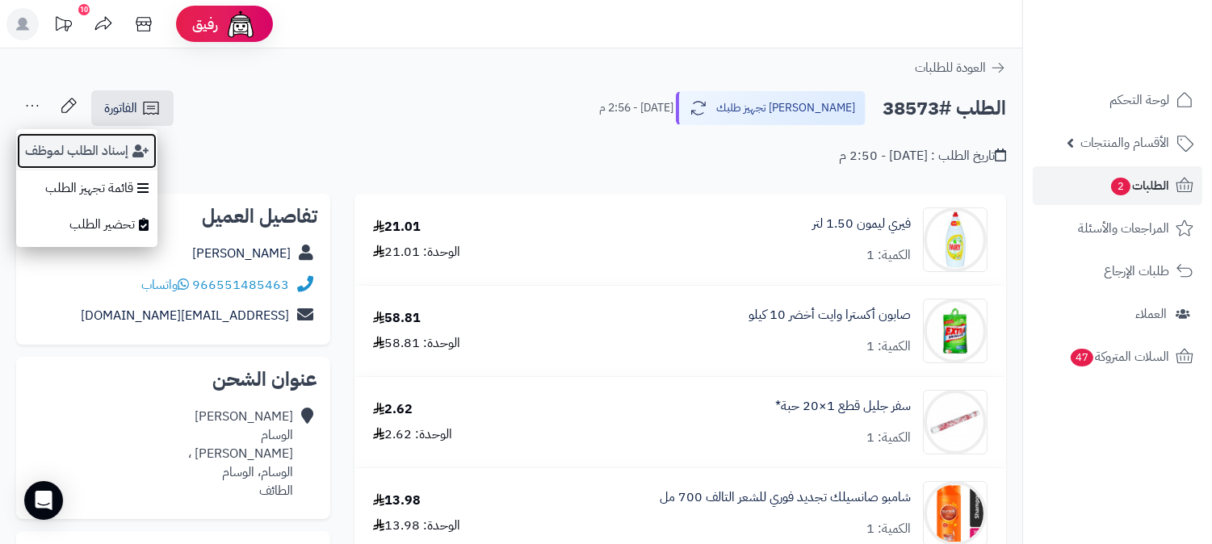
click at [69, 149] on button "إسناد الطلب لموظف" at bounding box center [86, 150] width 141 height 37
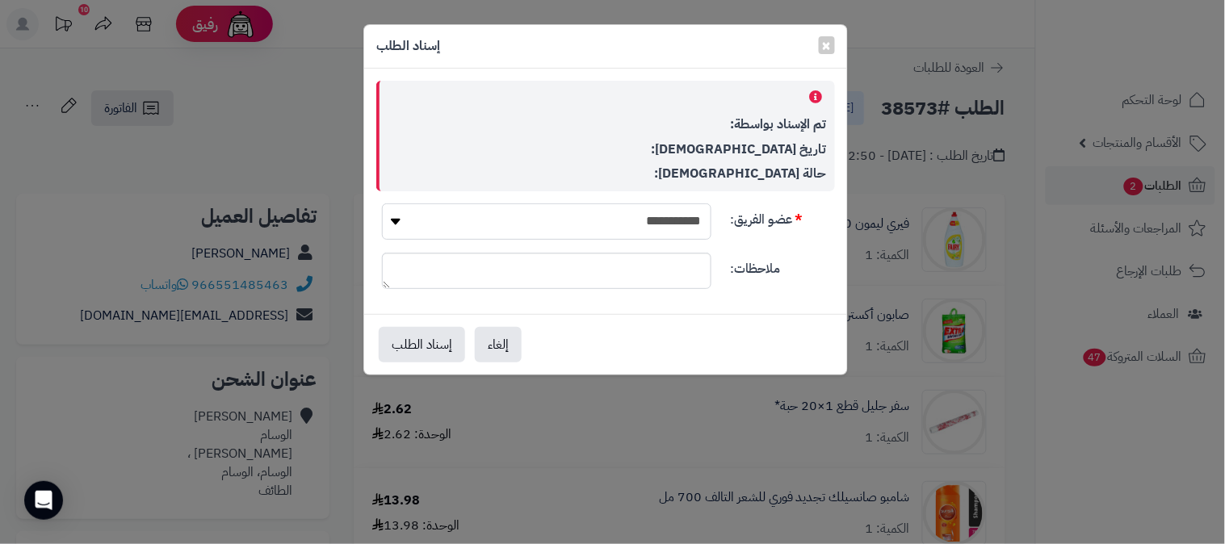
click at [593, 212] on select "**********" at bounding box center [546, 221] width 329 height 36
select select "**"
click at [382, 203] on select "**********" at bounding box center [546, 221] width 329 height 36
click at [434, 339] on button "إسناد الطلب" at bounding box center [422, 344] width 86 height 36
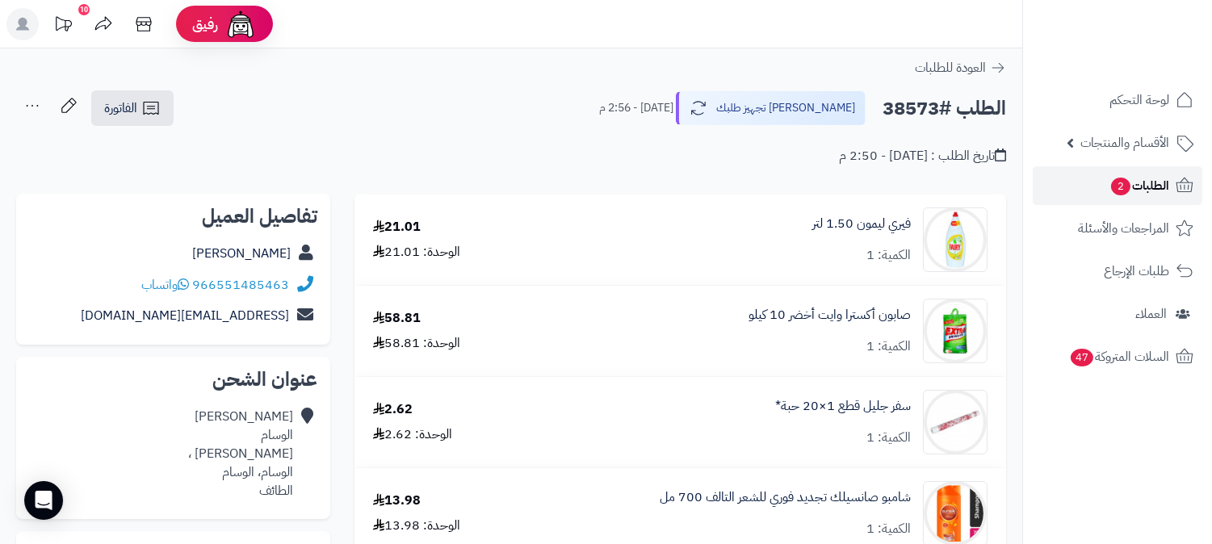
click at [1101, 183] on link "الطلبات 2" at bounding box center [1118, 185] width 170 height 39
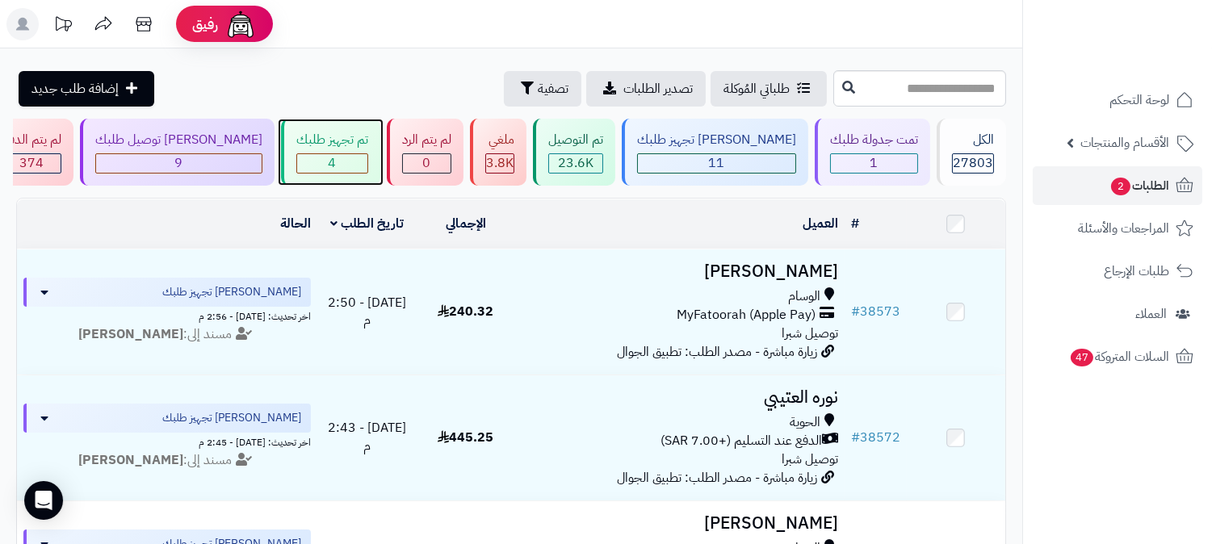
click at [367, 157] on div "4" at bounding box center [332, 163] width 70 height 19
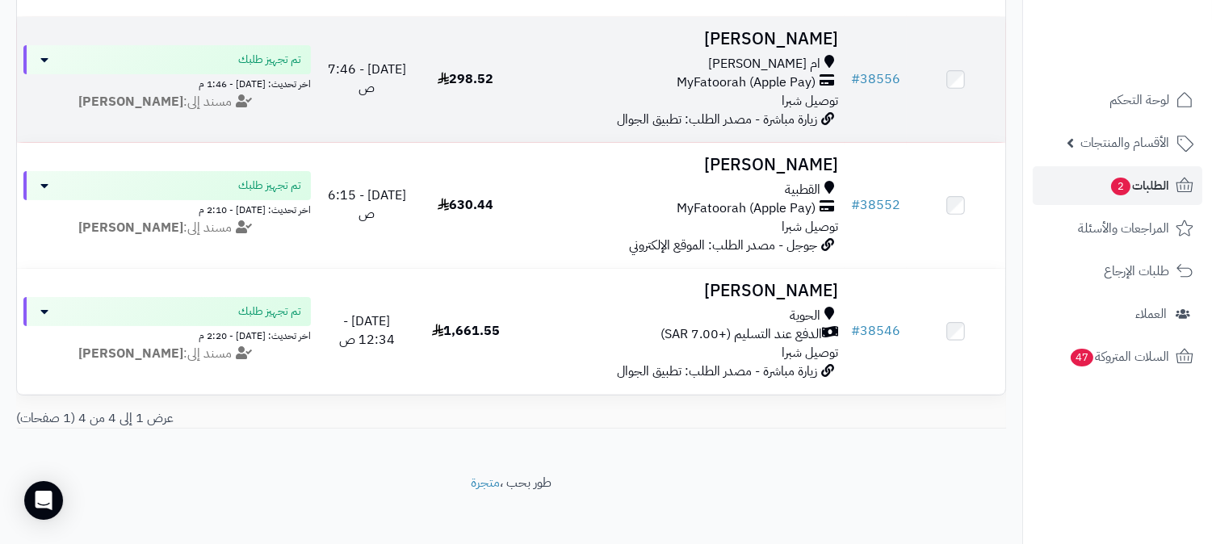
scroll to position [269, 0]
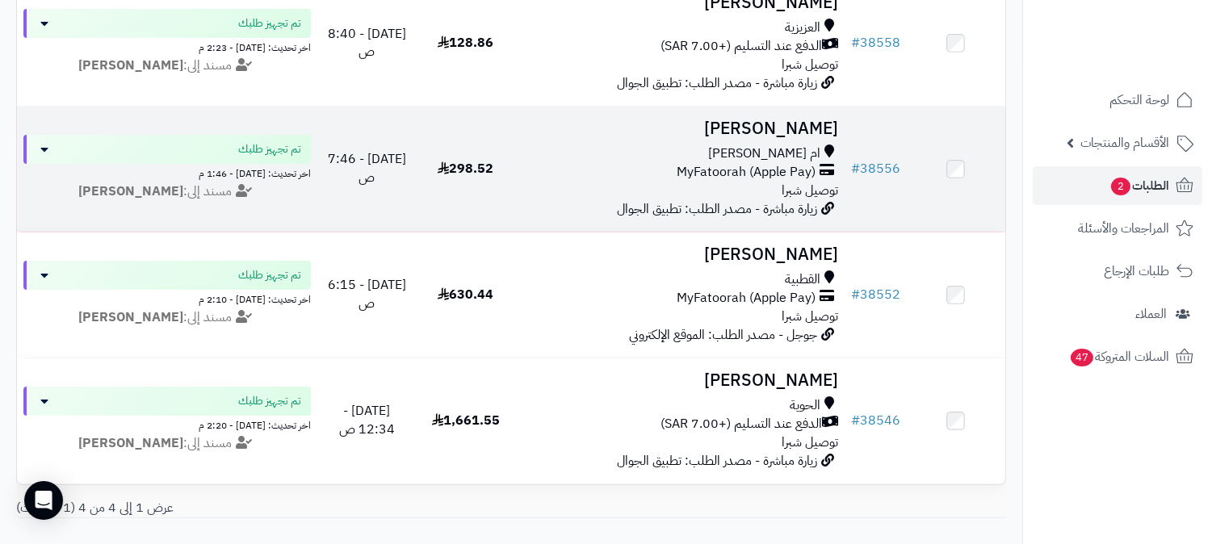
click at [791, 183] on span "توصيل شبرا" at bounding box center [810, 190] width 57 height 19
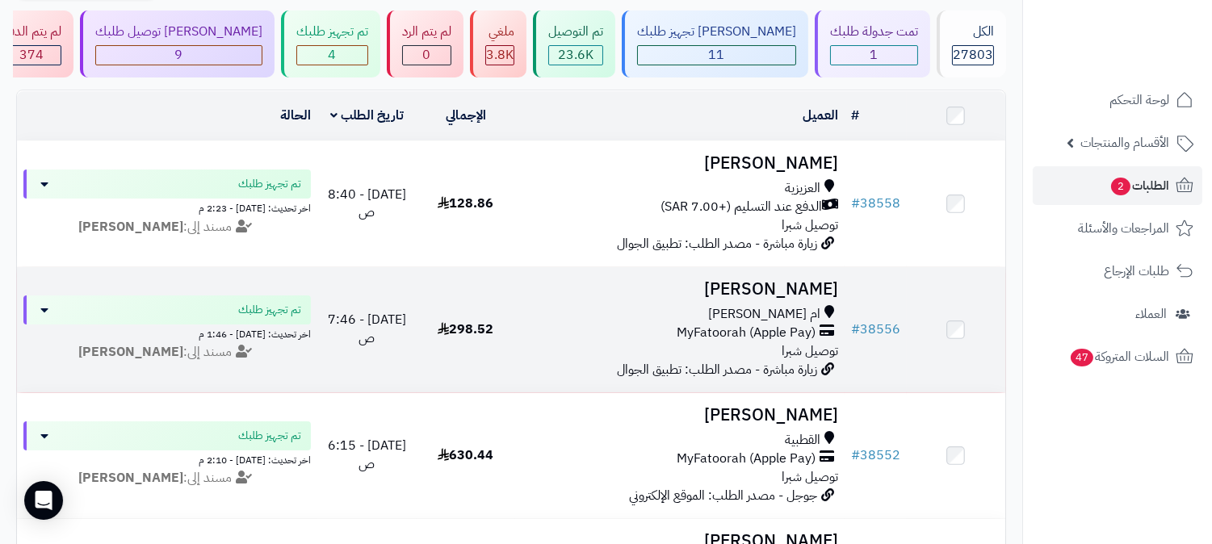
scroll to position [90, 0]
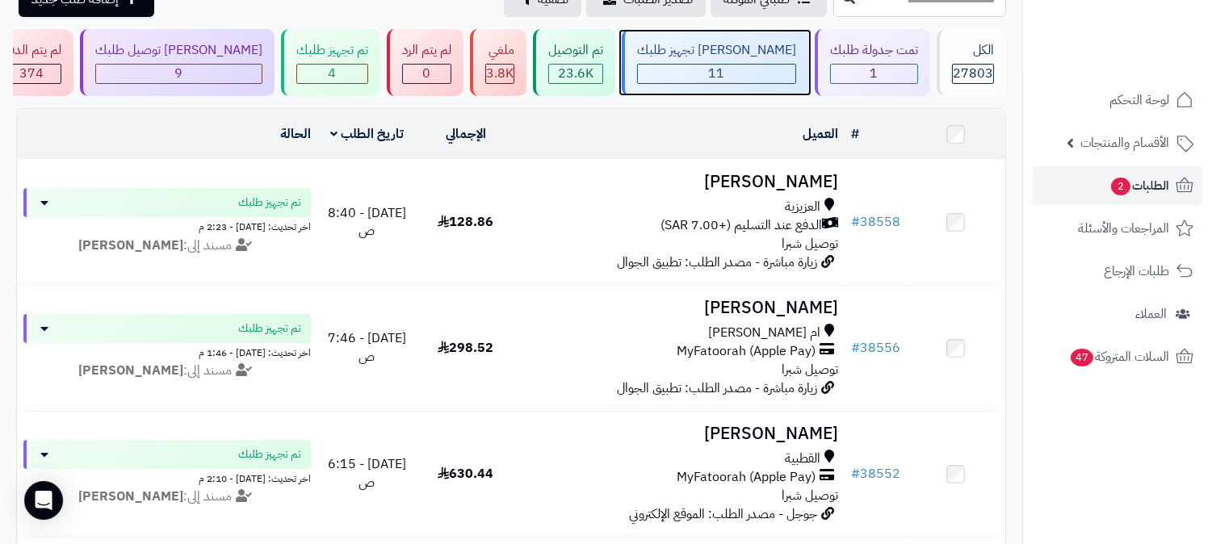
click at [743, 69] on div "11" at bounding box center [716, 74] width 157 height 19
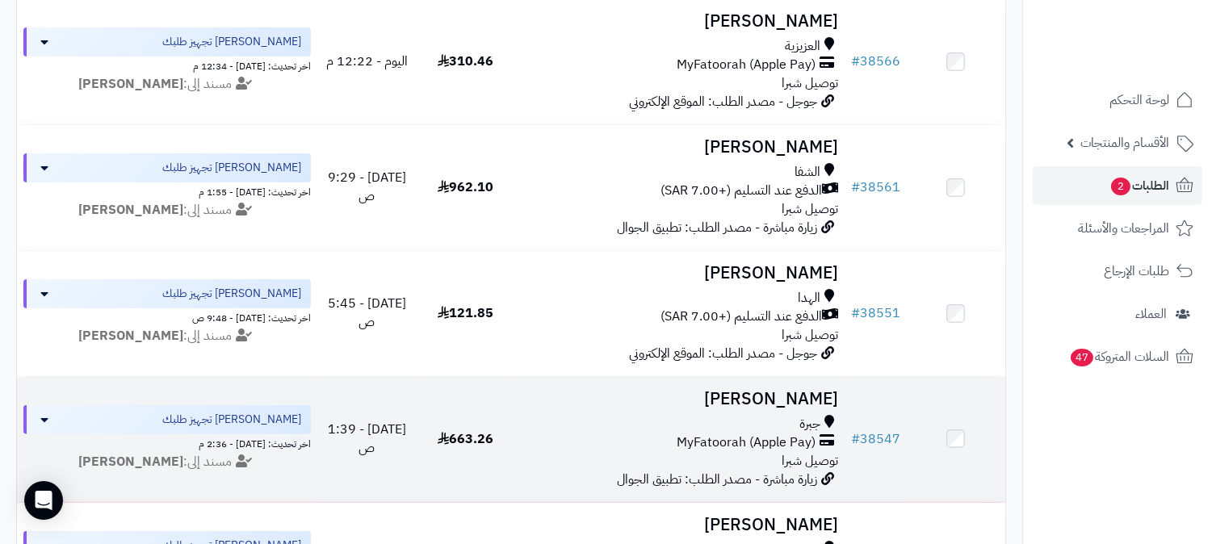
scroll to position [987, 0]
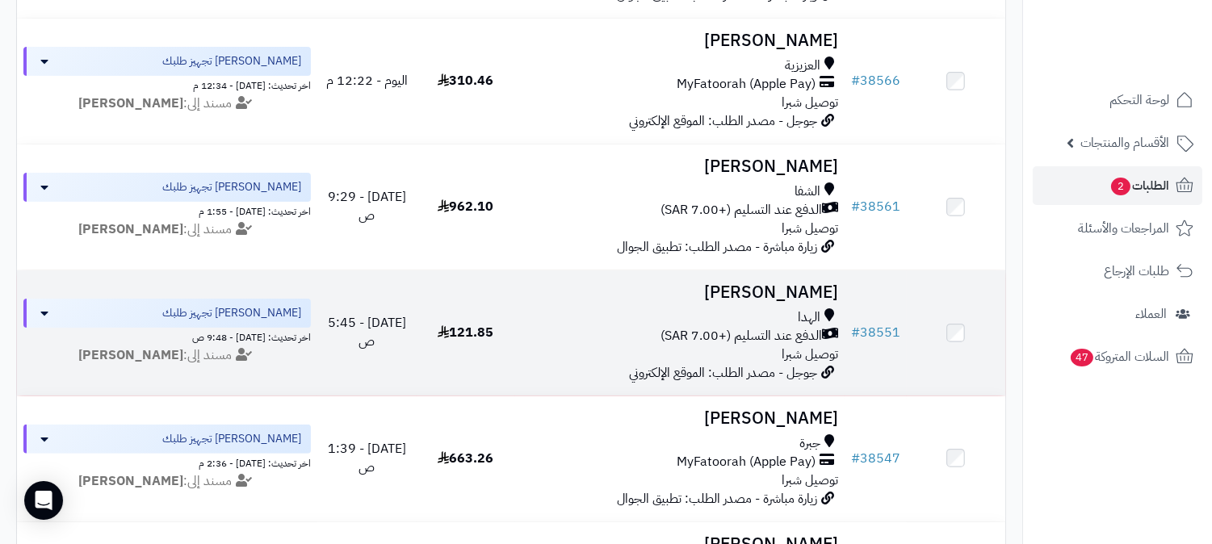
click at [790, 333] on span "الدفع عند التسليم (+7.00 SAR)" at bounding box center [741, 336] width 161 height 19
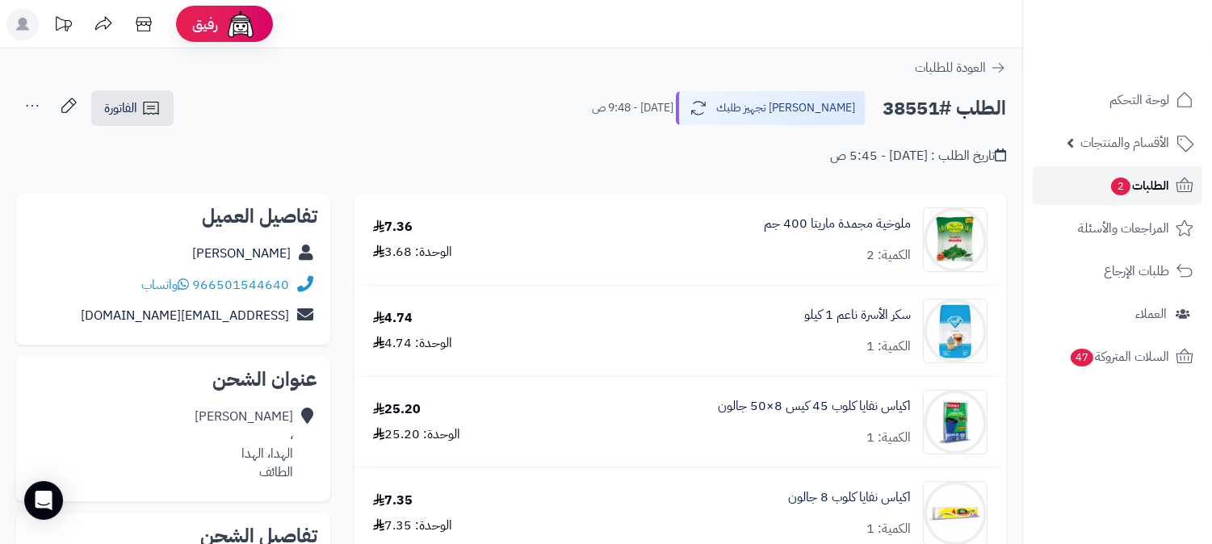
click at [1109, 182] on span "الطلبات 2" at bounding box center [1139, 185] width 60 height 23
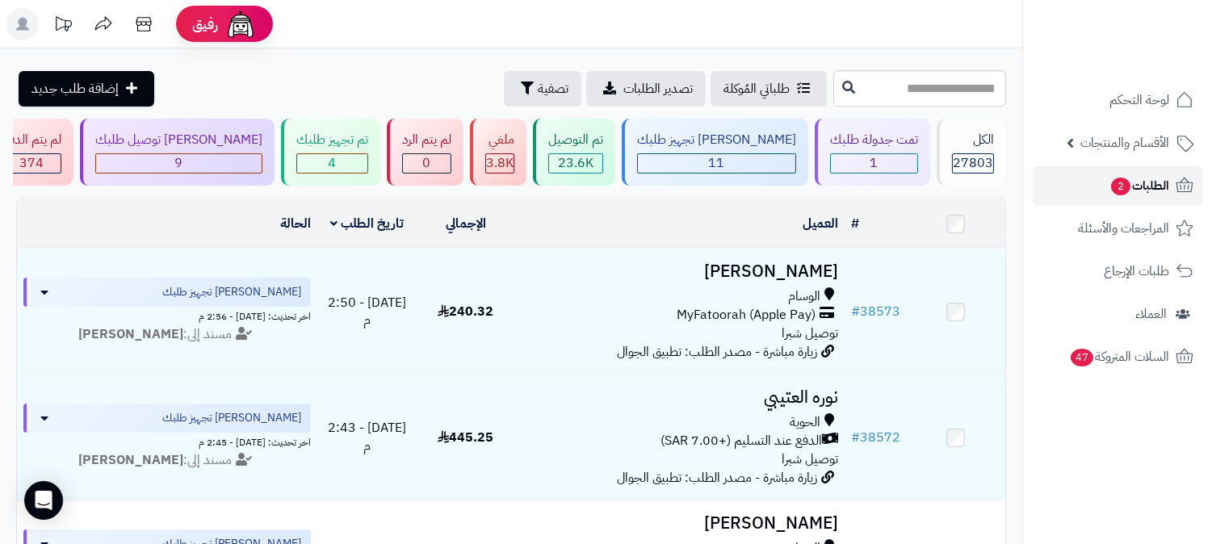
click at [1126, 183] on span "2" at bounding box center [1120, 187] width 19 height 18
click at [1126, 178] on span "الطلبات 2" at bounding box center [1139, 185] width 60 height 23
click at [1111, 192] on span "2" at bounding box center [1120, 187] width 19 height 18
click at [1114, 188] on span "2" at bounding box center [1120, 186] width 21 height 19
click at [1139, 186] on span "الطلبات 2" at bounding box center [1139, 185] width 60 height 23
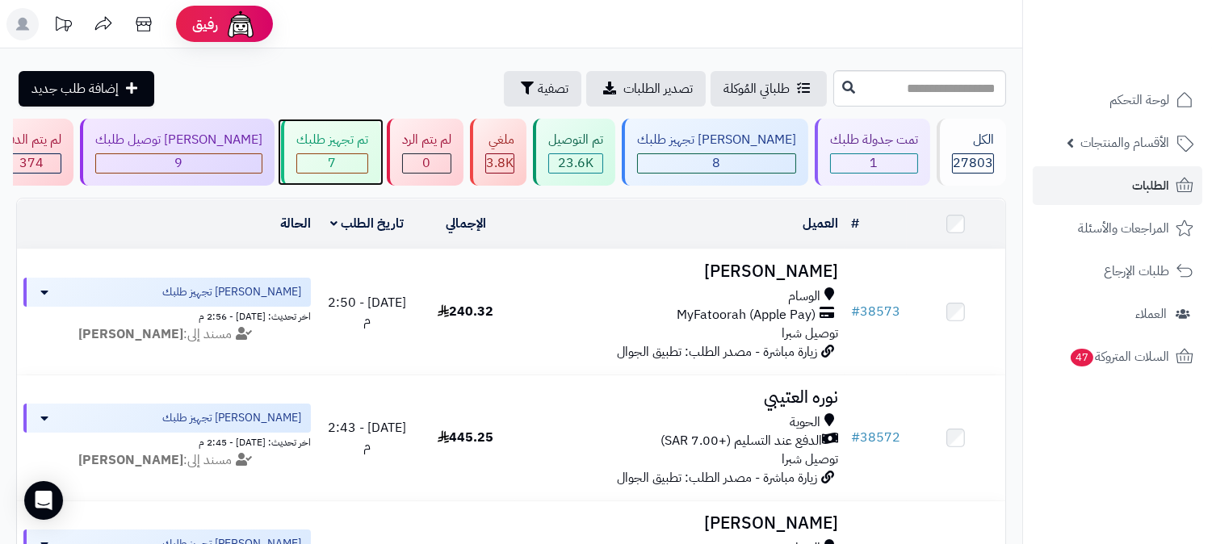
click at [367, 163] on div "7" at bounding box center [332, 163] width 70 height 19
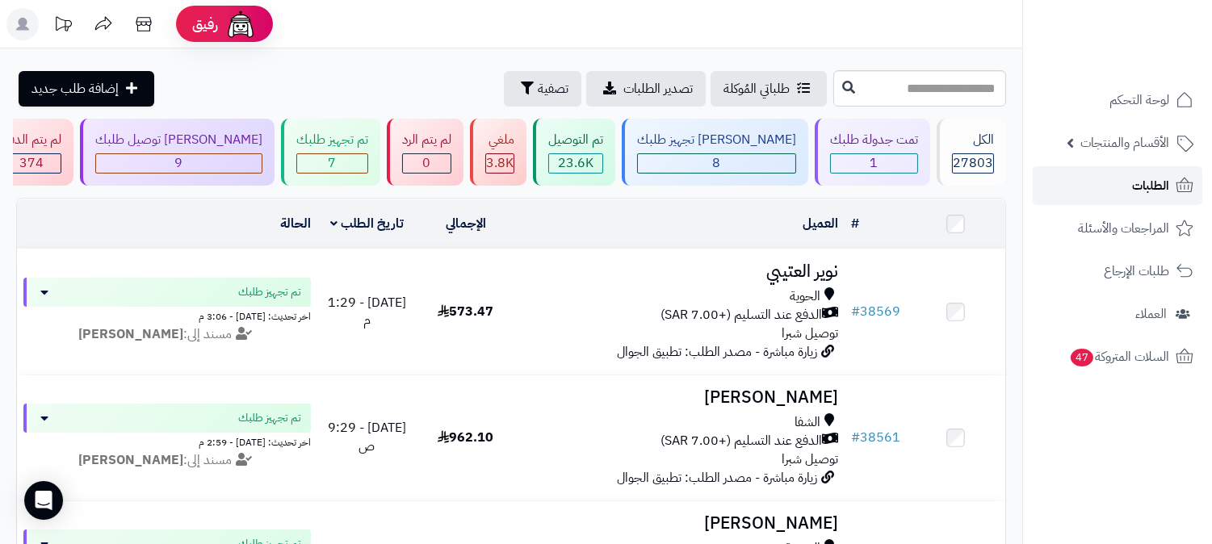
click at [1110, 183] on link "الطلبات" at bounding box center [1118, 185] width 170 height 39
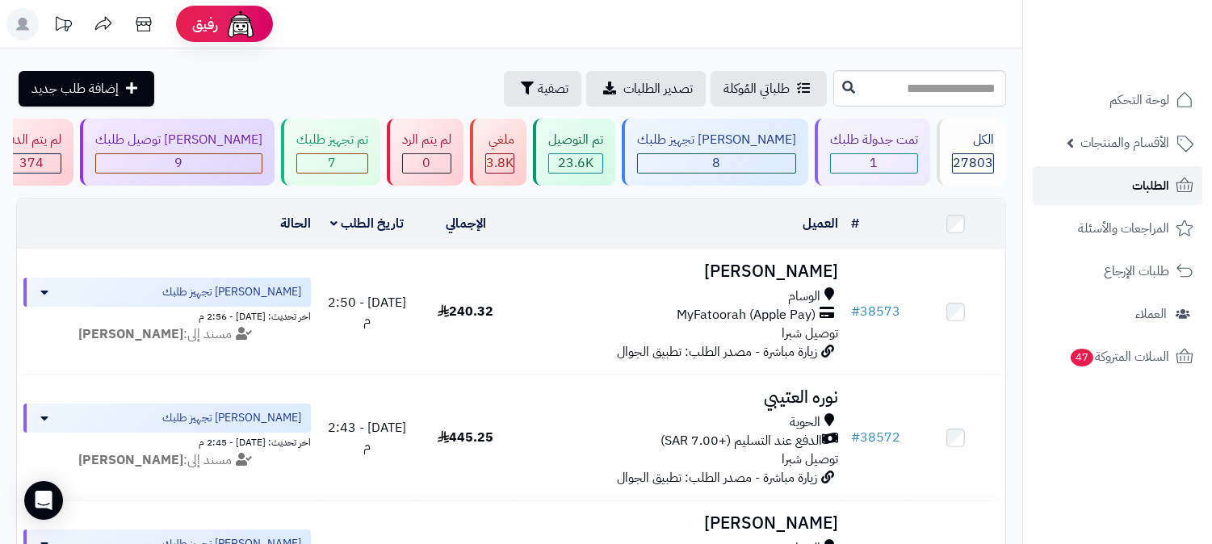
click at [1114, 188] on link "الطلبات" at bounding box center [1118, 185] width 170 height 39
click at [1134, 182] on span "الطلبات" at bounding box center [1150, 185] width 37 height 23
click at [1166, 197] on link "الطلبات" at bounding box center [1118, 185] width 170 height 39
click at [1148, 173] on link "الطلبات" at bounding box center [1118, 185] width 170 height 39
click at [1144, 174] on span "الطلبات" at bounding box center [1150, 185] width 37 height 23
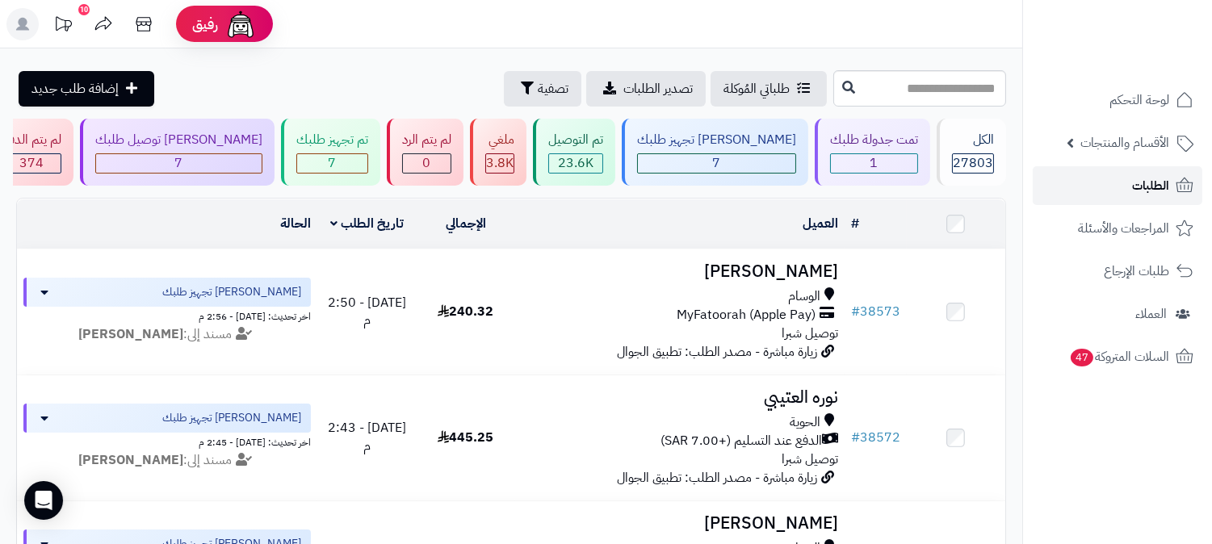
click at [1151, 191] on span "الطلبات" at bounding box center [1150, 185] width 37 height 23
click at [1126, 187] on link "الطلبات" at bounding box center [1118, 185] width 170 height 39
click at [1151, 184] on span "الطلبات" at bounding box center [1150, 185] width 37 height 23
click at [1108, 189] on link "الطلبات" at bounding box center [1118, 185] width 170 height 39
click at [1114, 189] on link "الطلبات" at bounding box center [1118, 185] width 170 height 39
